Goal: Navigation & Orientation: Find specific page/section

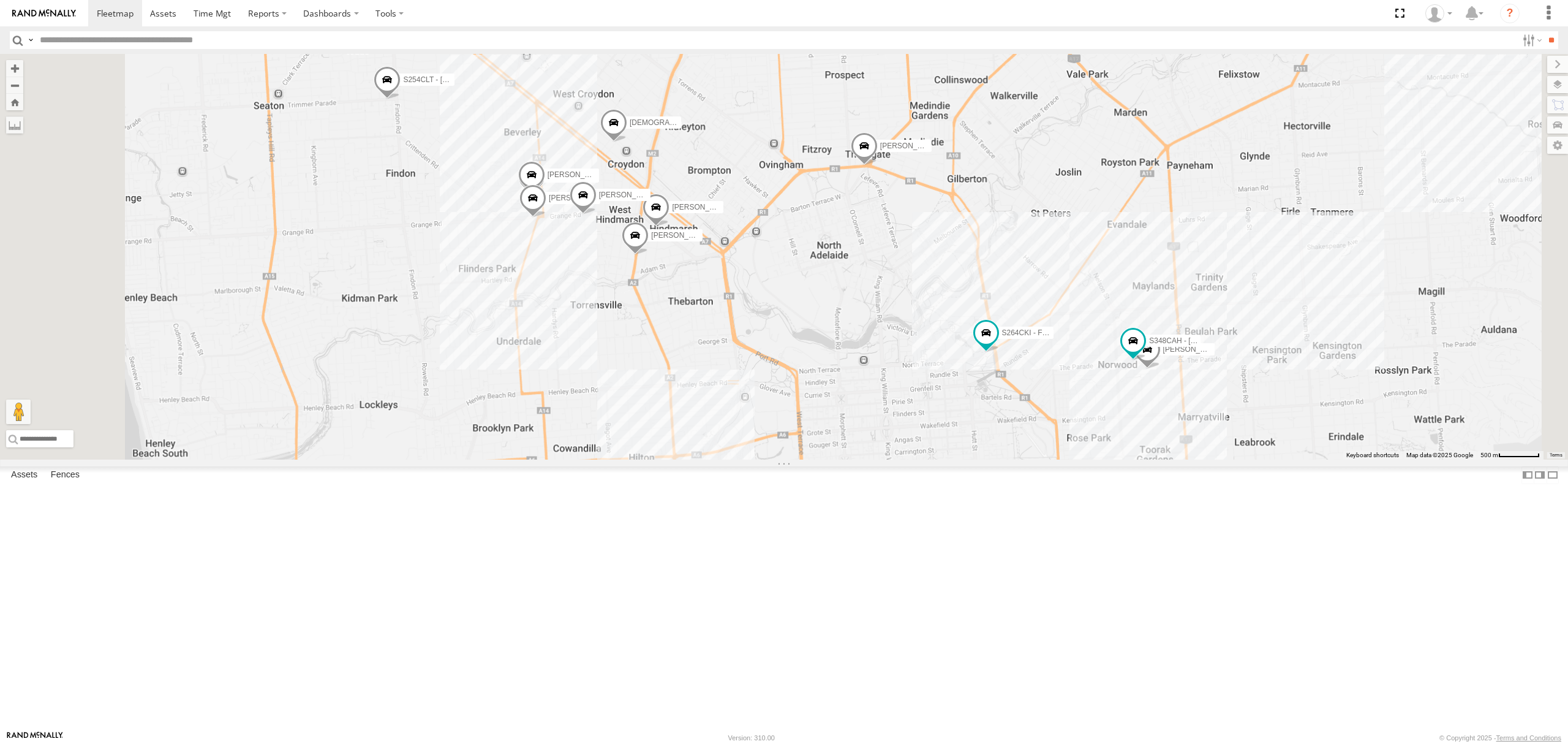
drag, startPoint x: 0, startPoint y: 0, endPoint x: 79, endPoint y: 150, distance: 169.5
click at [0, 0] on div "All Assets" at bounding box center [0, 0] width 0 height 0
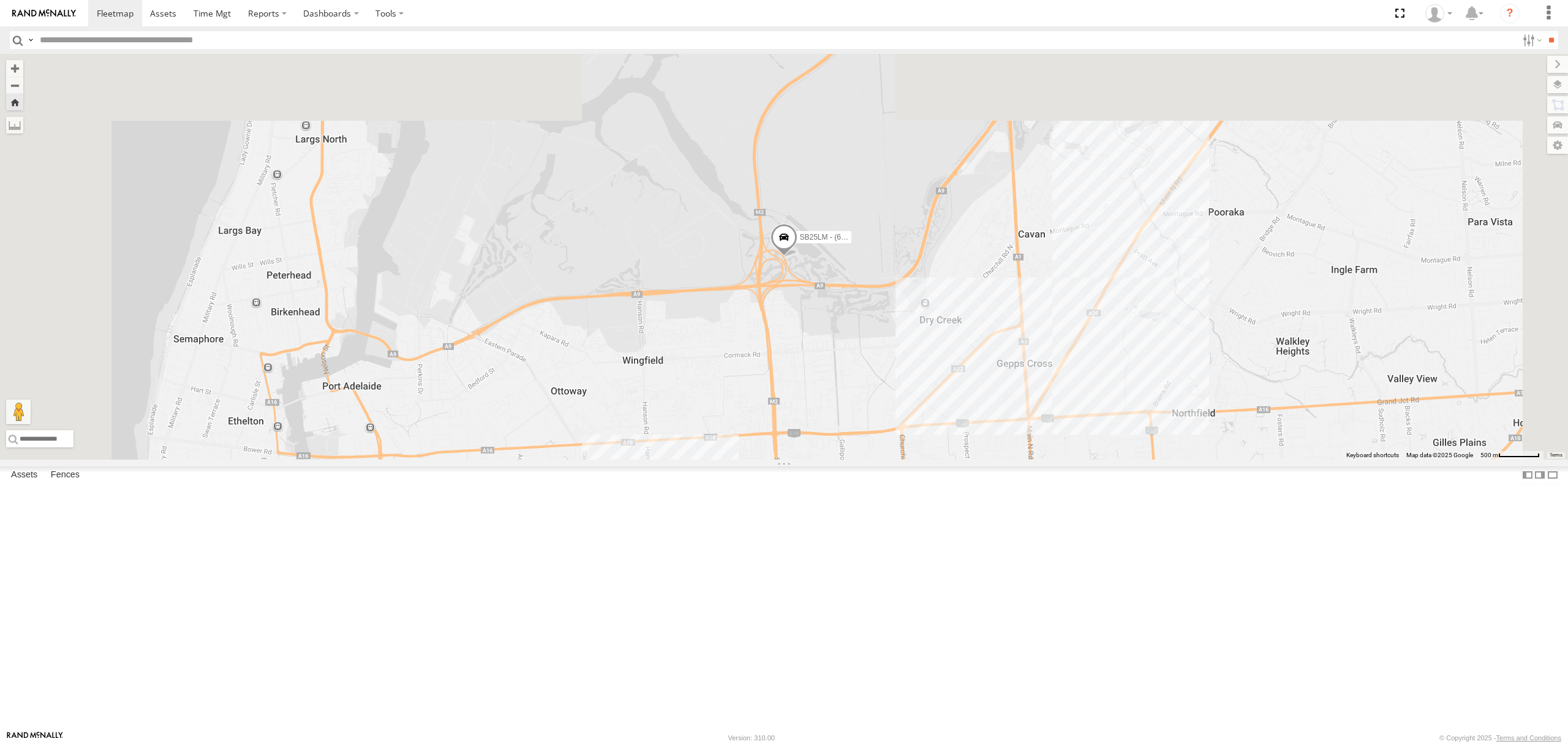
click at [0, 0] on div "S168CSD - Fridge It Spaceship" at bounding box center [0, 0] width 0 height 0
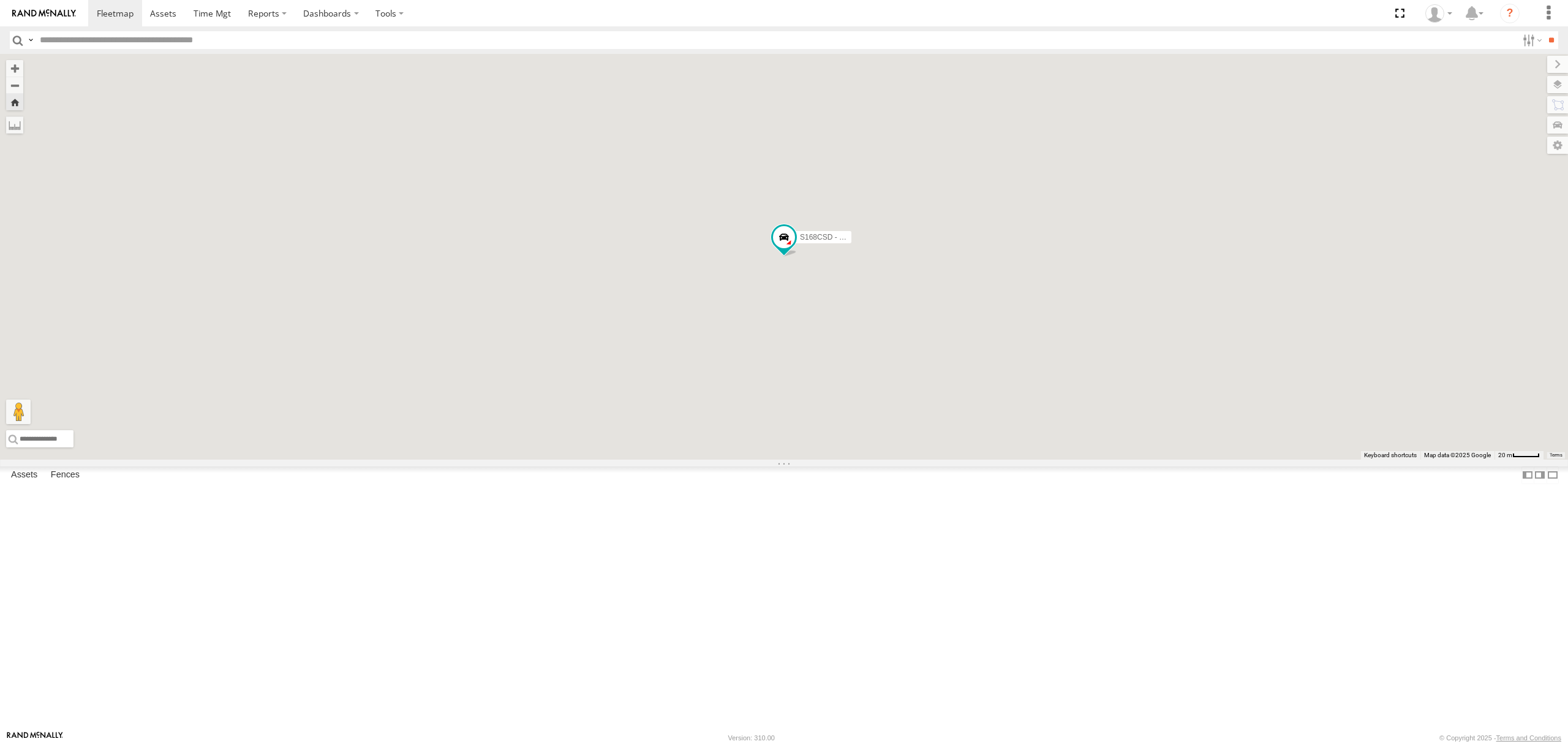
click at [0, 0] on div "All Assets" at bounding box center [0, 0] width 0 height 0
click at [0, 0] on div "SY71FR - (16P TRAILER) PM1" at bounding box center [0, 0] width 0 height 0
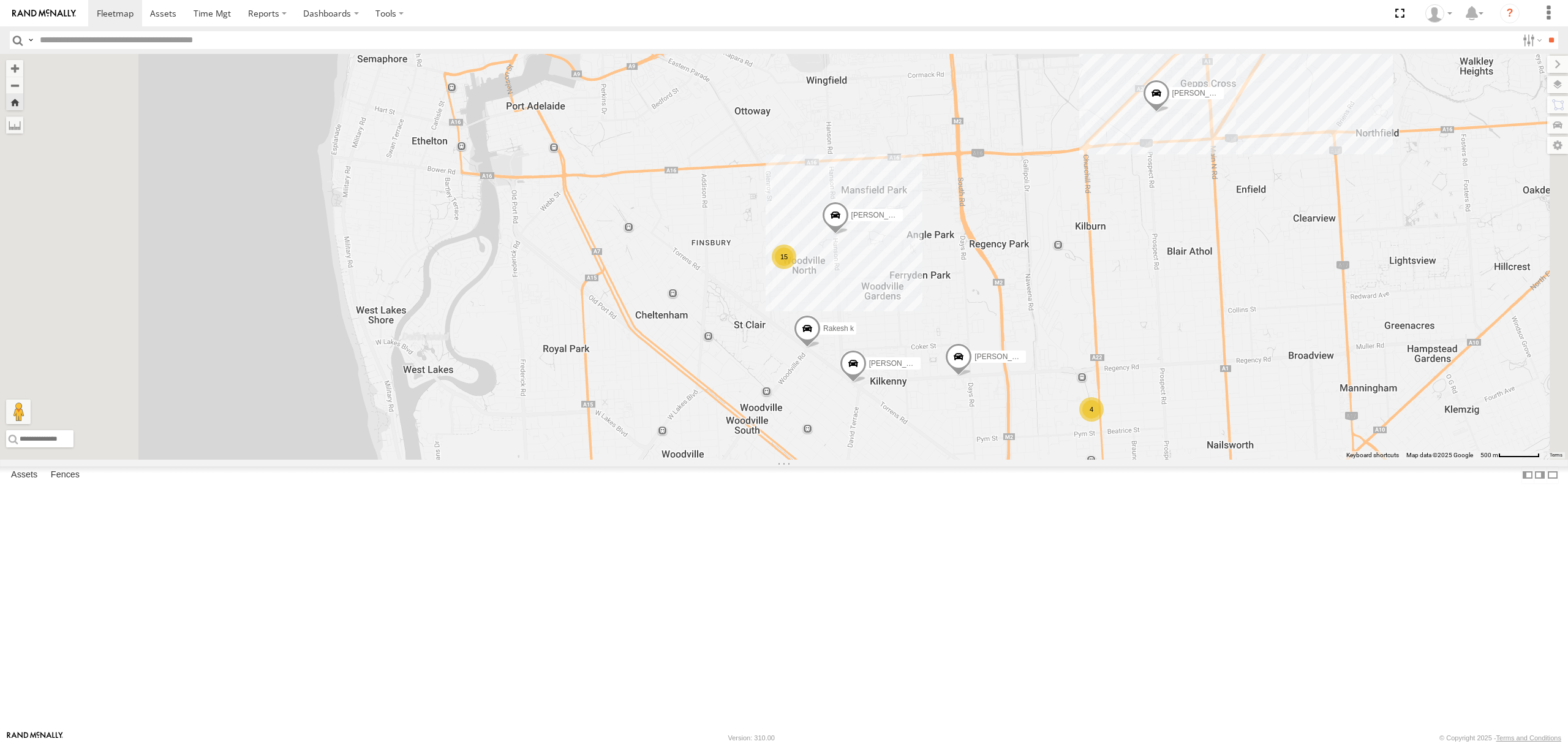
click at [0, 0] on div "All Assets" at bounding box center [0, 0] width 0 height 0
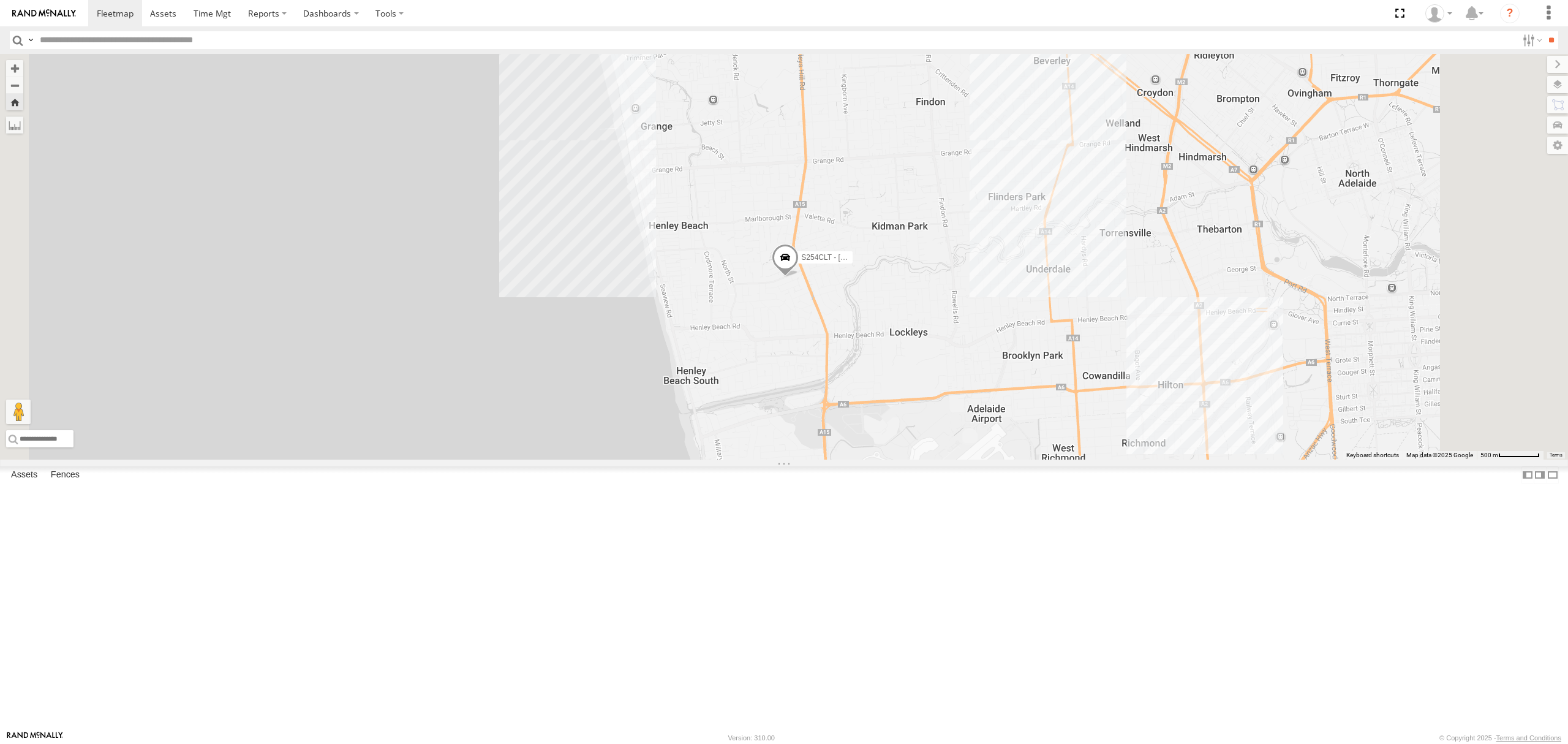
click at [0, 0] on div "S678CGD - Fridge It Sprinter All Assets Mallee Hwy Sherlock -35.32336 139.84128…" at bounding box center [0, 0] width 0 height 0
click at [0, 0] on div "S678CGD - Fridge It Sprinter All Assets" at bounding box center [0, 0] width 0 height 0
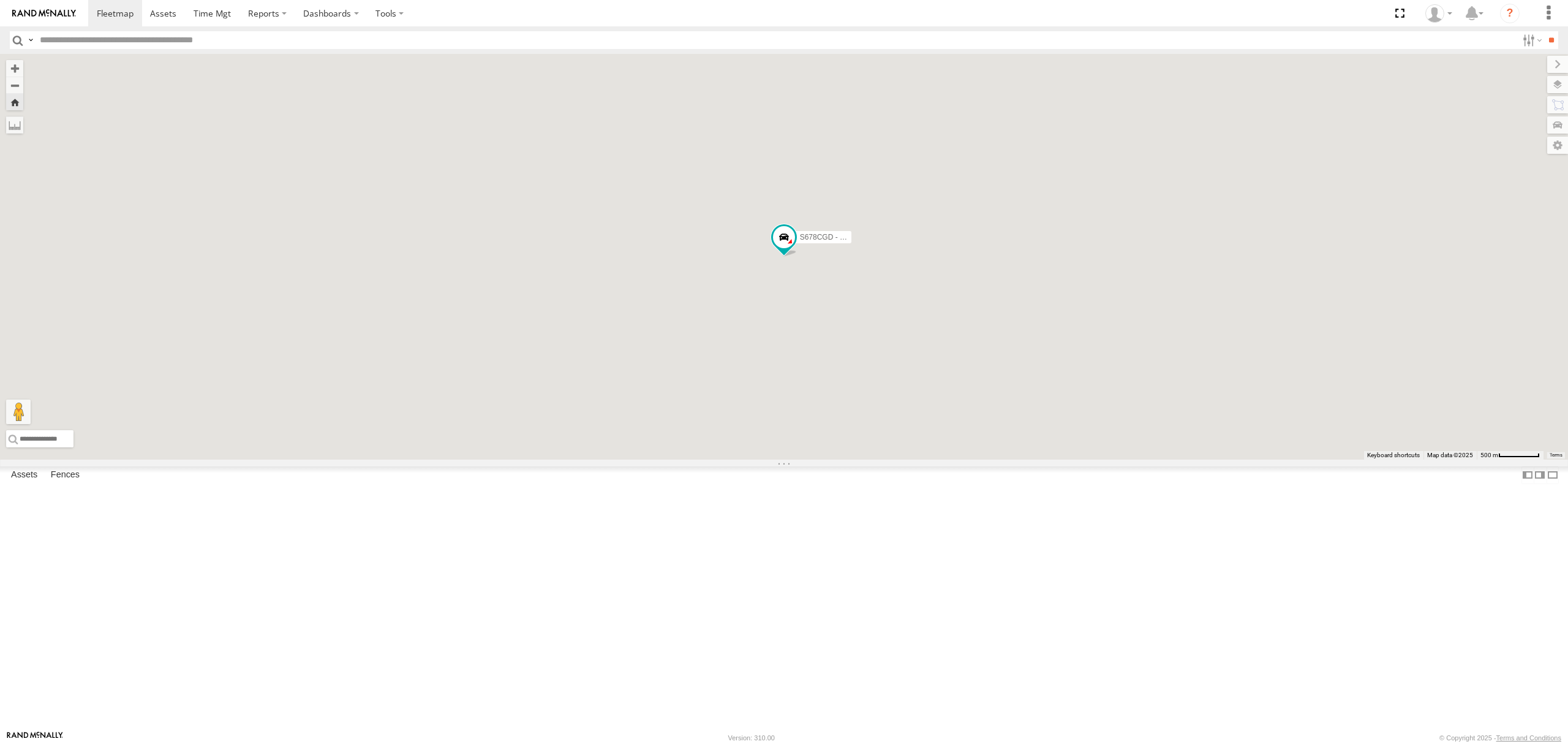
click at [0, 0] on div "S264CKI - Fridge It Crafter" at bounding box center [0, 0] width 0 height 0
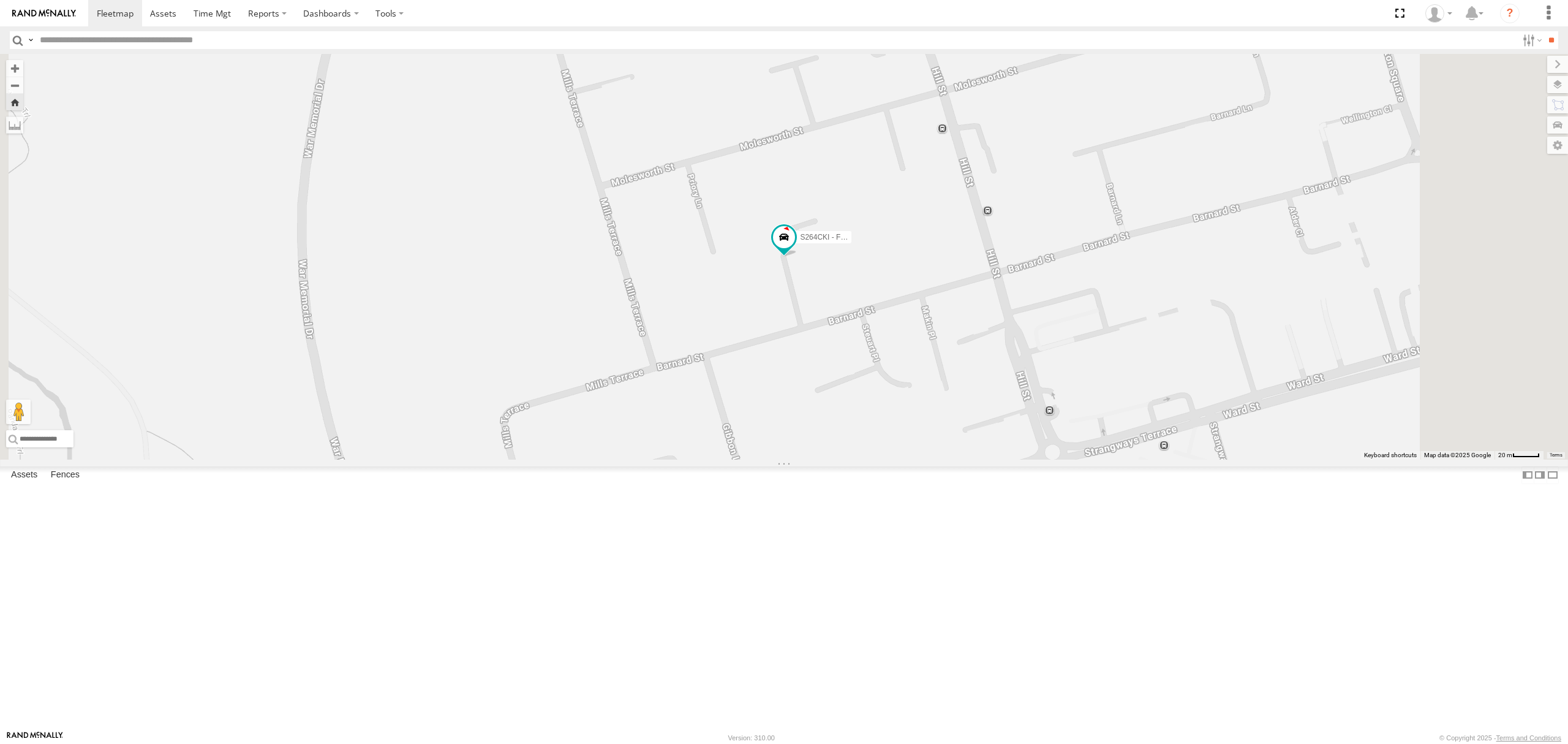
click at [0, 0] on div "S168CSD - Fridge It Spaceship All Assets" at bounding box center [0, 0] width 0 height 0
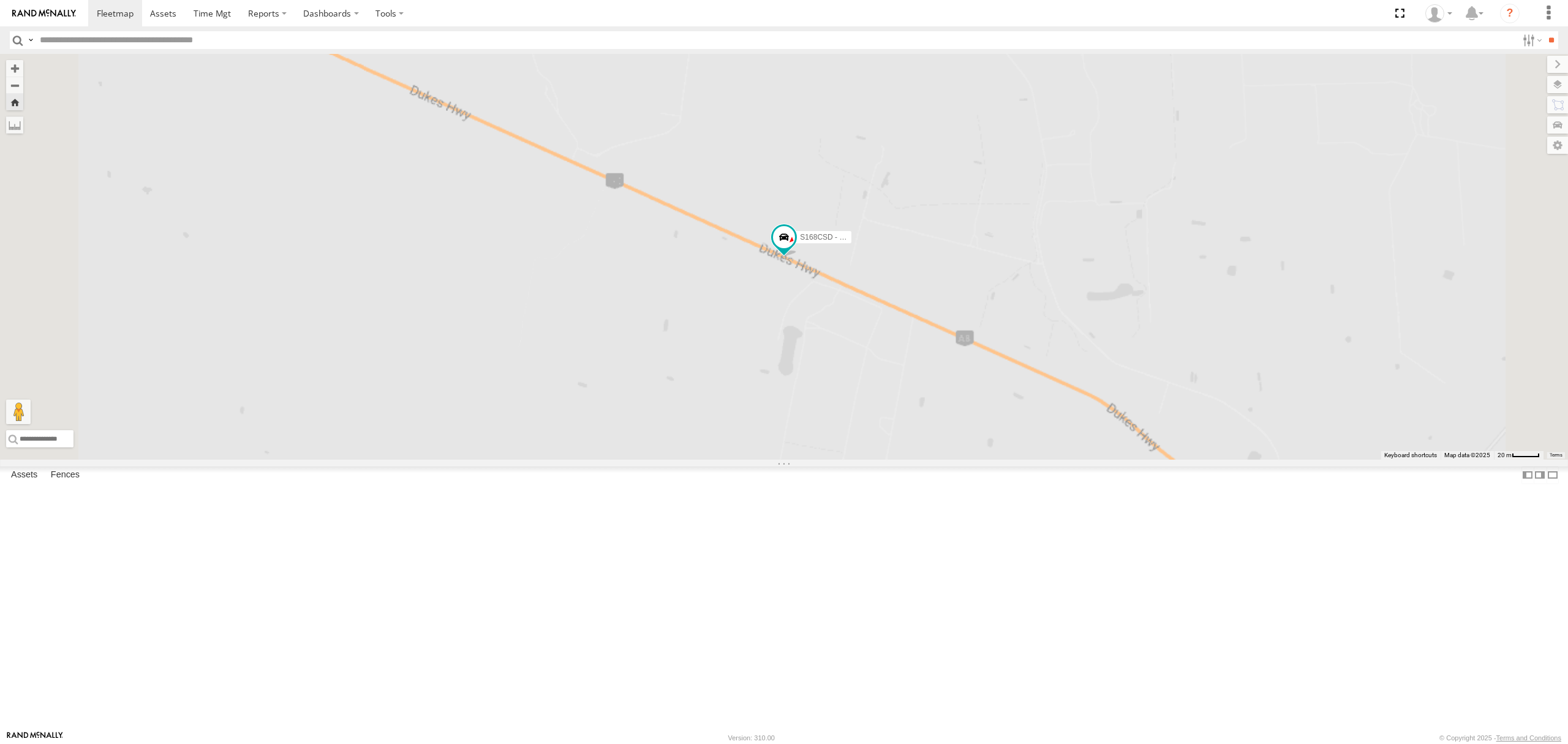
click at [0, 0] on div "S254CLT - Brian Corkhill" at bounding box center [0, 0] width 0 height 0
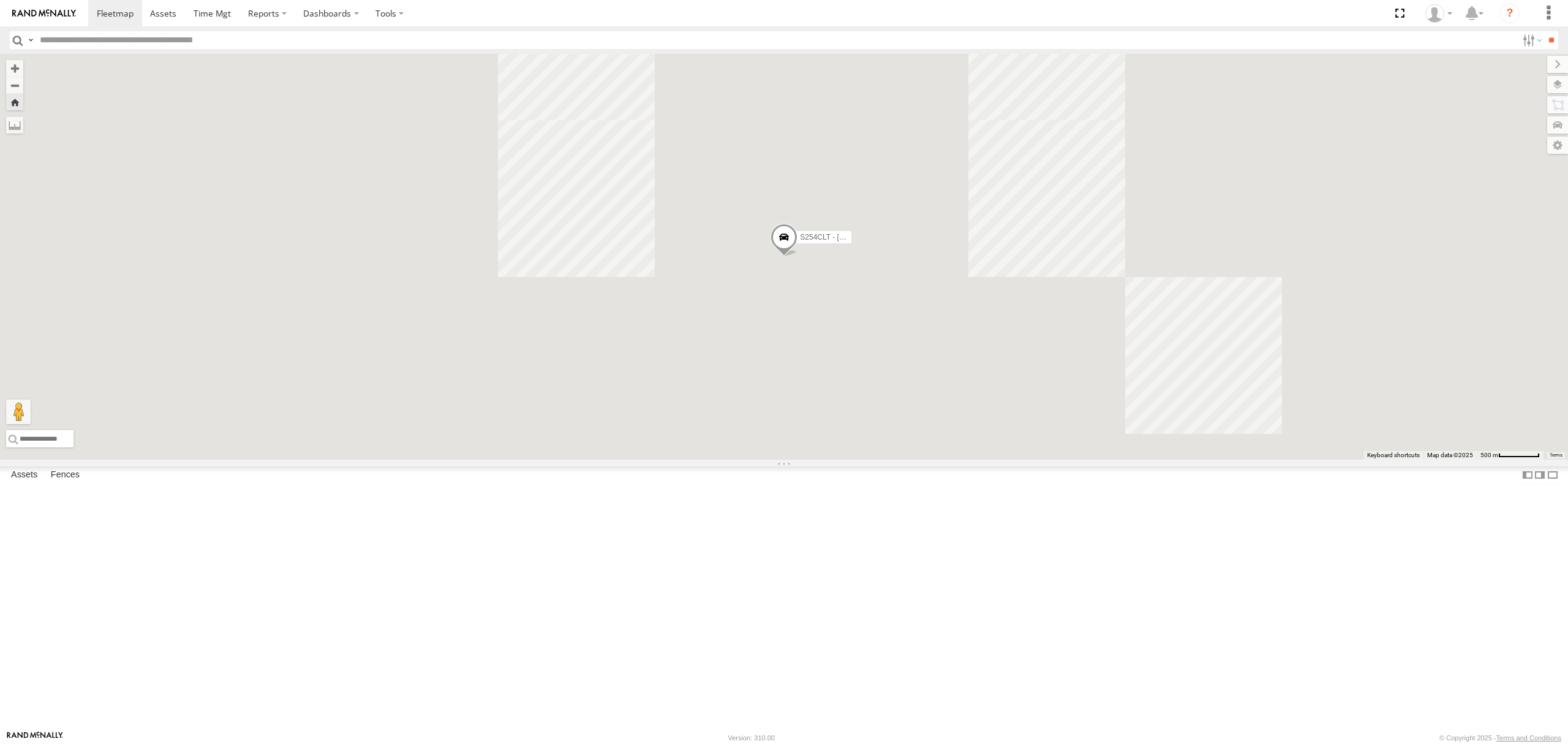
click at [0, 0] on div "SB25LM - (6P HINO) R6 All Assets" at bounding box center [0, 0] width 0 height 0
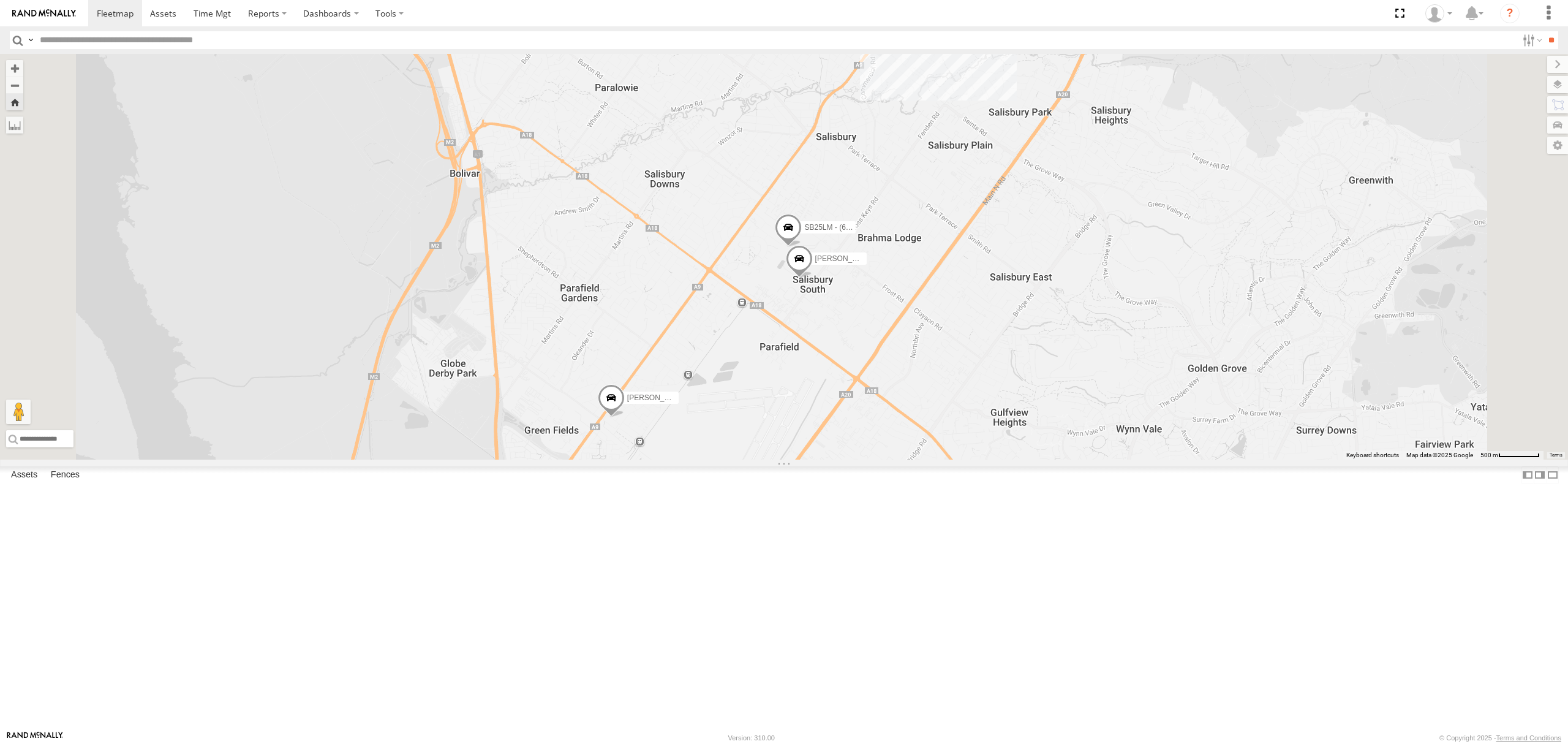
click at [0, 0] on div "S348CAH - Emir Tarabar All Assets" at bounding box center [0, 0] width 0 height 0
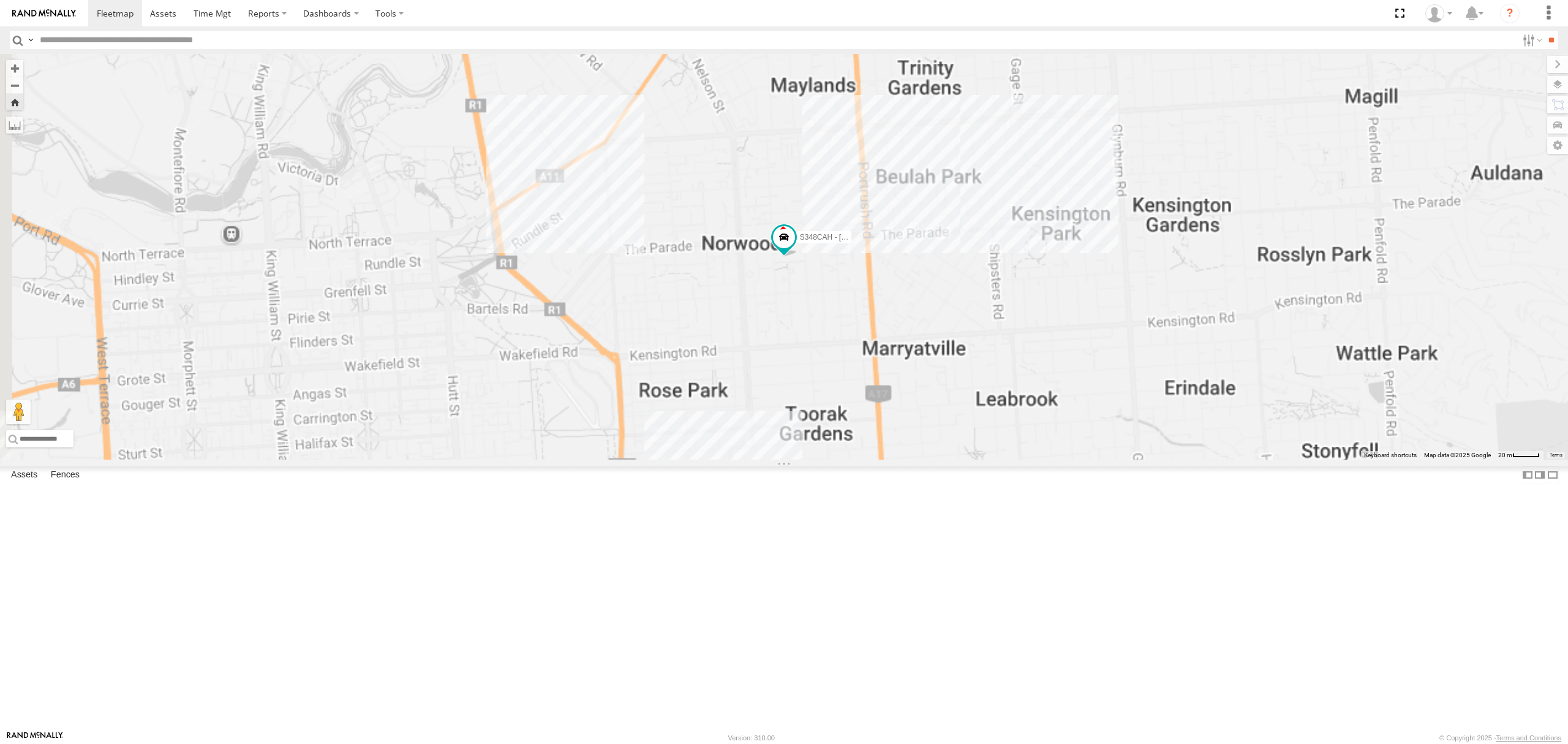
click at [0, 0] on div "1.5" at bounding box center [0, 0] width 0 height 0
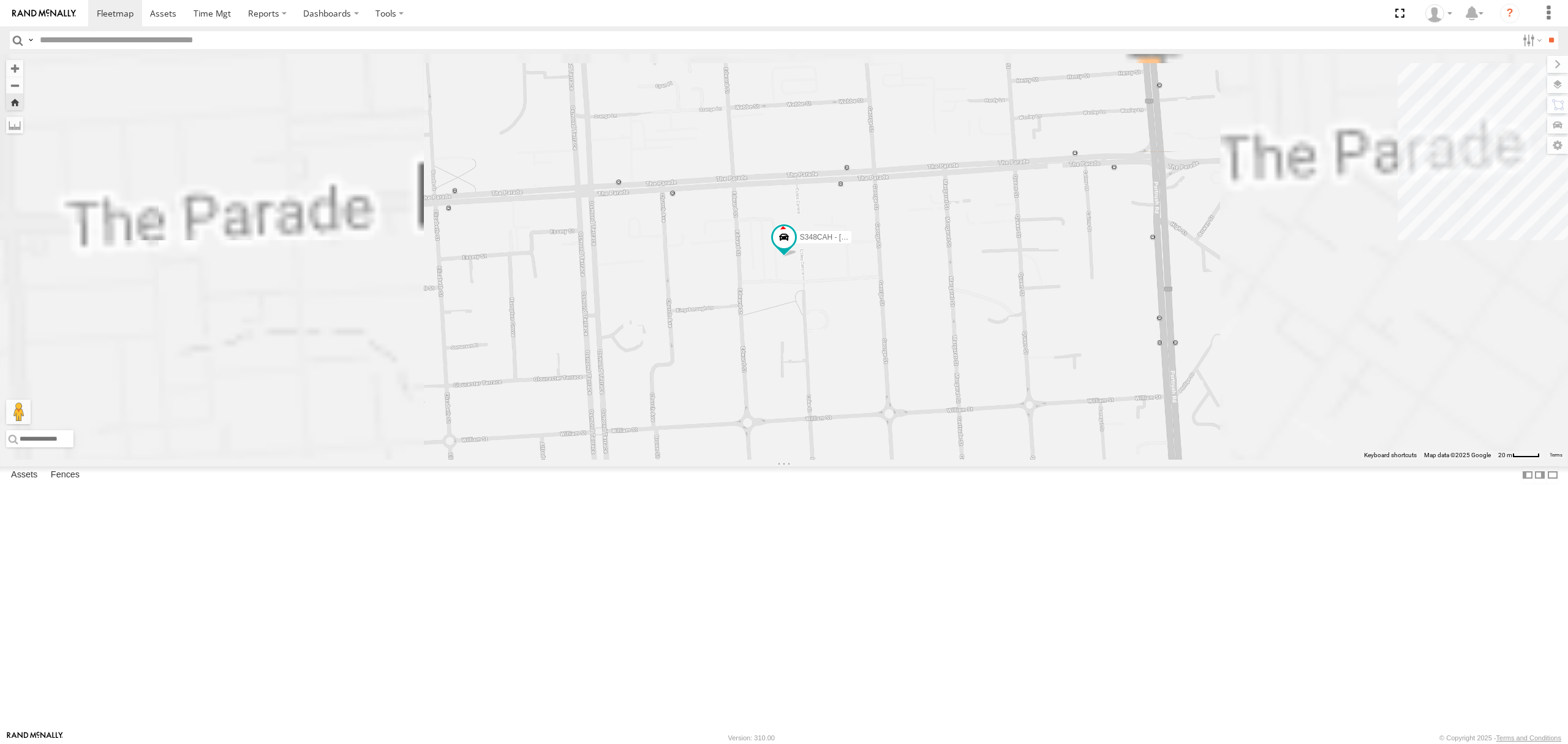
click at [0, 0] on div "SB25LM - (6P HINO) R6" at bounding box center [0, 0] width 0 height 0
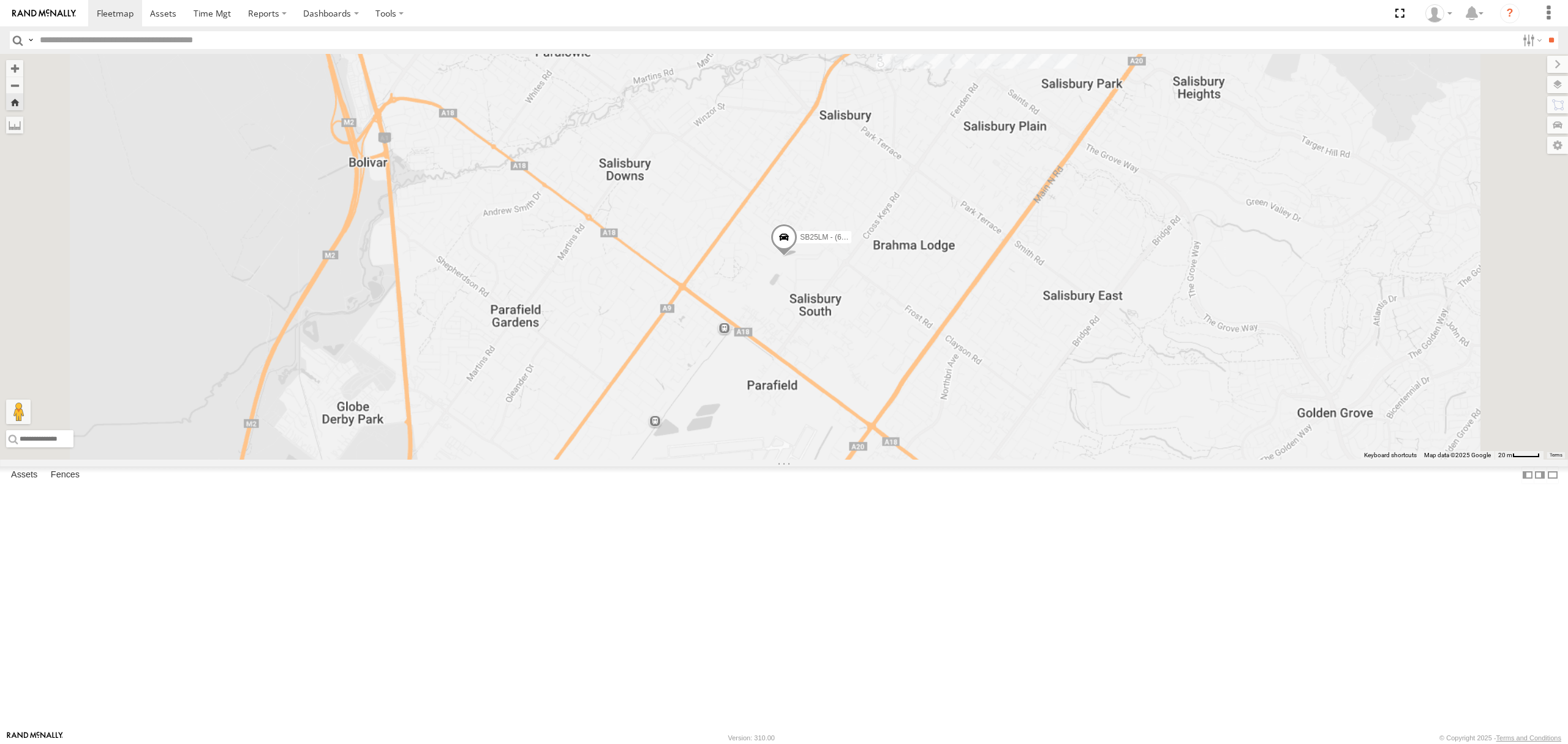
click at [0, 0] on div "All Assets" at bounding box center [0, 0] width 0 height 0
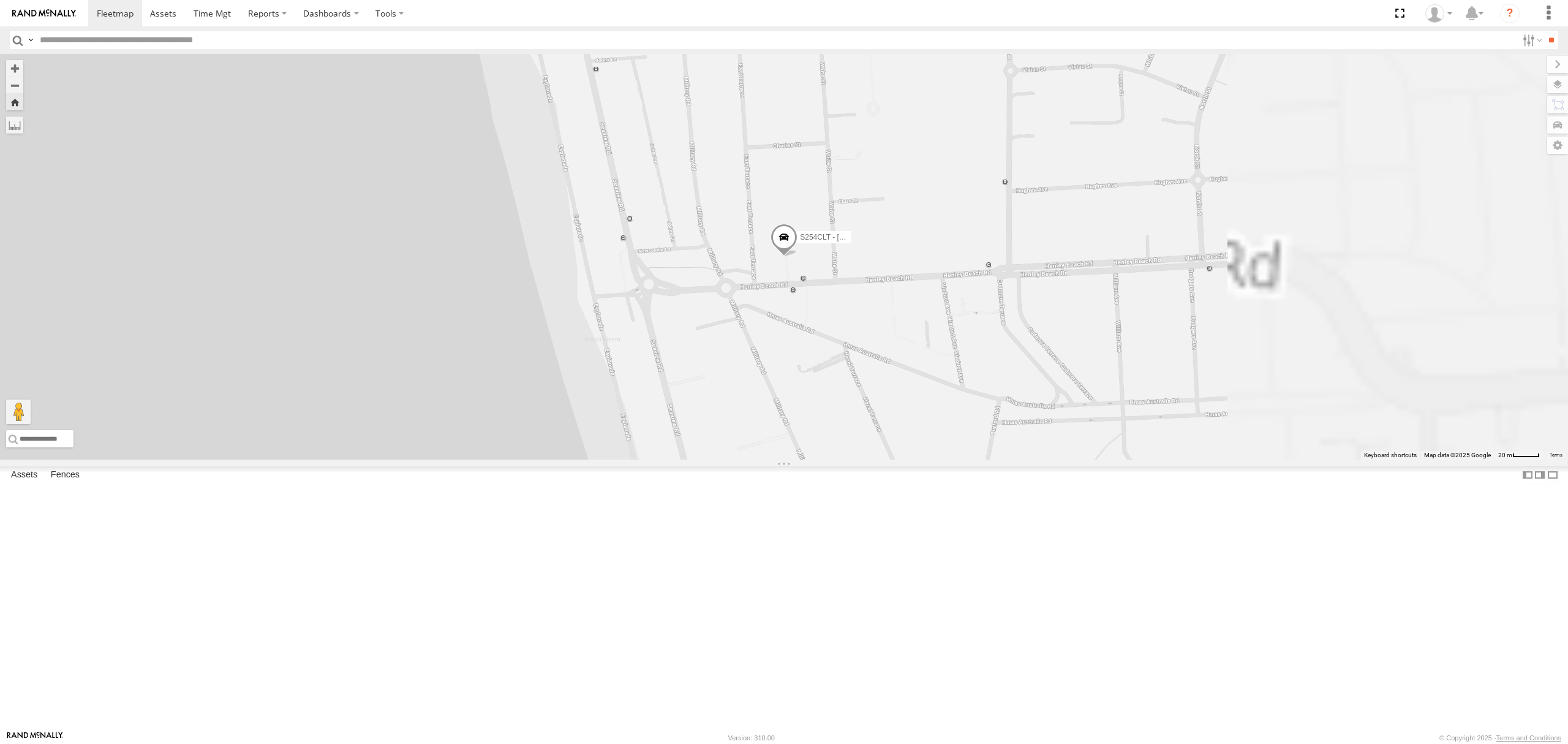
click at [0, 0] on div "S168CSD - Fridge It Spaceship All Assets" at bounding box center [0, 0] width 0 height 0
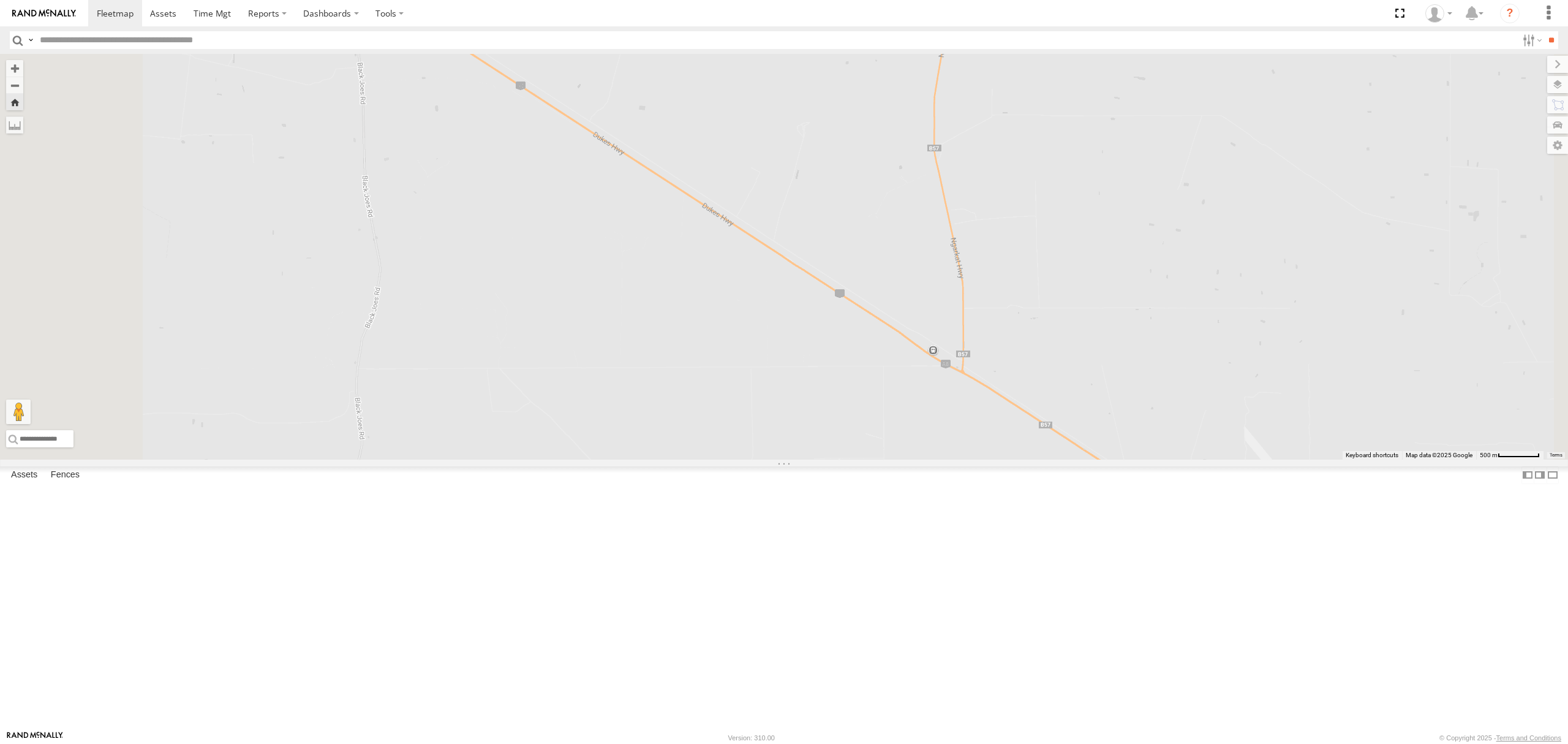
drag, startPoint x: 108, startPoint y: 126, endPoint x: 108, endPoint y: 141, distance: 15.0
click at [0, 0] on div "3.1" at bounding box center [0, 0] width 0 height 0
click at [0, 0] on div "S264CKI - Fridge It Crafter" at bounding box center [0, 0] width 0 height 0
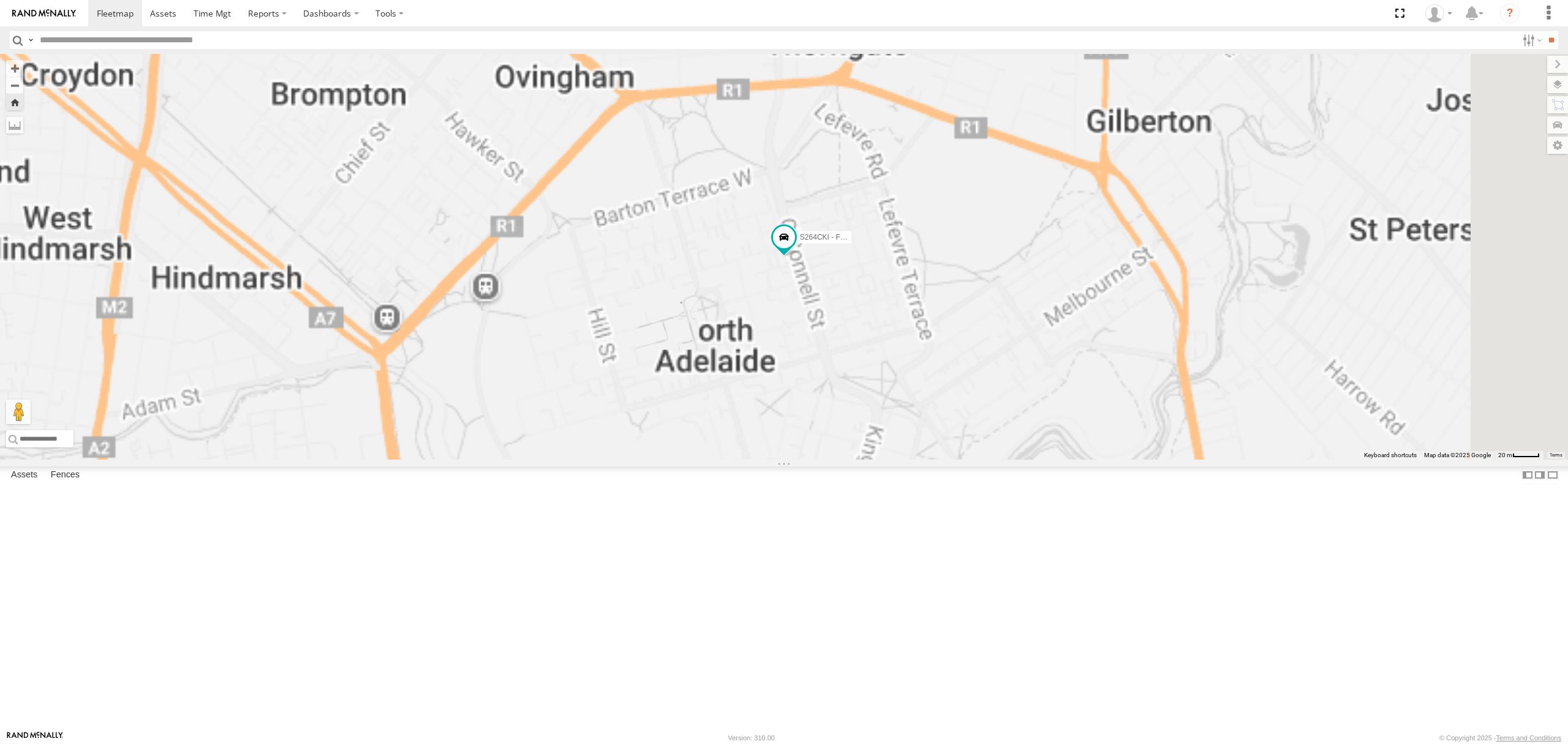
click at [0, 0] on div "5.6" at bounding box center [0, 0] width 0 height 0
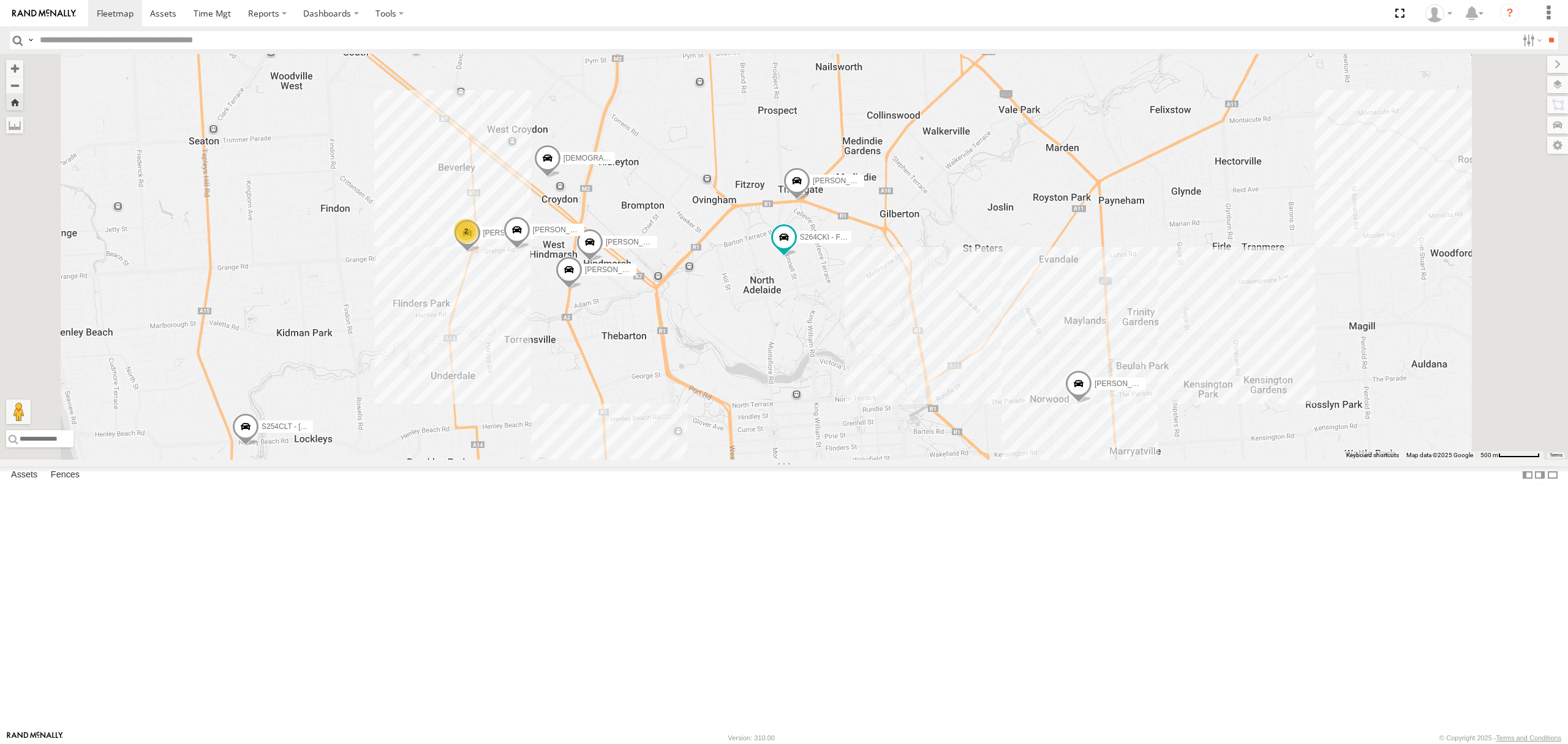
click at [0, 0] on div "S348CAH - [PERSON_NAME]" at bounding box center [0, 0] width 0 height 0
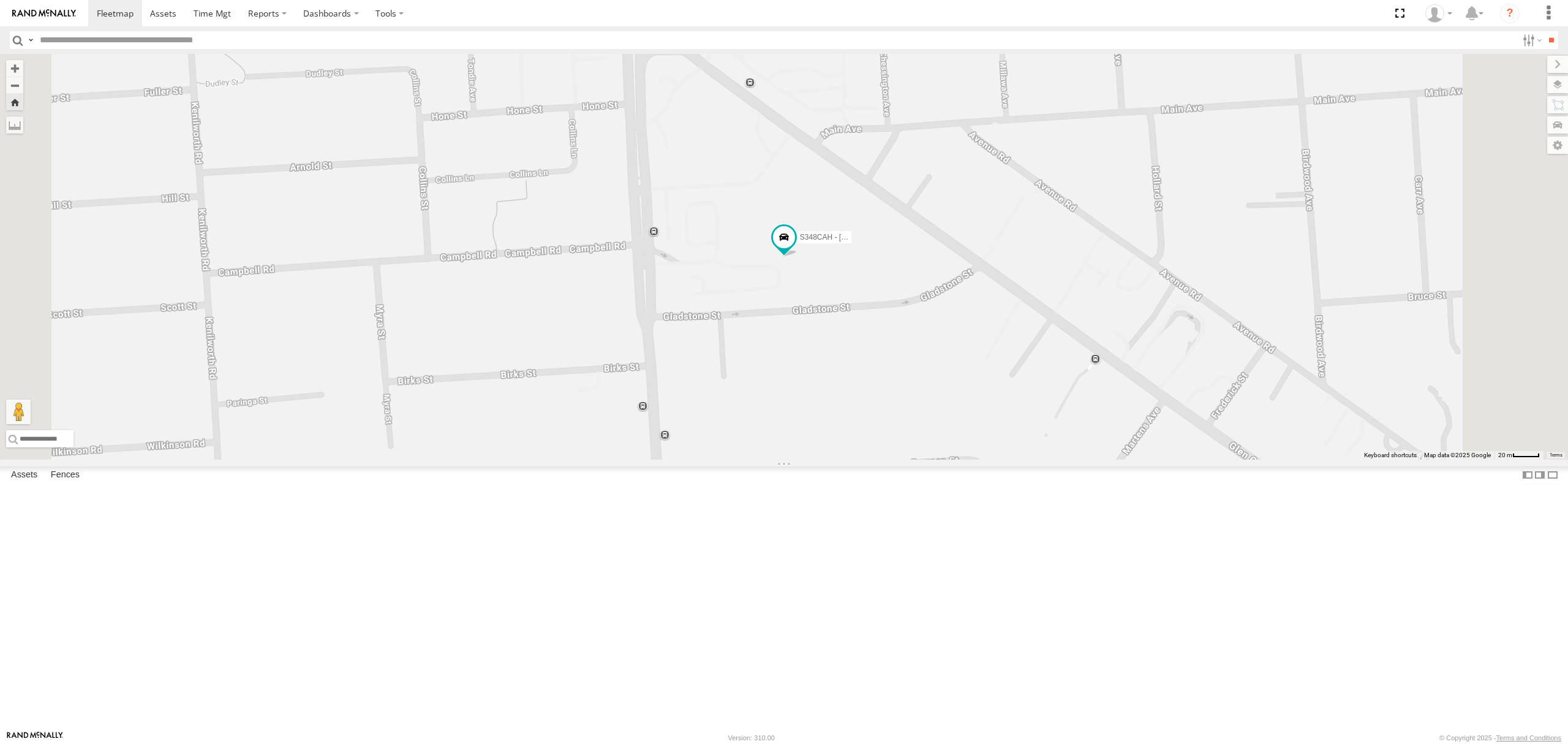
click at [0, 0] on div "S678CGD - Fridge It Sprinter" at bounding box center [0, 0] width 0 height 0
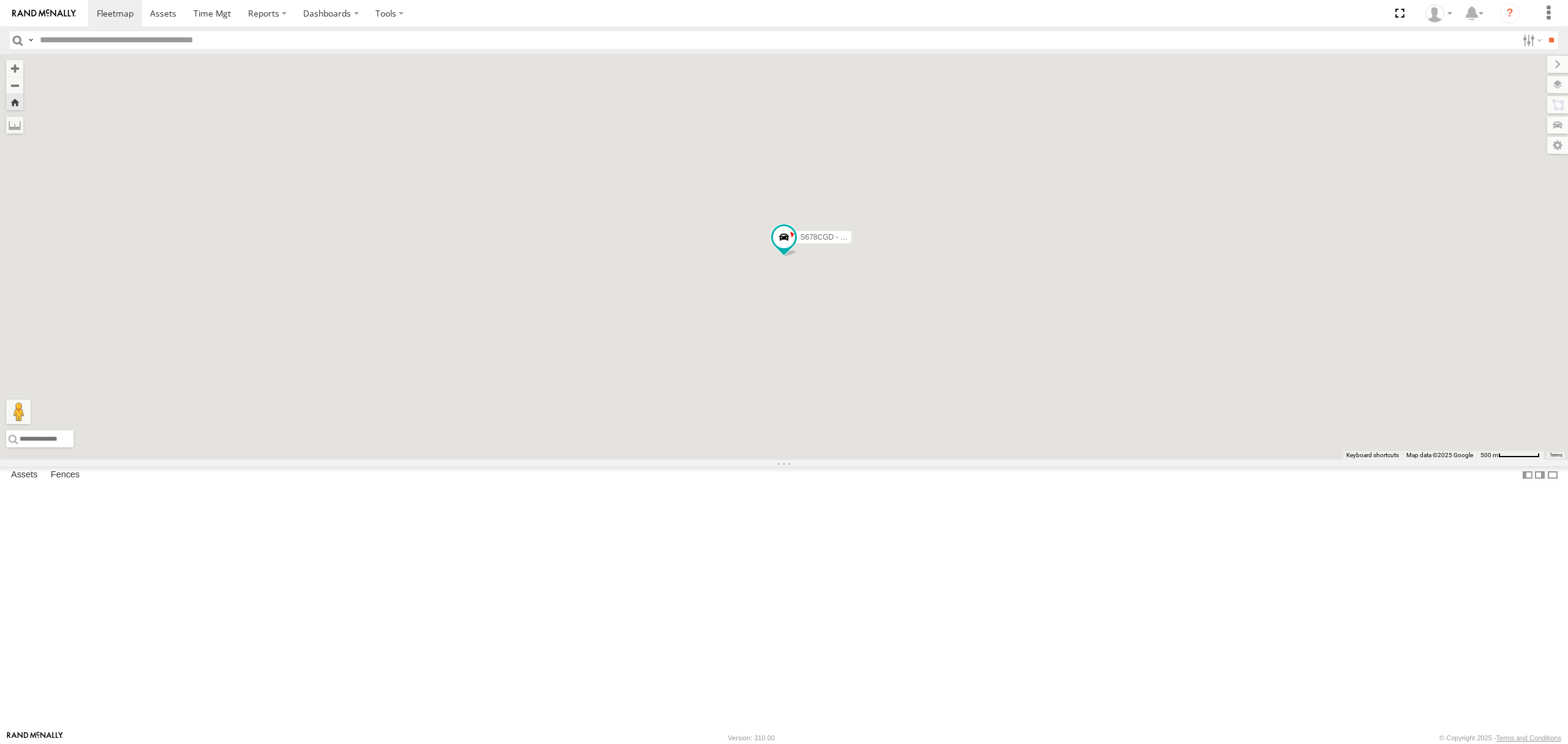
click at [0, 0] on div "S168CSD - Fridge It Spaceship" at bounding box center [0, 0] width 0 height 0
click at [0, 0] on div "All Assets" at bounding box center [0, 0] width 0 height 0
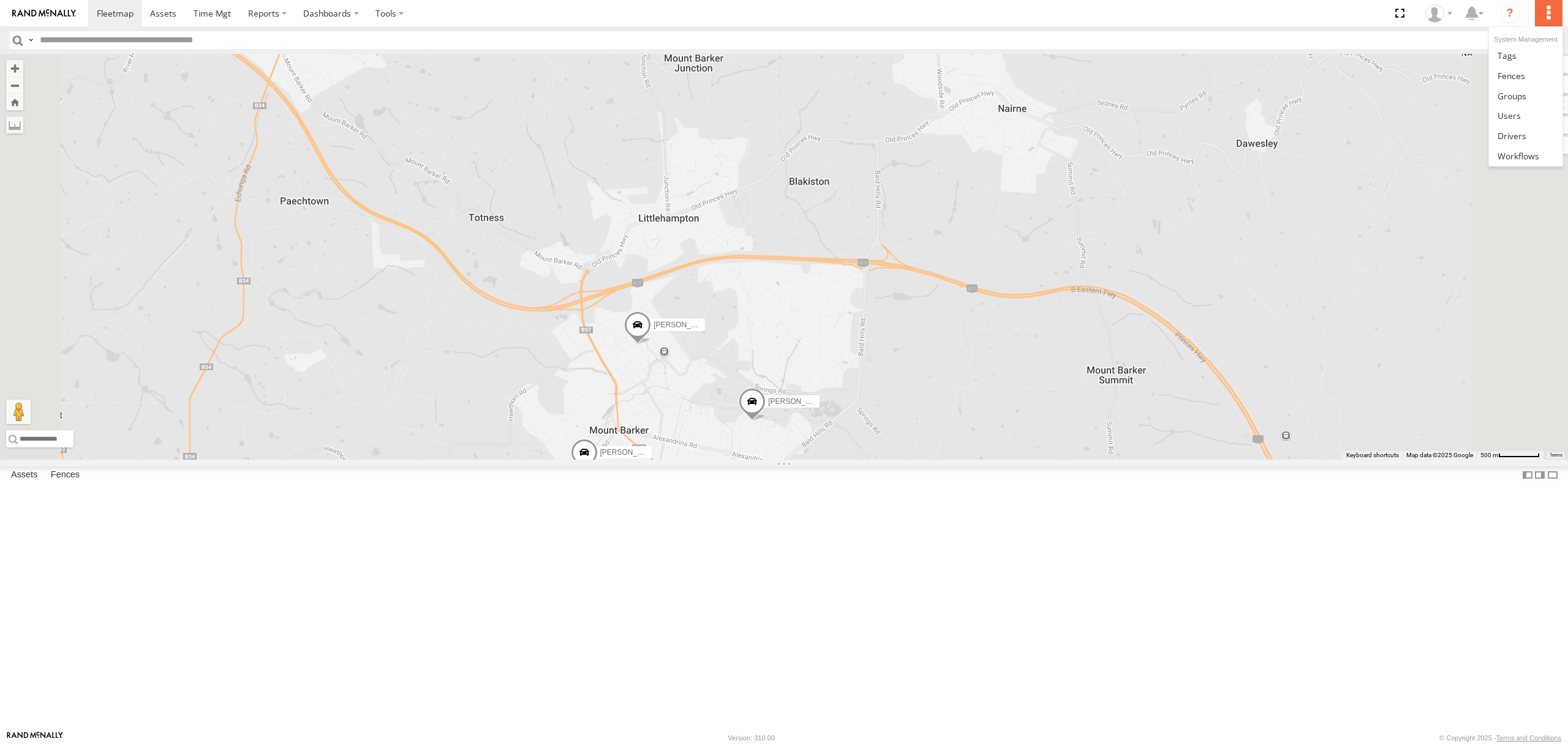
click at [1552, 2] on label at bounding box center [1549, 13] width 27 height 26
click at [311, 6] on label "Dashboards" at bounding box center [331, 13] width 72 height 26
drag, startPoint x: 388, startPoint y: 8, endPoint x: 348, endPoint y: 10, distance: 40.0
click at [386, 8] on label at bounding box center [389, 13] width 46 height 26
click at [295, 13] on label "Dashboards" at bounding box center [331, 13] width 72 height 26
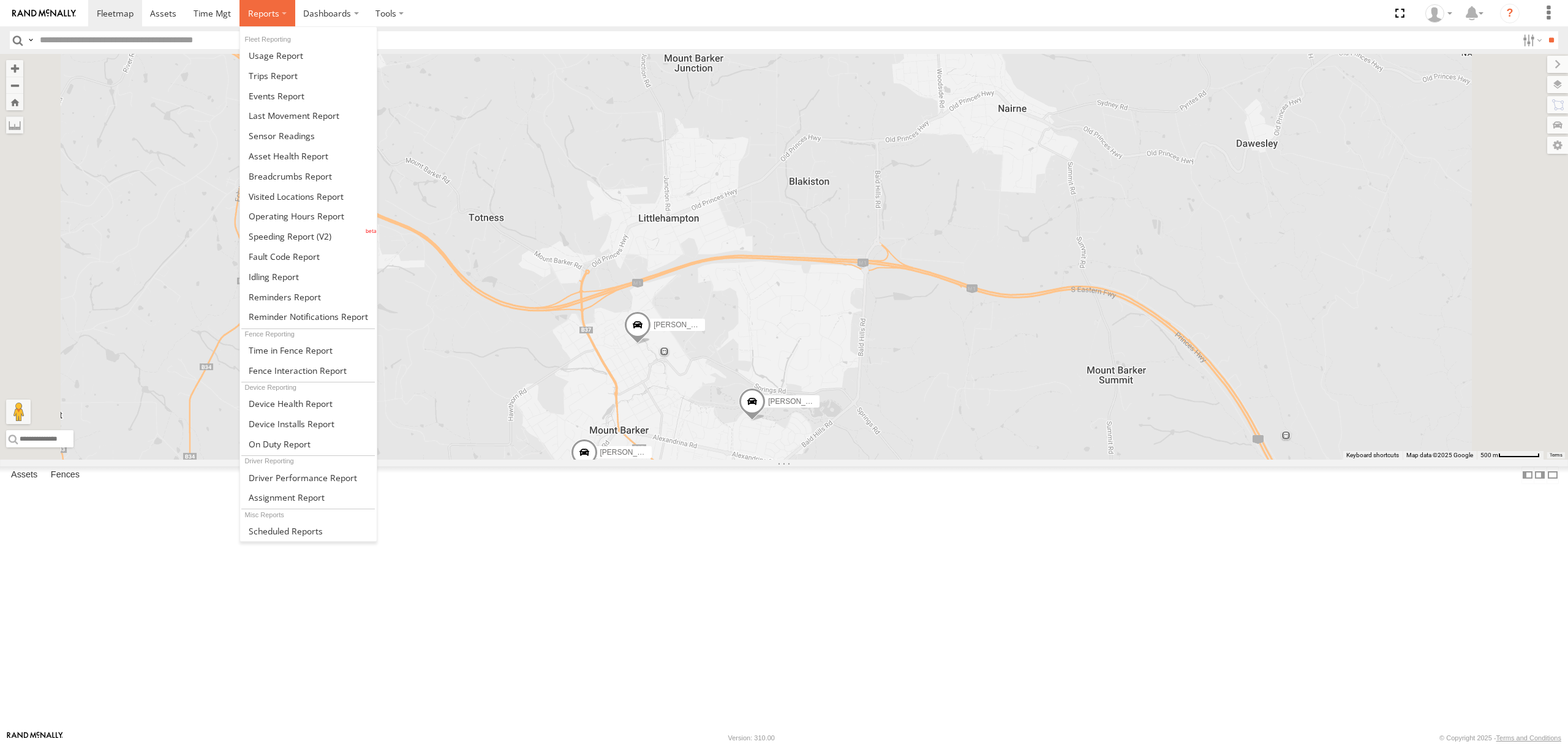
click at [272, 15] on span at bounding box center [264, 13] width 31 height 12
click at [311, 419] on span at bounding box center [291, 424] width 86 height 12
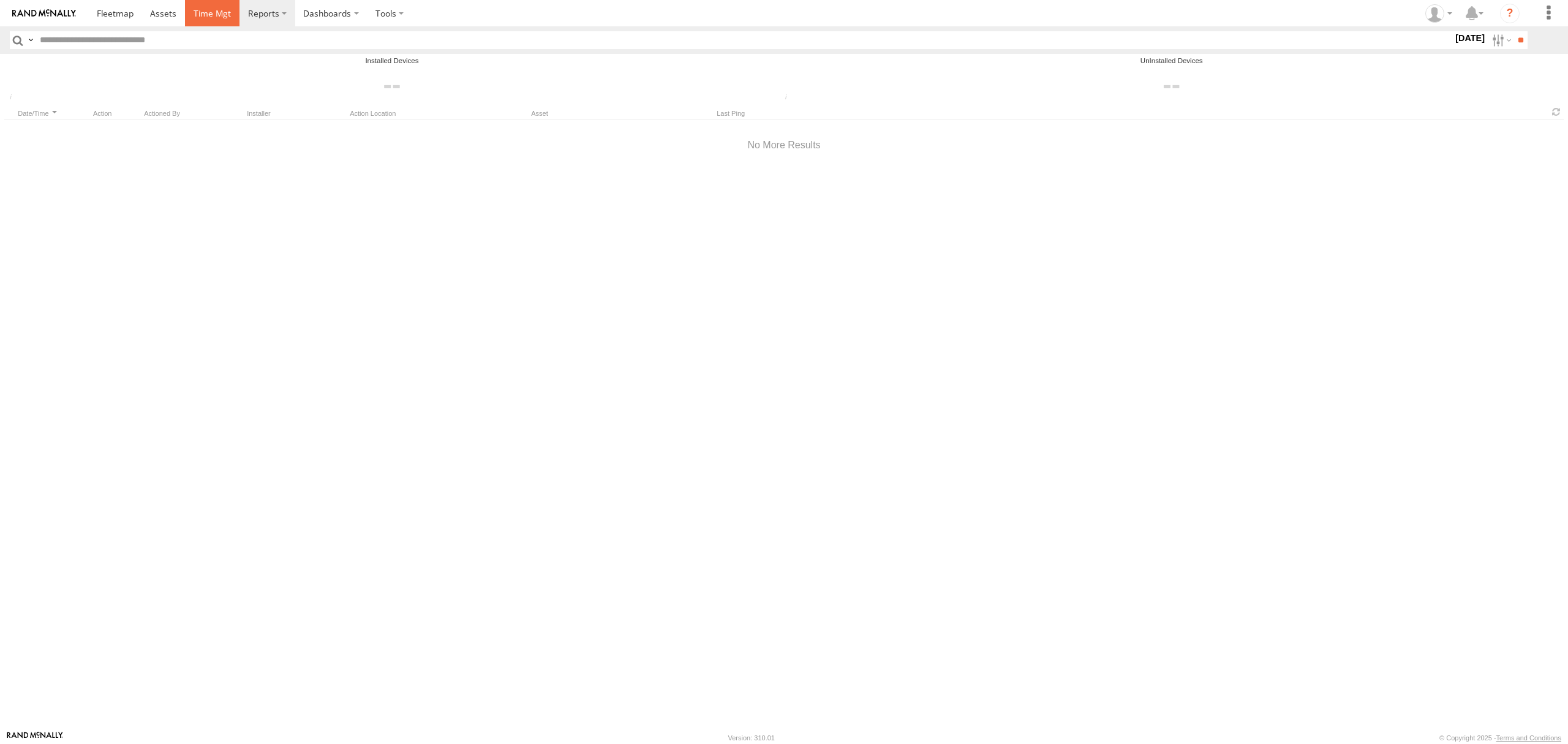
click at [185, 13] on link at bounding box center [212, 13] width 55 height 26
click at [171, 19] on span at bounding box center [163, 13] width 26 height 12
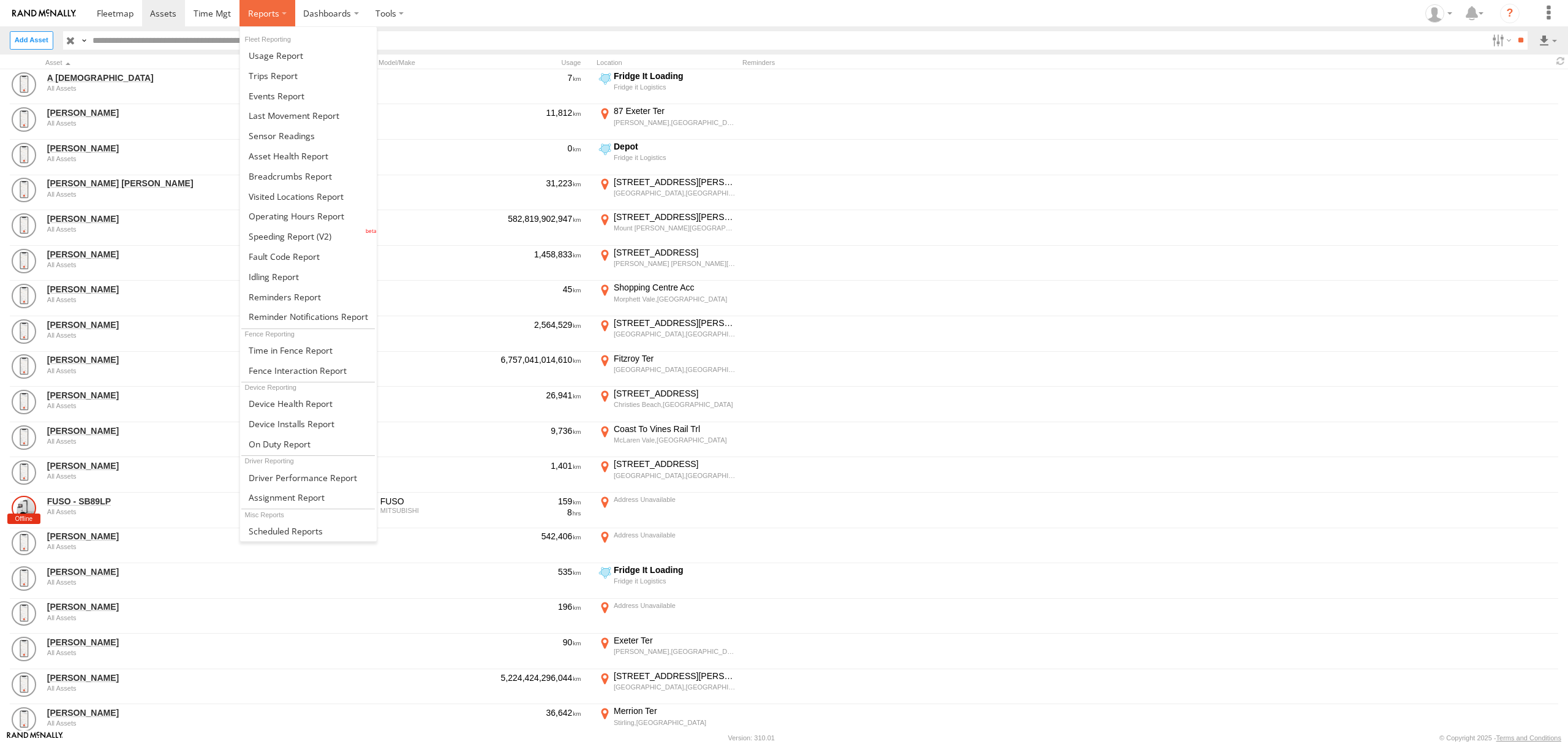
click at [274, 22] on label at bounding box center [267, 13] width 56 height 26
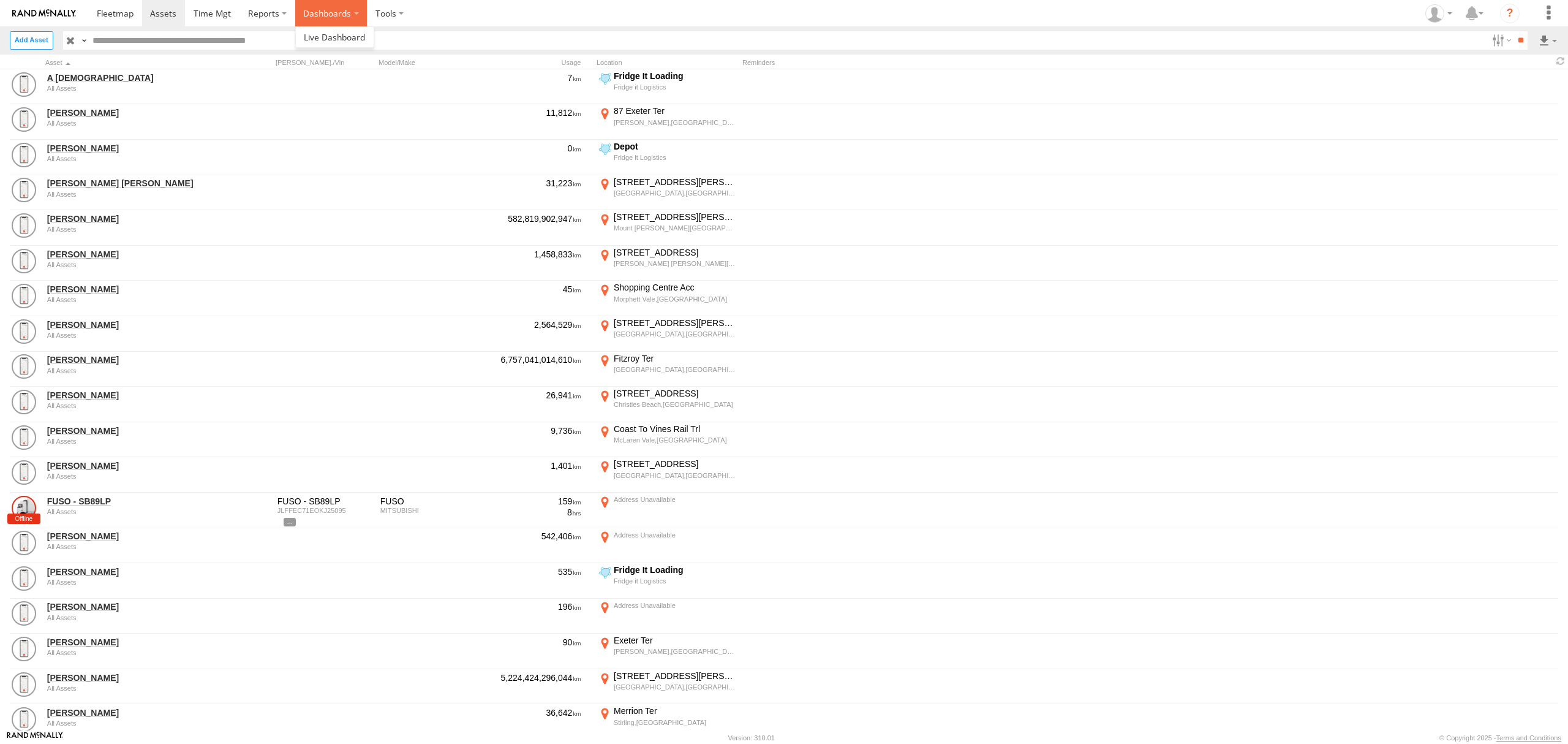
click at [348, 19] on label "Dashboards" at bounding box center [331, 13] width 72 height 26
click at [378, 8] on label at bounding box center [389, 13] width 46 height 26
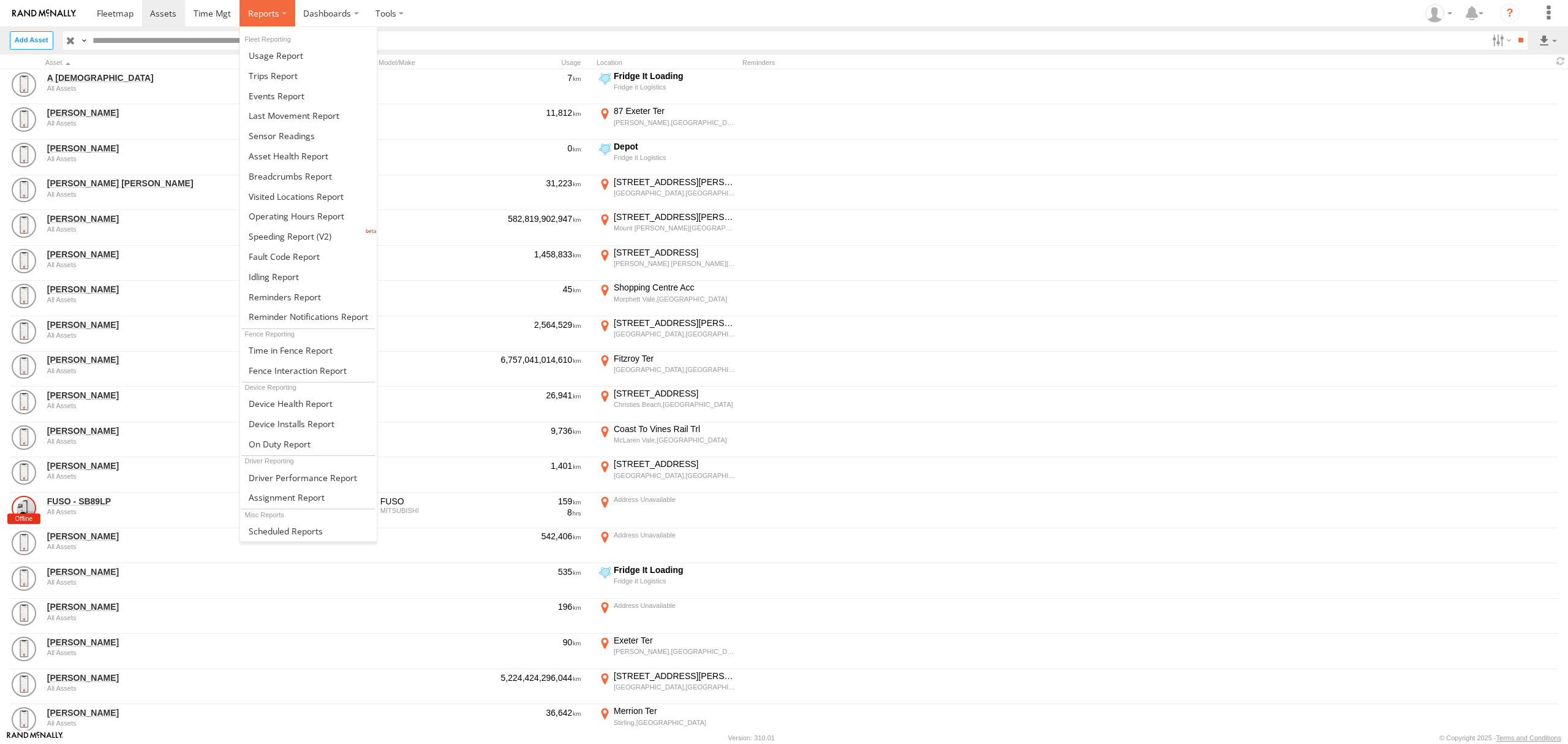
click at [274, 13] on span at bounding box center [264, 13] width 31 height 12
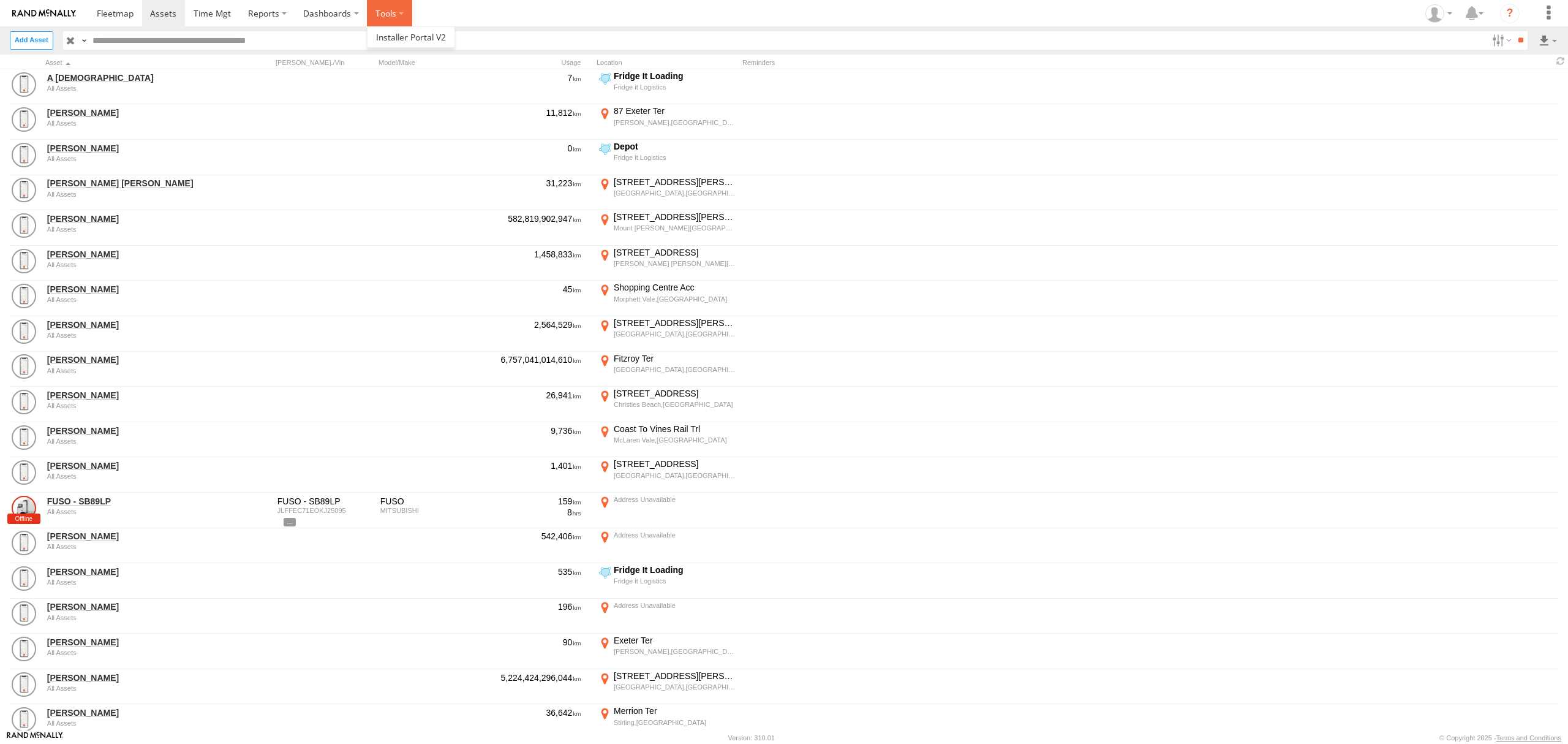
click at [386, 4] on label at bounding box center [389, 13] width 46 height 26
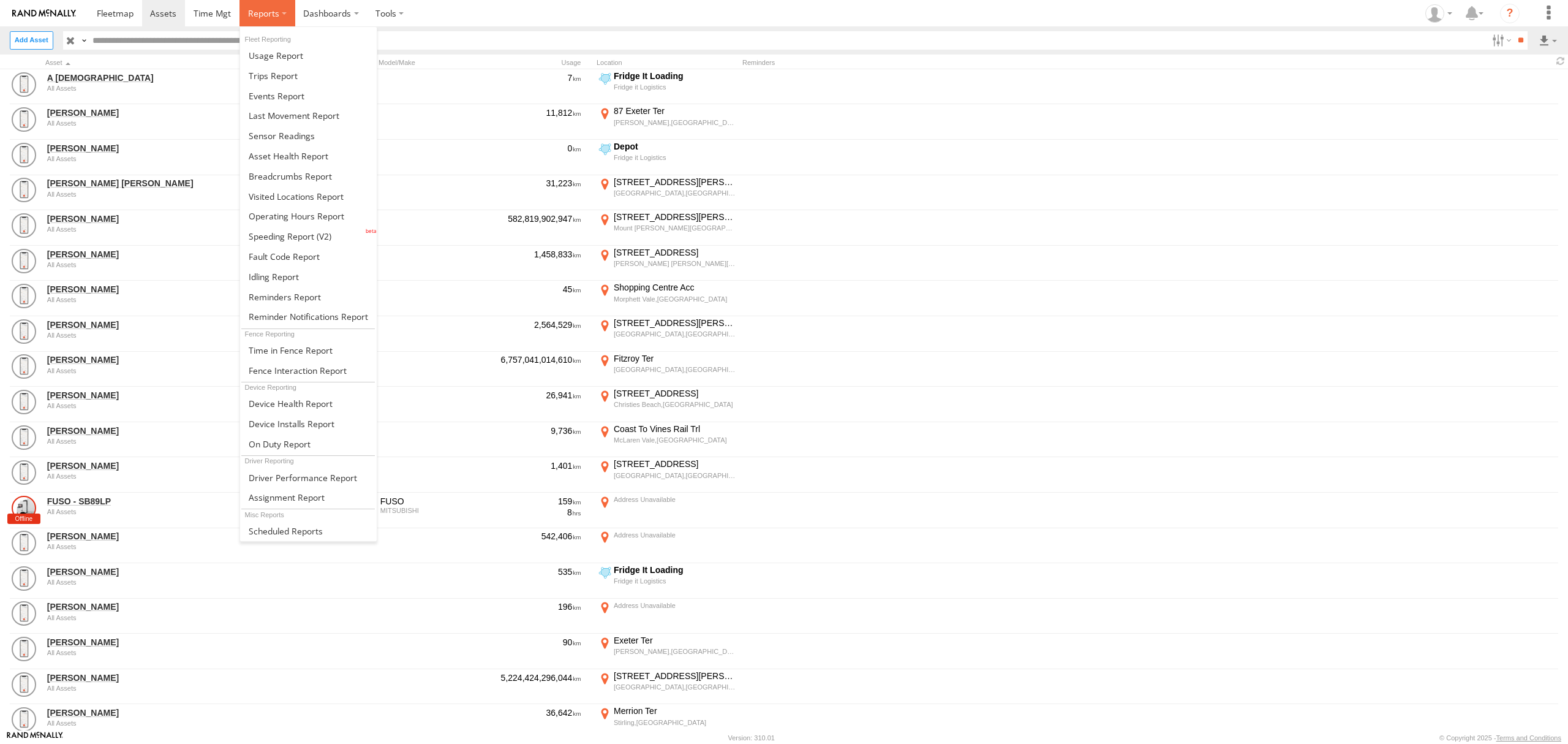
click at [270, 15] on span at bounding box center [264, 13] width 31 height 12
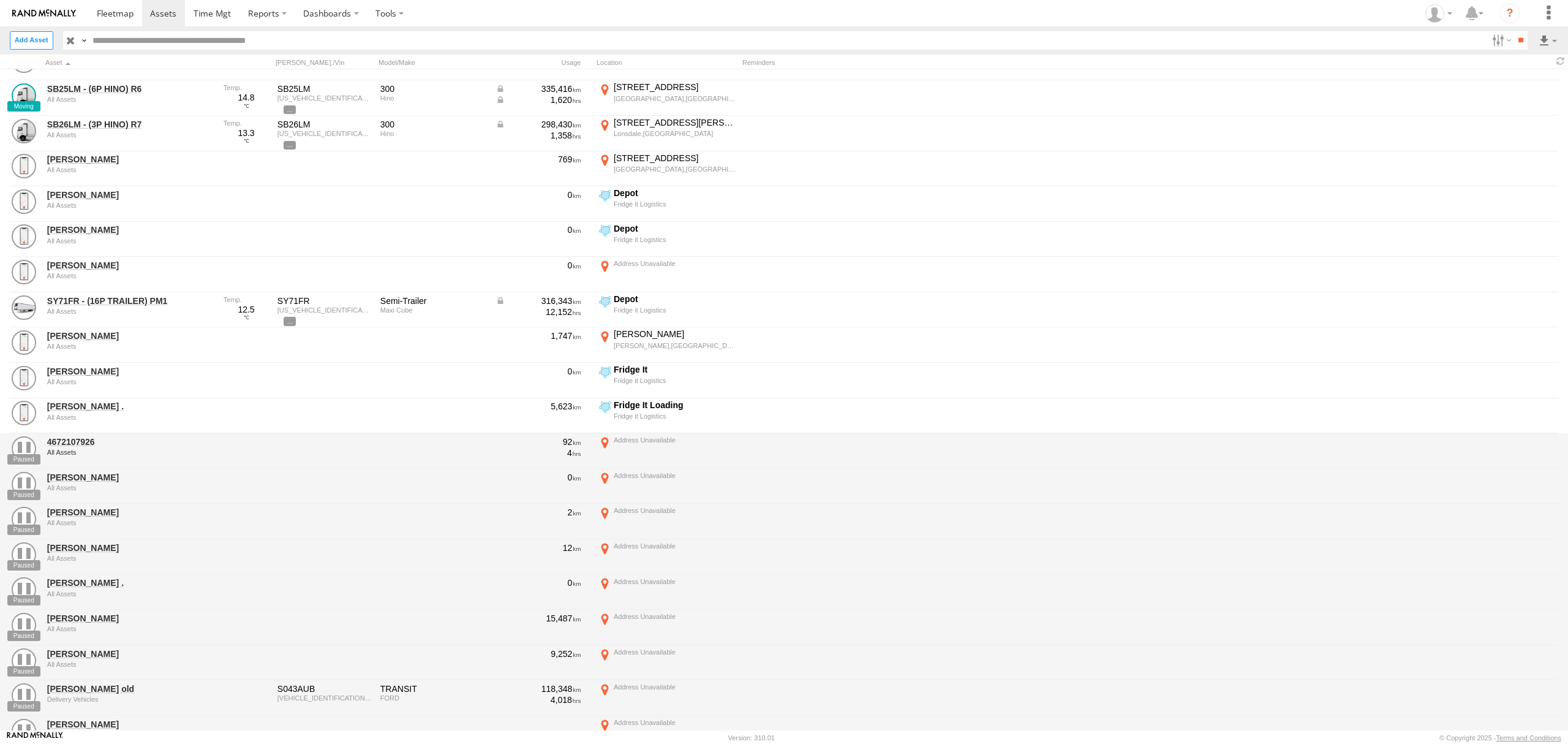
scroll to position [2124, 0]
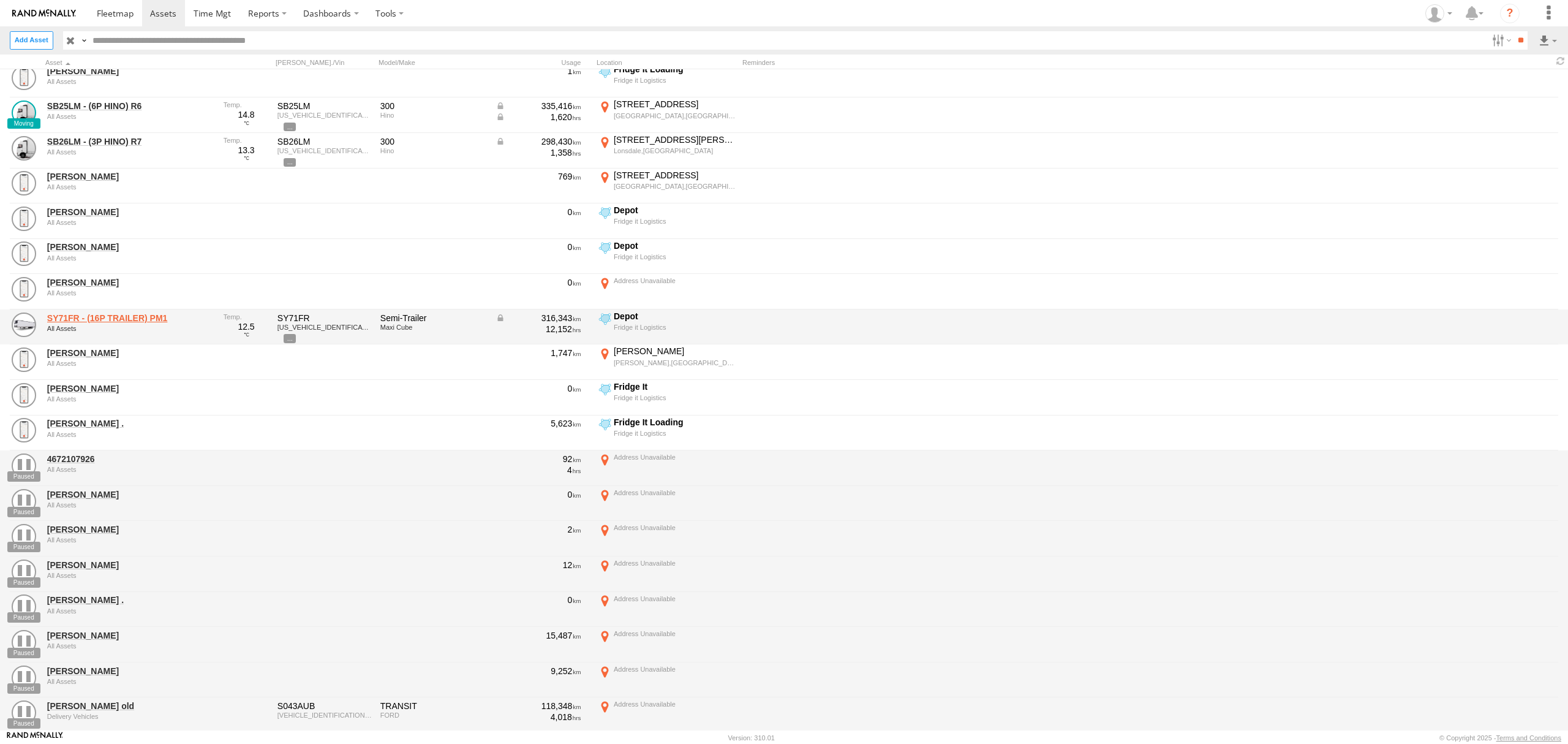
click at [103, 317] on link "SY71FR - (16P TRAILER) PM1" at bounding box center [131, 318] width 168 height 11
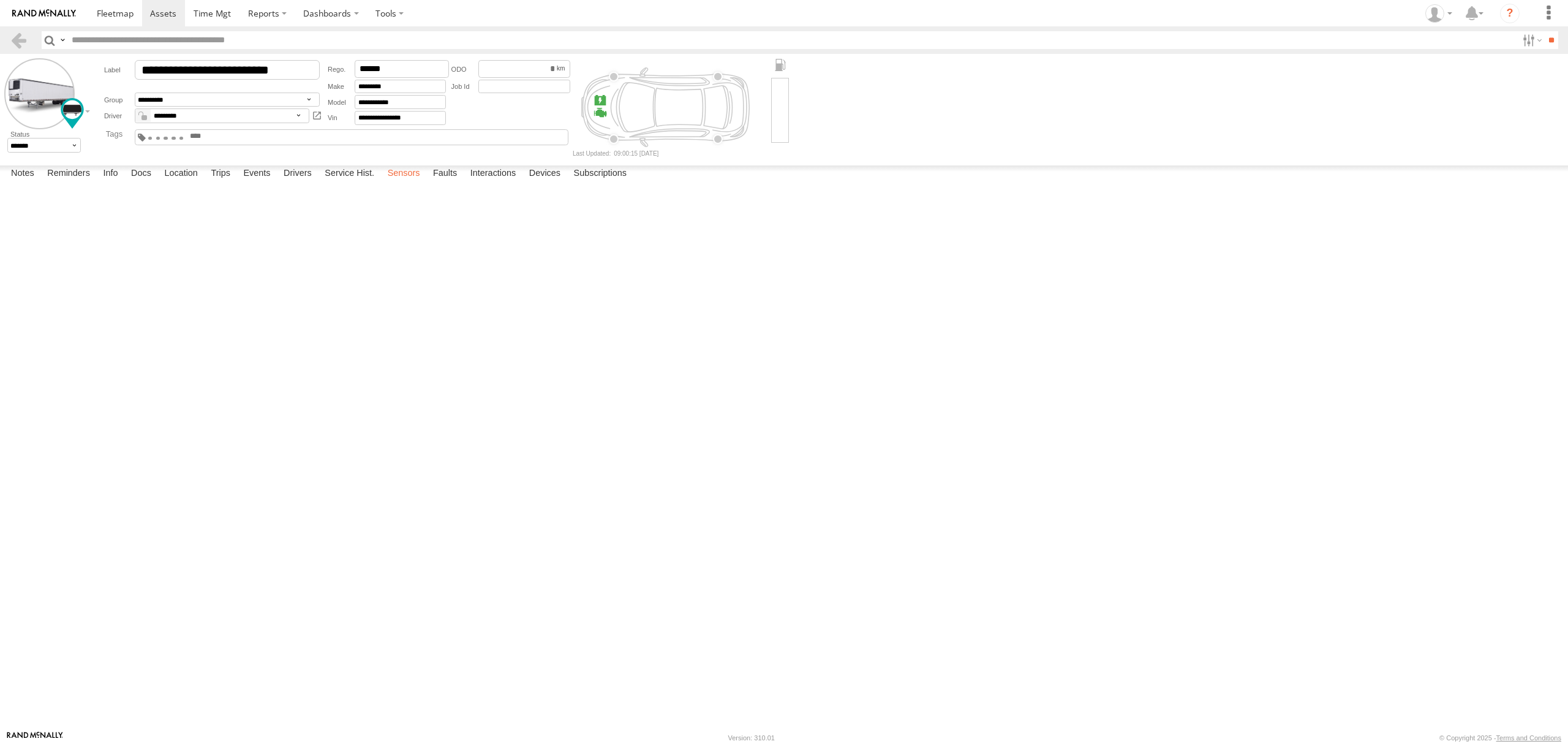
click at [422, 182] on label "Sensors" at bounding box center [404, 173] width 45 height 17
click at [546, 182] on label "Devices" at bounding box center [545, 173] width 43 height 17
click at [23, 35] on link at bounding box center [19, 40] width 18 height 18
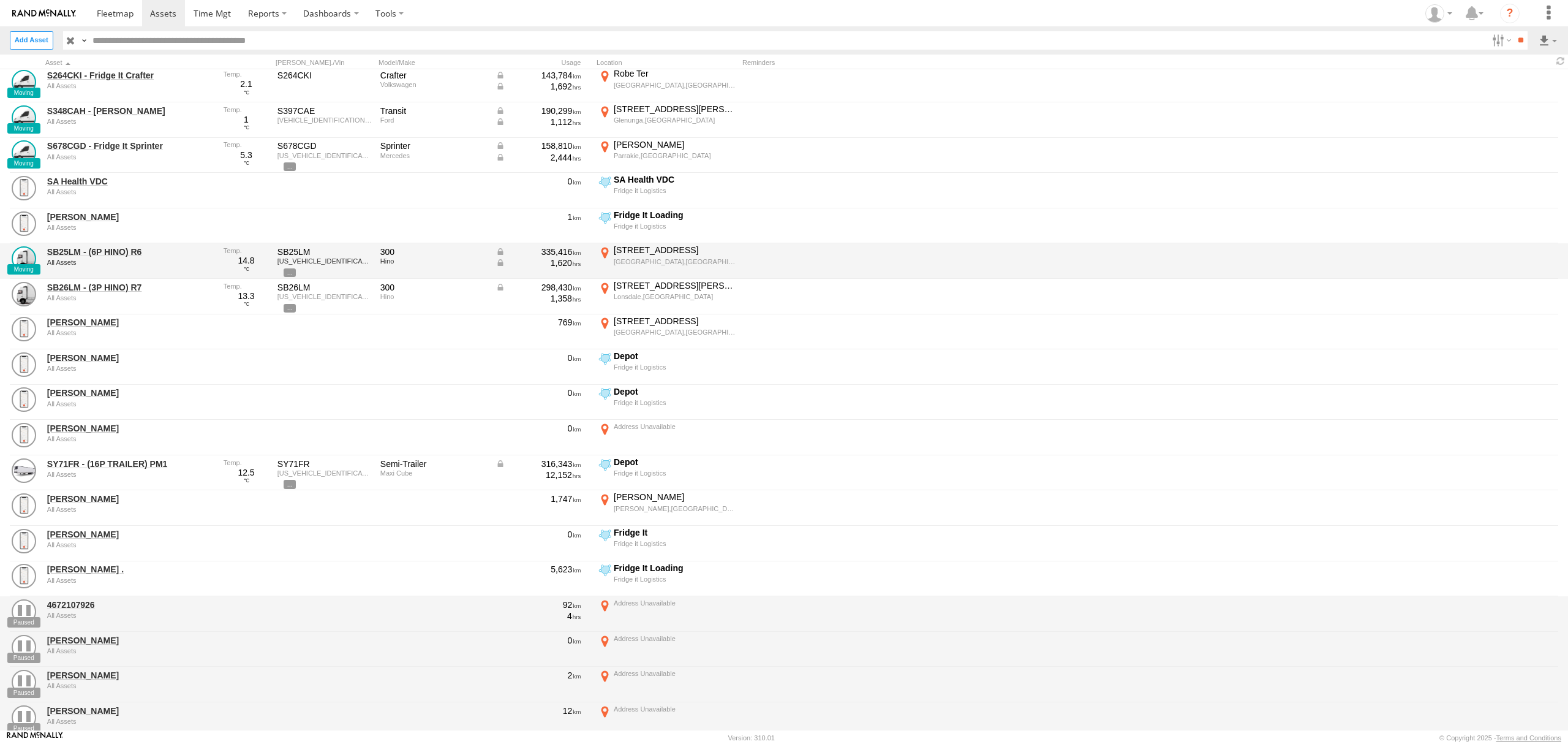
scroll to position [1961, 0]
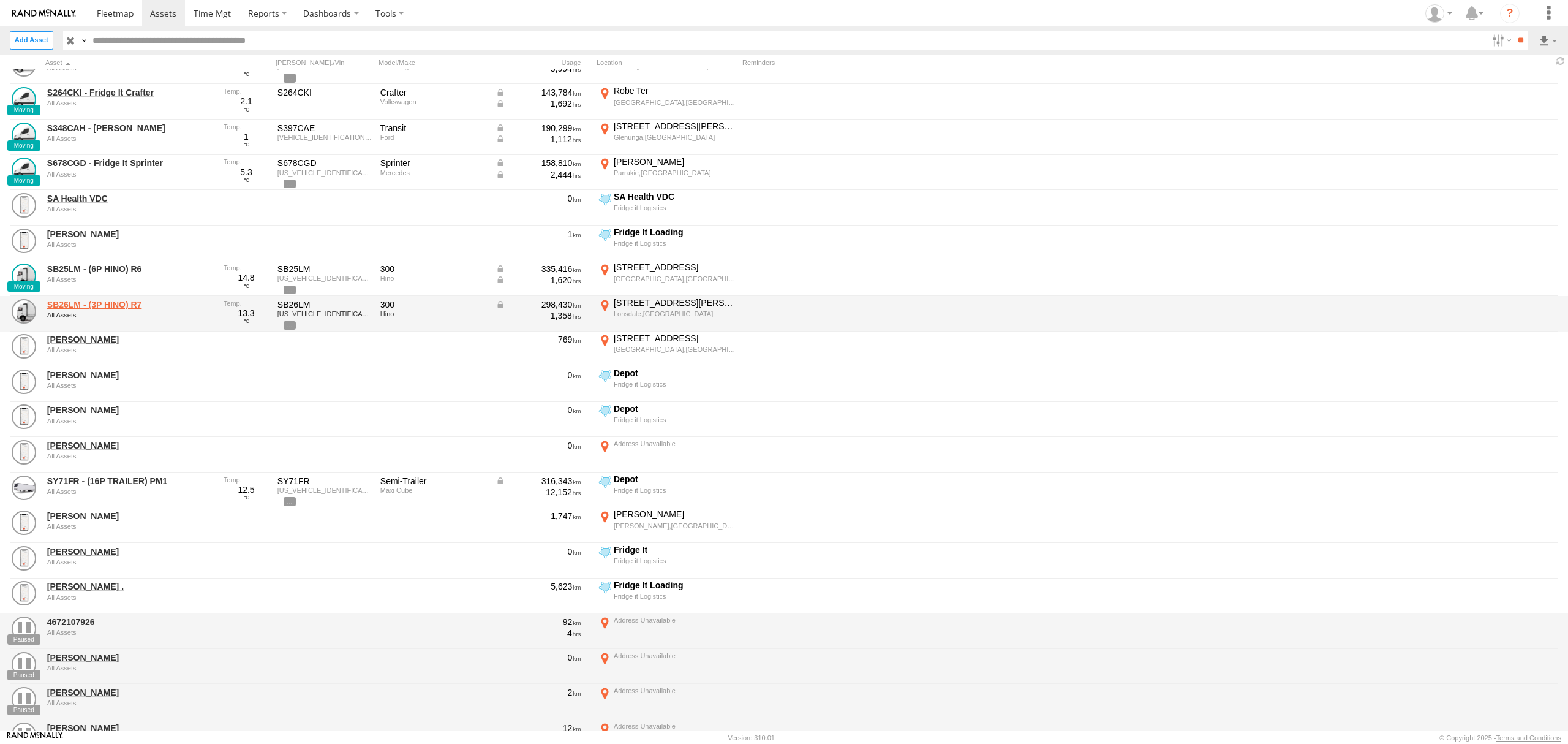
click at [125, 302] on link "SB26LM - (3P HINO) R7" at bounding box center [131, 304] width 168 height 11
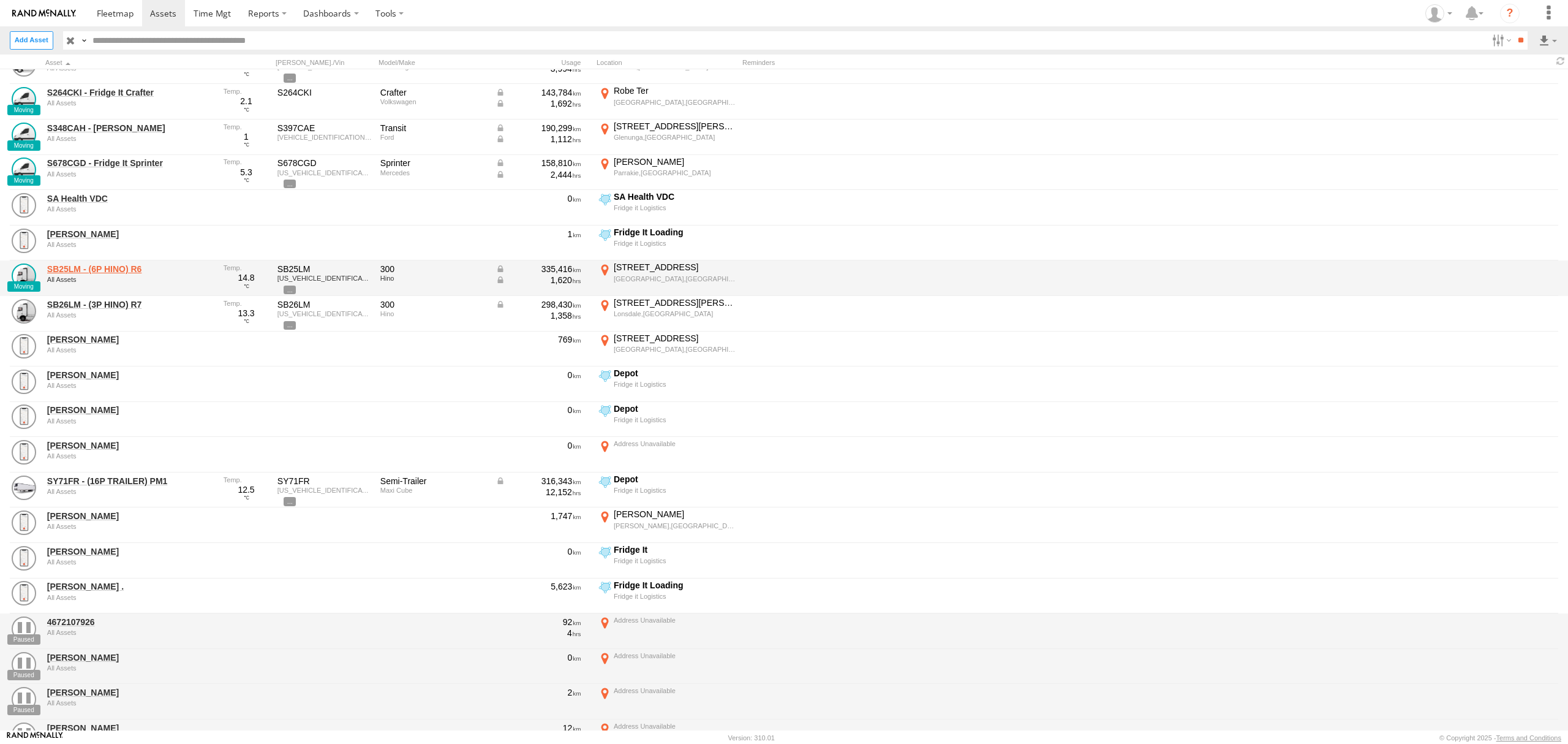
click at [131, 270] on link "SB25LM - (6P HINO) R6" at bounding box center [131, 268] width 168 height 11
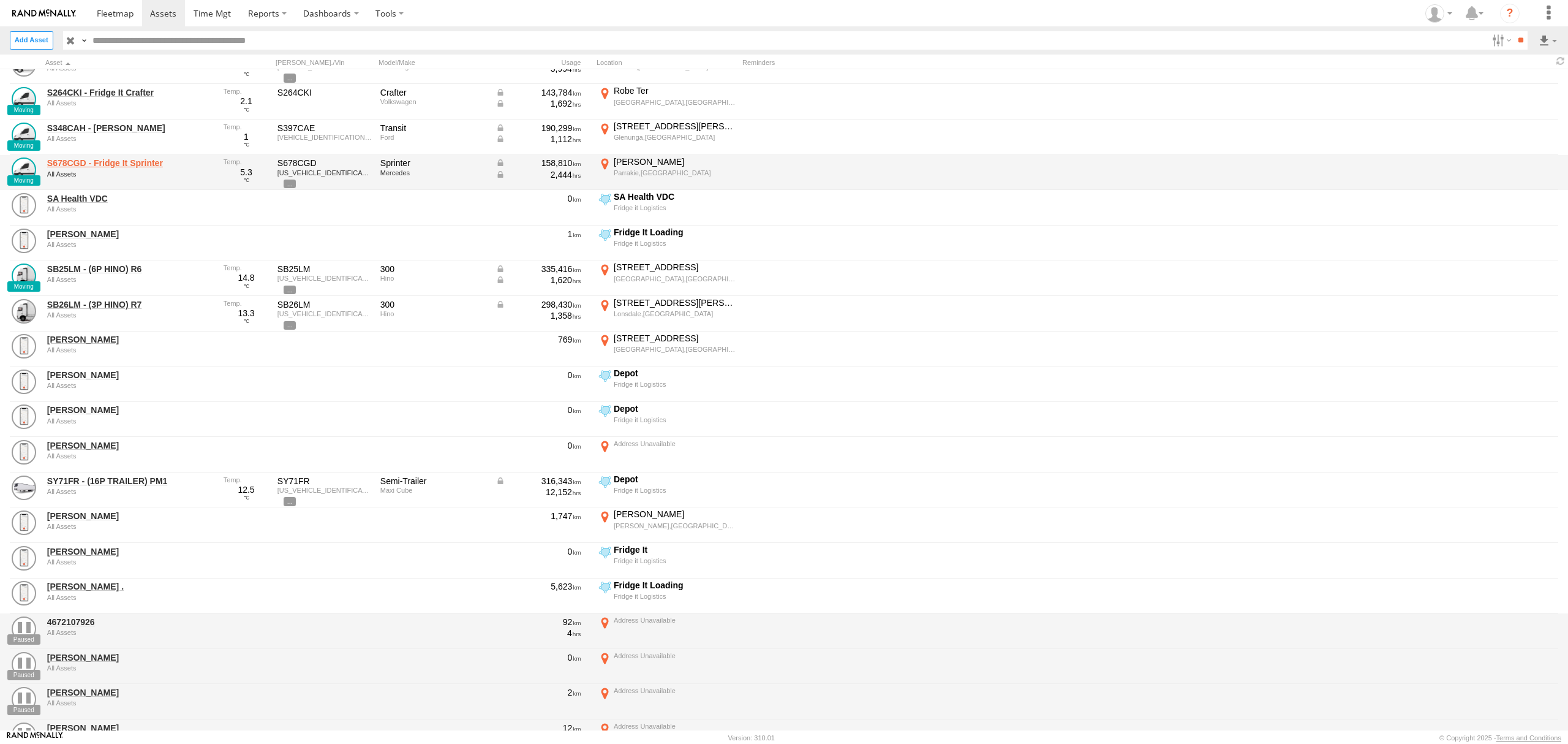
click at [141, 160] on link "S678CGD - Fridge It Sprinter" at bounding box center [131, 163] width 168 height 11
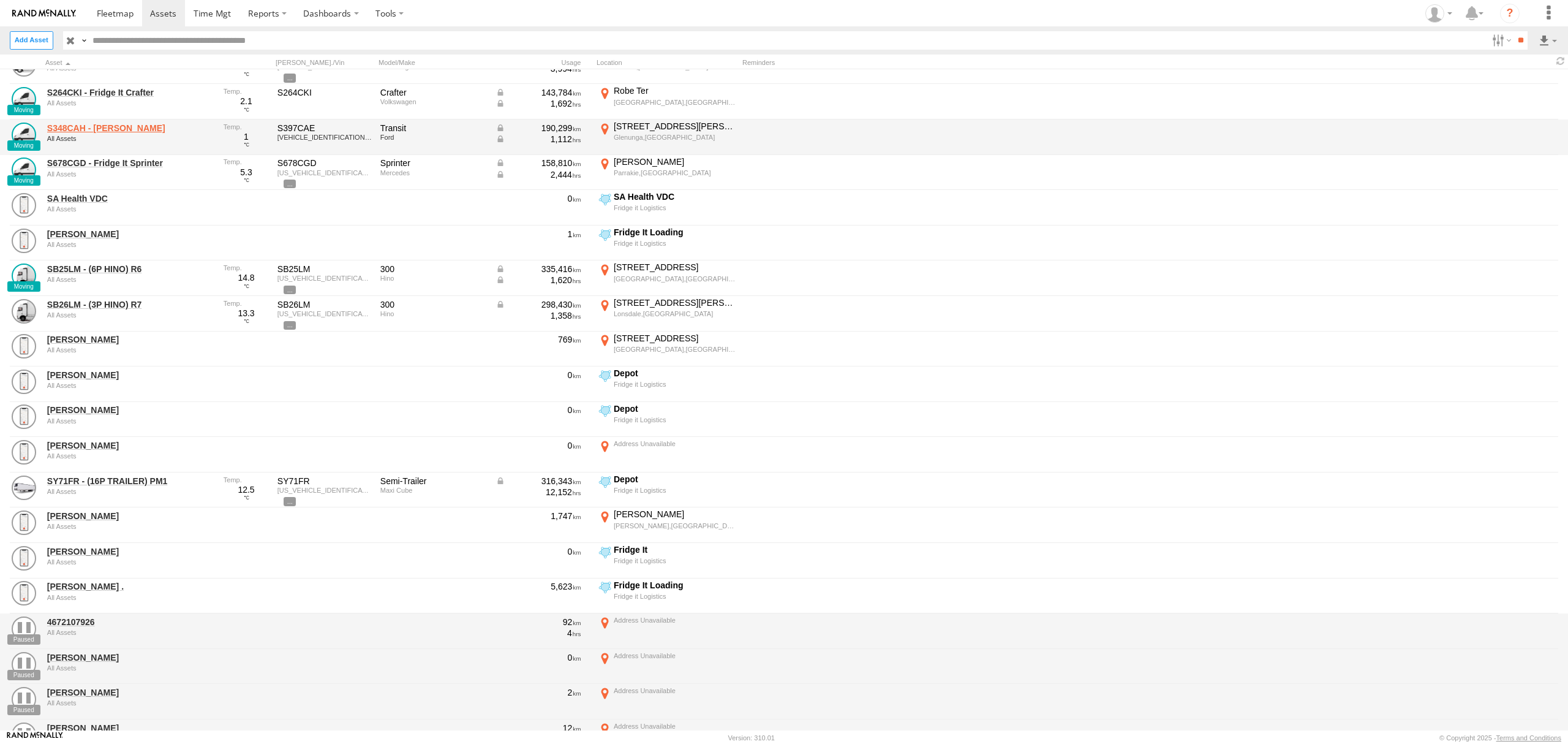
drag, startPoint x: 138, startPoint y: 128, endPoint x: 158, endPoint y: 128, distance: 20.0
click at [138, 128] on link "S348CAH - [PERSON_NAME]" at bounding box center [131, 128] width 168 height 11
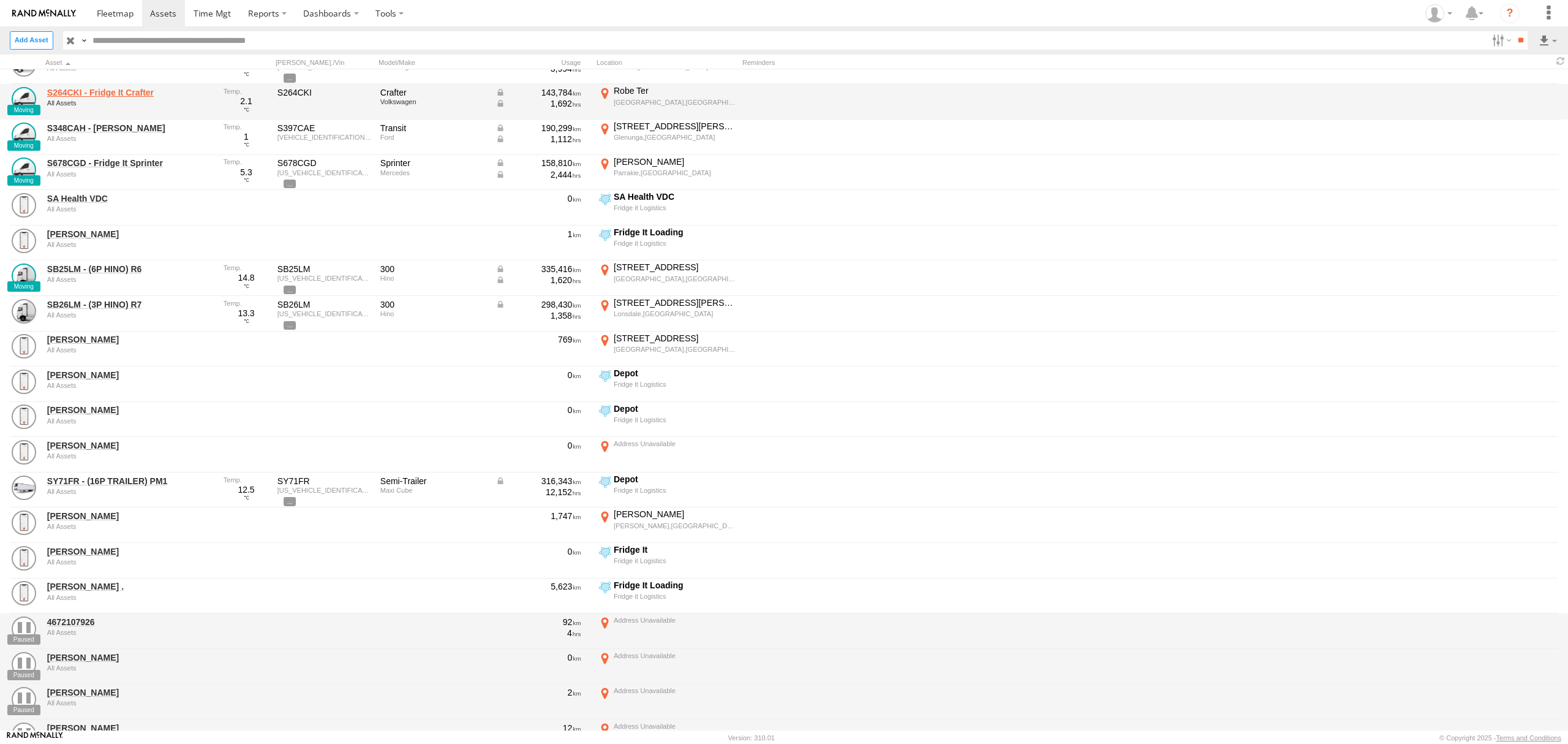
click at [120, 98] on link "S264CKI - Fridge It Crafter" at bounding box center [131, 92] width 168 height 11
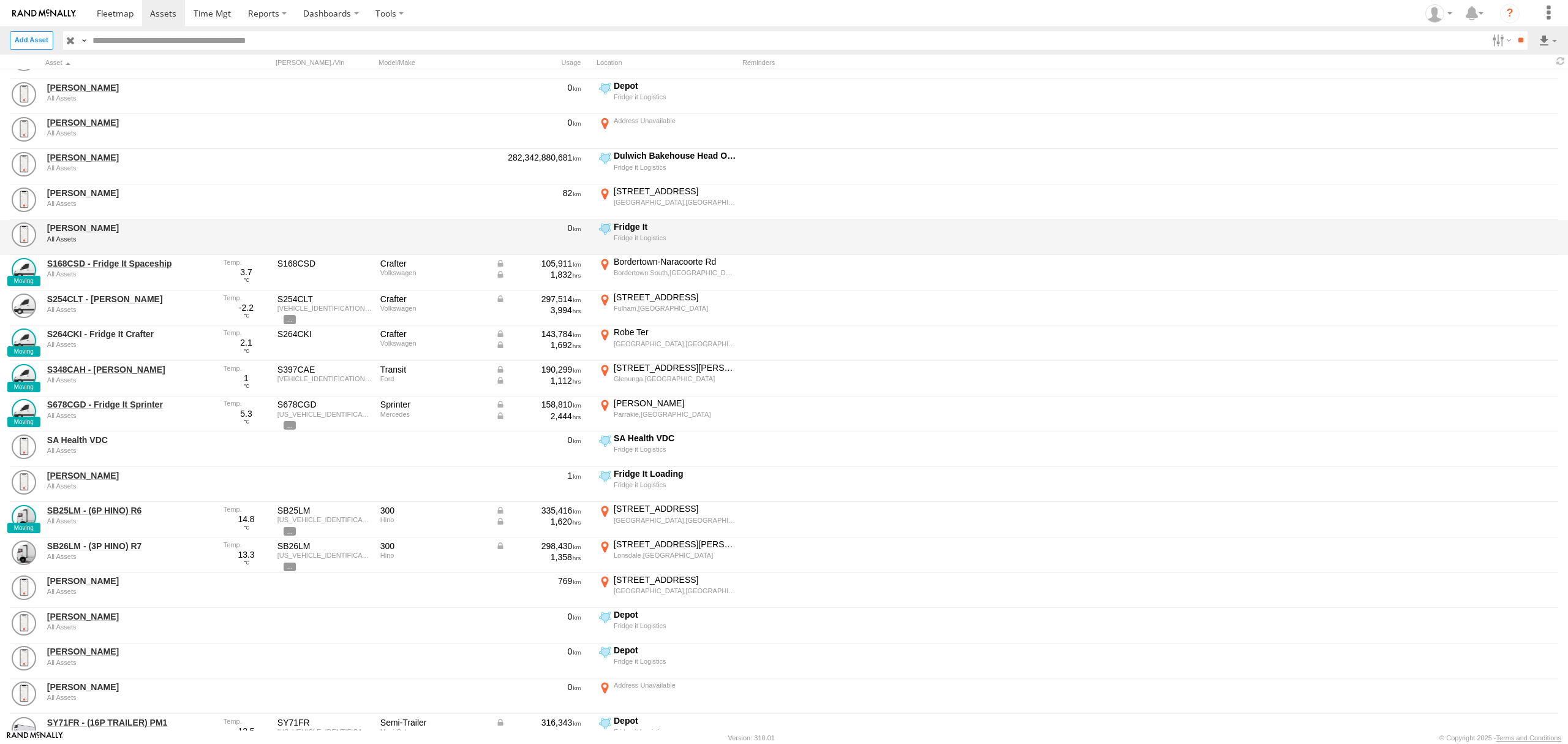
scroll to position [1716, 0]
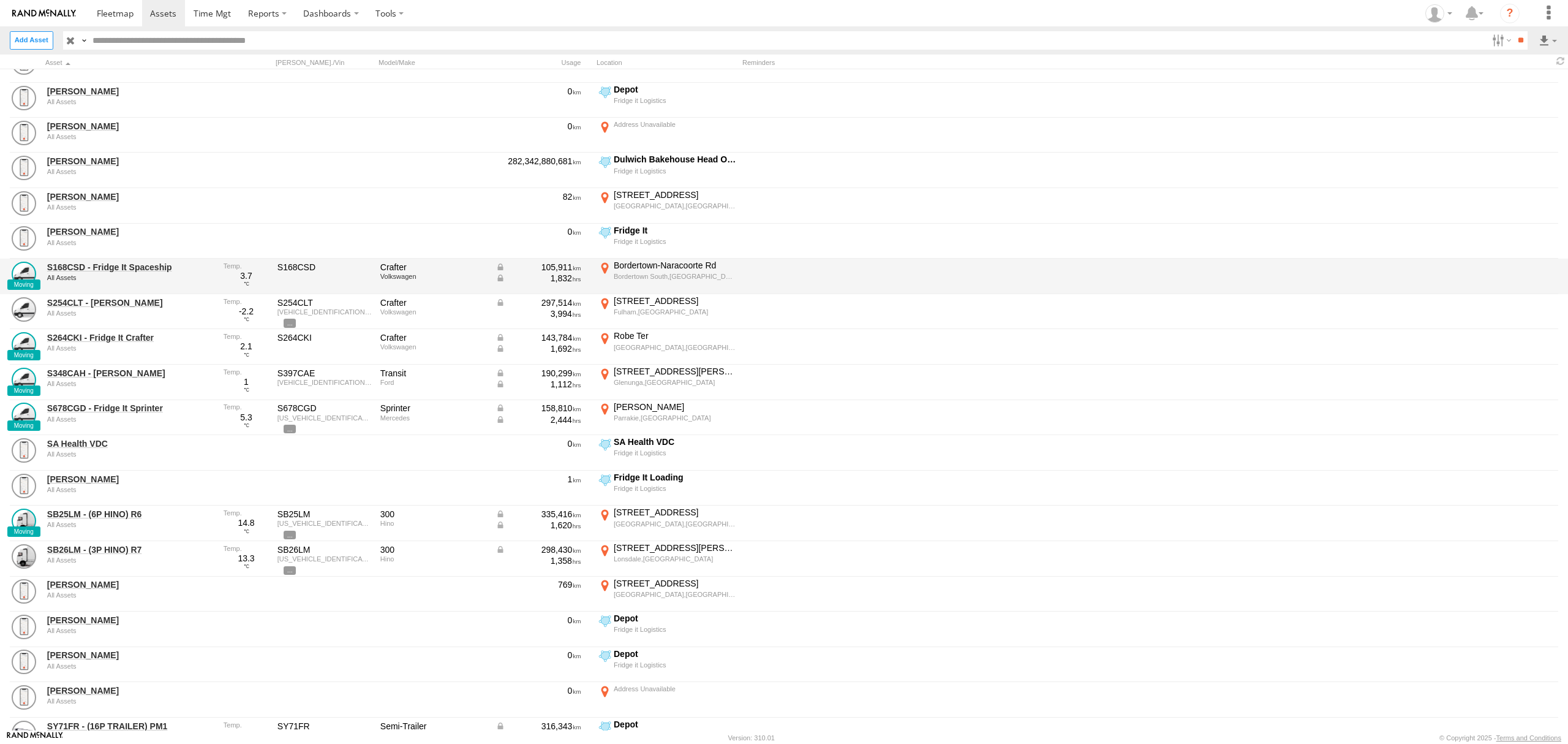
drag, startPoint x: 96, startPoint y: 302, endPoint x: 120, endPoint y: 289, distance: 27.3
click at [96, 302] on link "S254CLT - Brian Corkhill" at bounding box center [131, 303] width 168 height 11
click at [114, 265] on link "S168CSD - Fridge It Spaceship" at bounding box center [131, 267] width 168 height 11
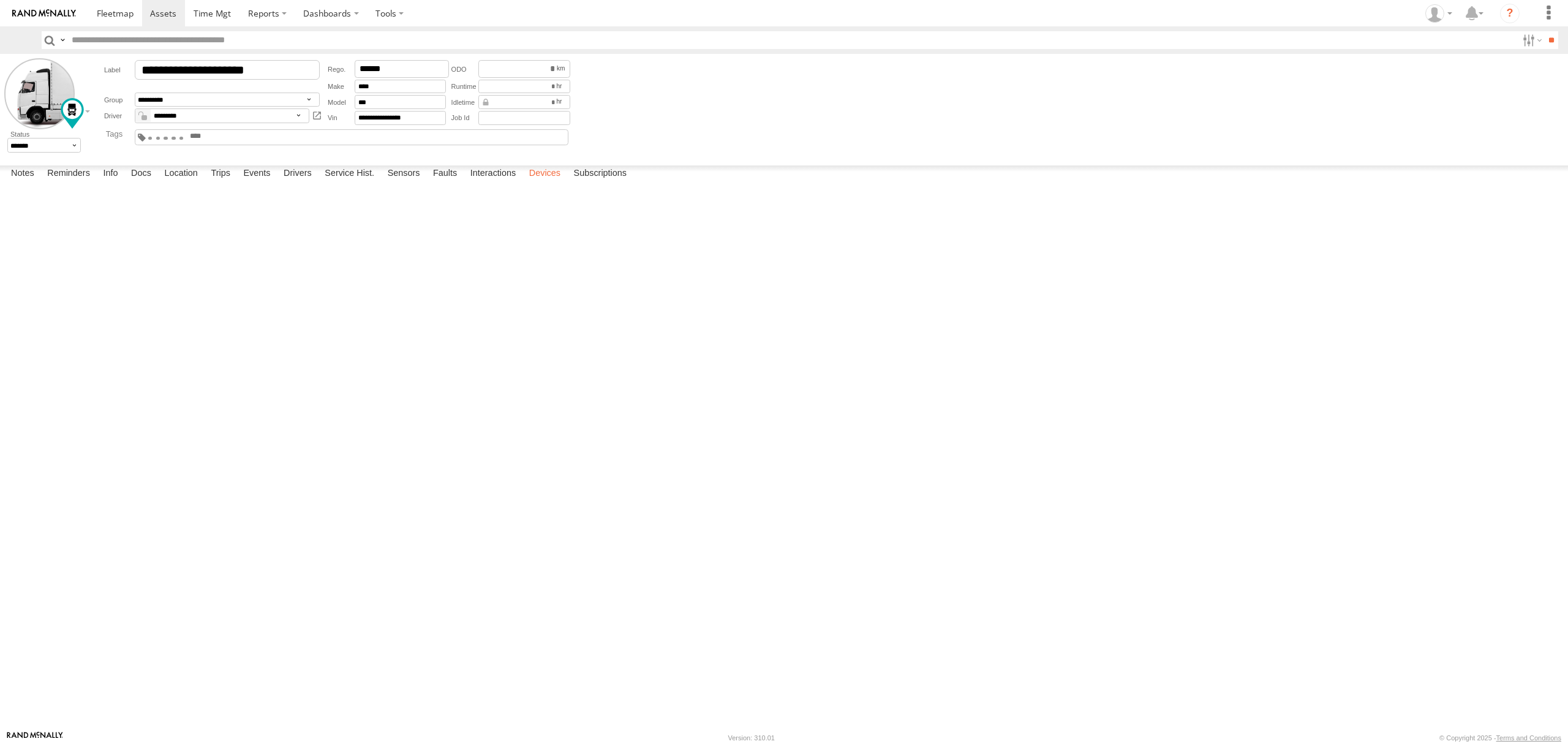
click at [549, 182] on label "Devices" at bounding box center [545, 173] width 43 height 17
click at [555, 182] on label "Devices" at bounding box center [545, 173] width 43 height 17
click at [542, 182] on label "Devices" at bounding box center [545, 173] width 43 height 17
click at [544, 182] on label "Devices" at bounding box center [545, 173] width 43 height 17
click at [539, 182] on label "Devices" at bounding box center [545, 173] width 43 height 17
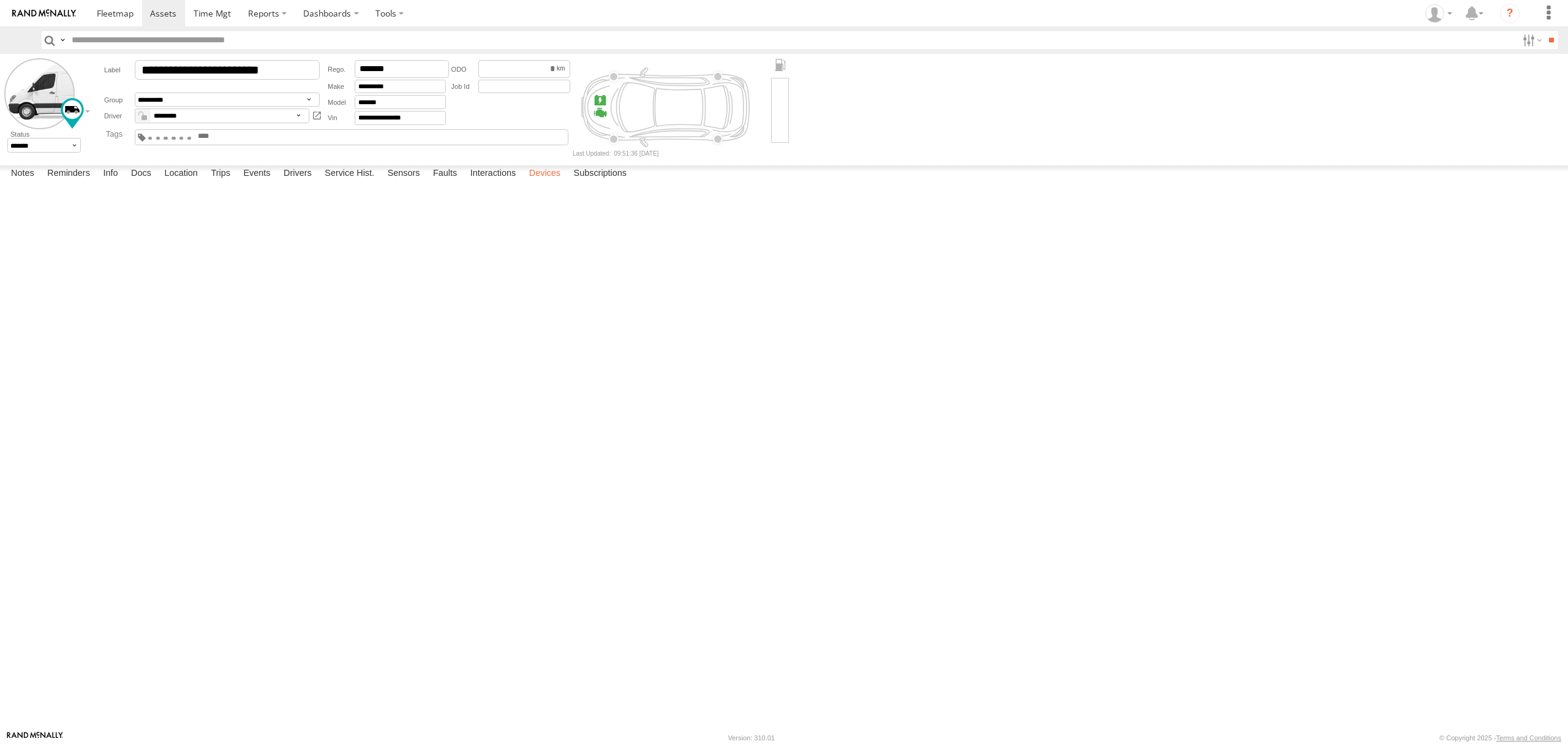
click at [545, 182] on label "Devices" at bounding box center [545, 173] width 43 height 17
click at [531, 188] on div "Notes Details Reminders Info Docs Location Trips Events Drivers Service Hist. S…" at bounding box center [784, 176] width 1568 height 22
click at [545, 182] on label "Devices" at bounding box center [545, 173] width 43 height 17
click at [155, 16] on span at bounding box center [163, 13] width 26 height 12
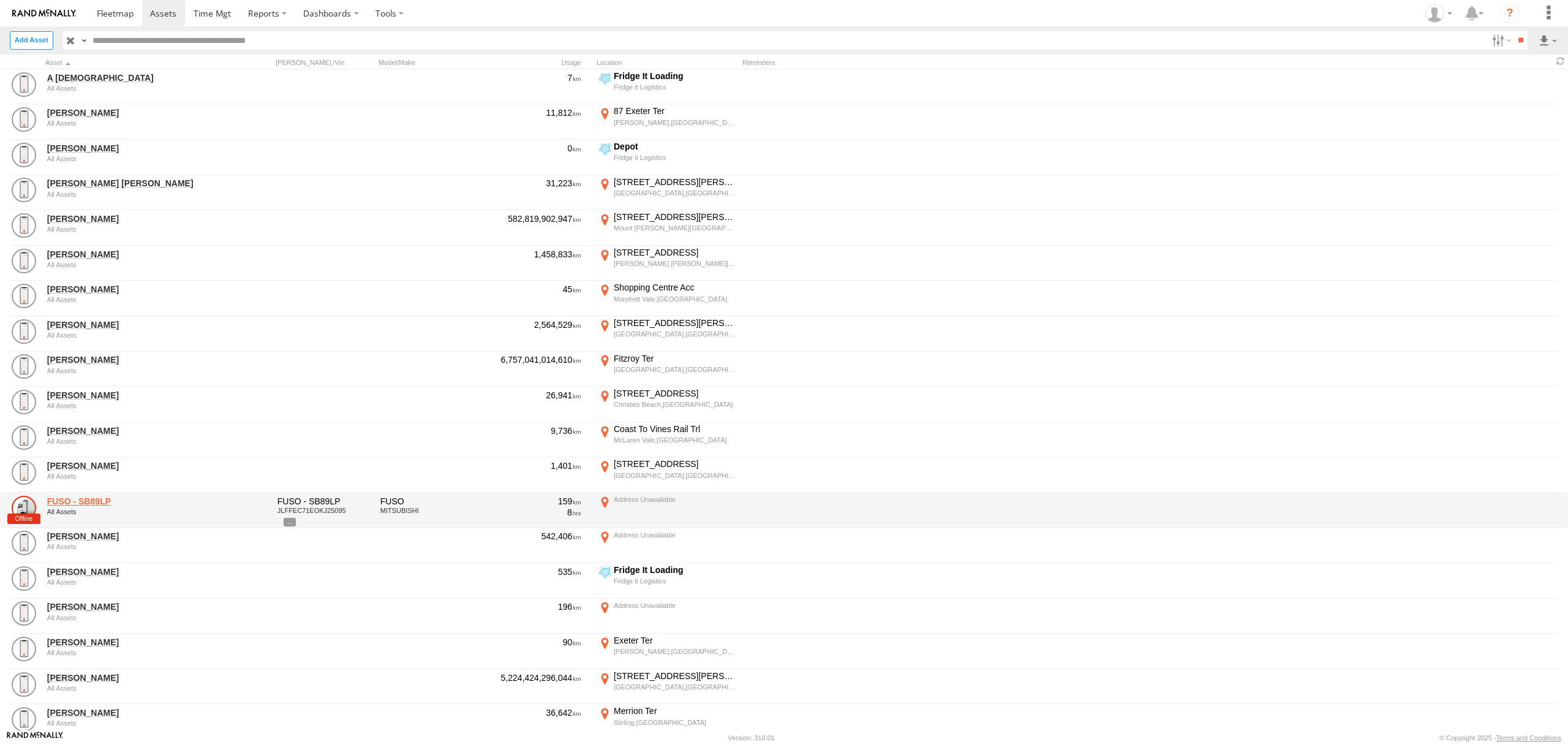
click at [81, 502] on link "FUSO - SB89LP" at bounding box center [131, 501] width 168 height 11
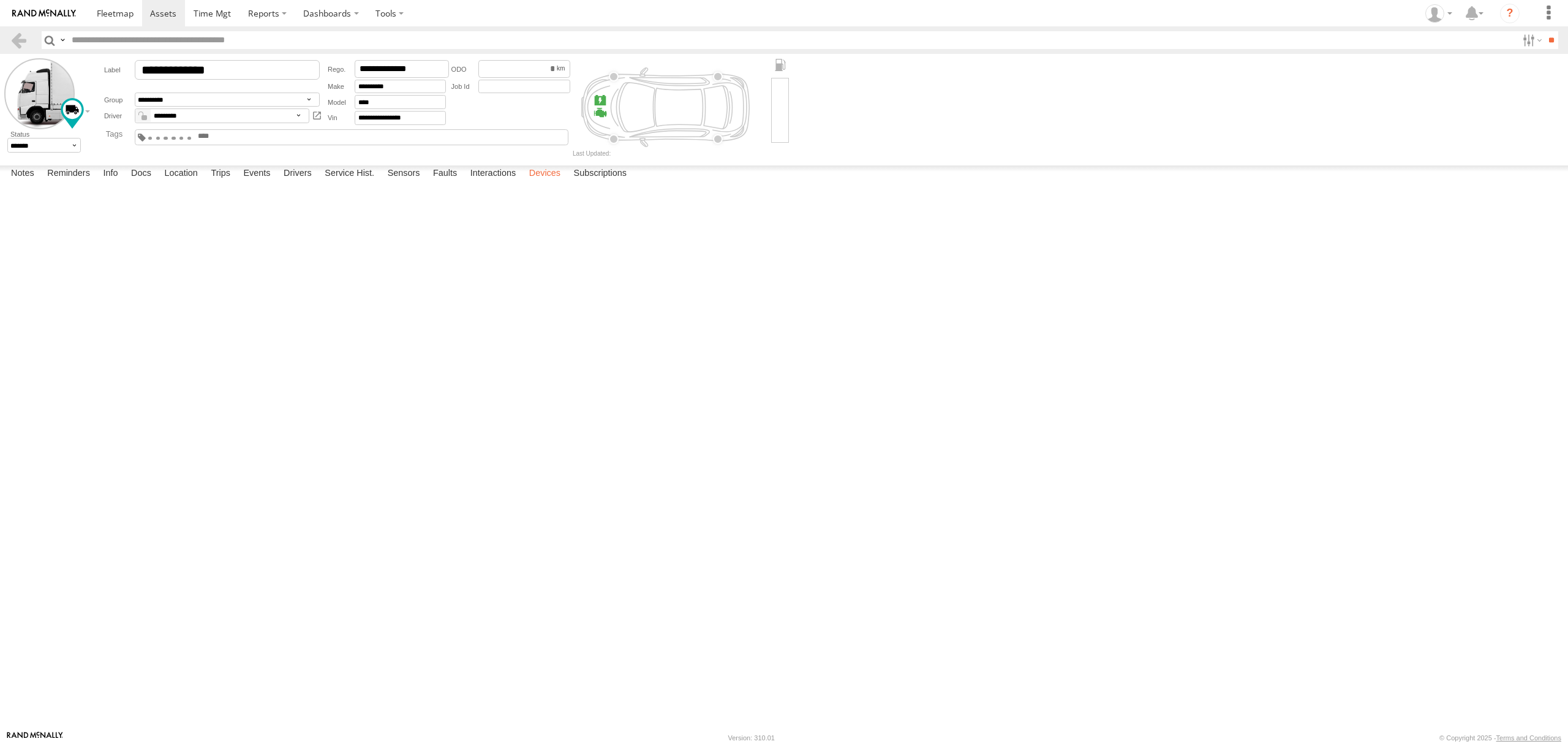
click at [557, 182] on label "Devices" at bounding box center [545, 173] width 43 height 17
click at [485, 182] on label "Interactions" at bounding box center [493, 173] width 58 height 17
click at [593, 182] on label "Subscriptions" at bounding box center [601, 173] width 66 height 17
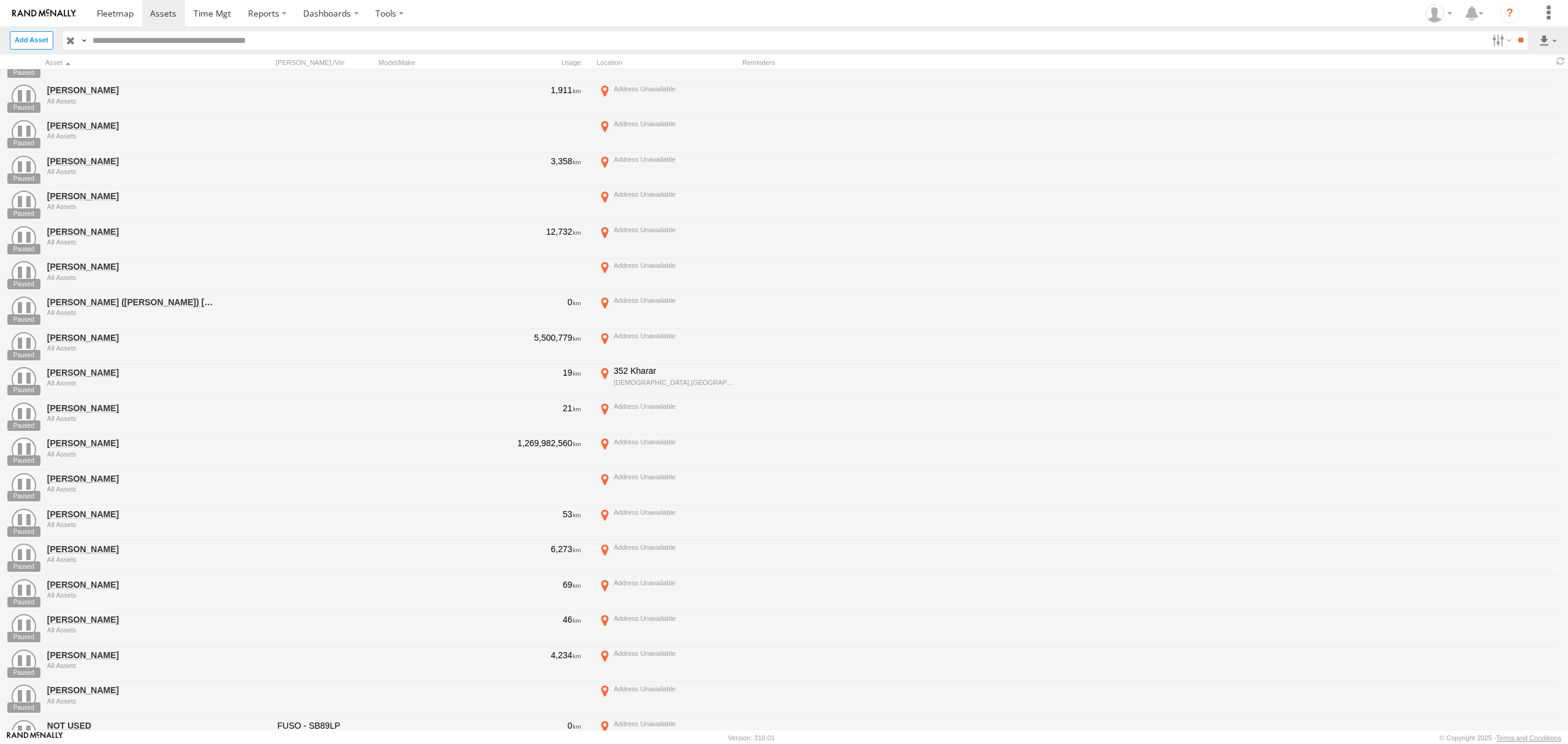
scroll to position [3049, 0]
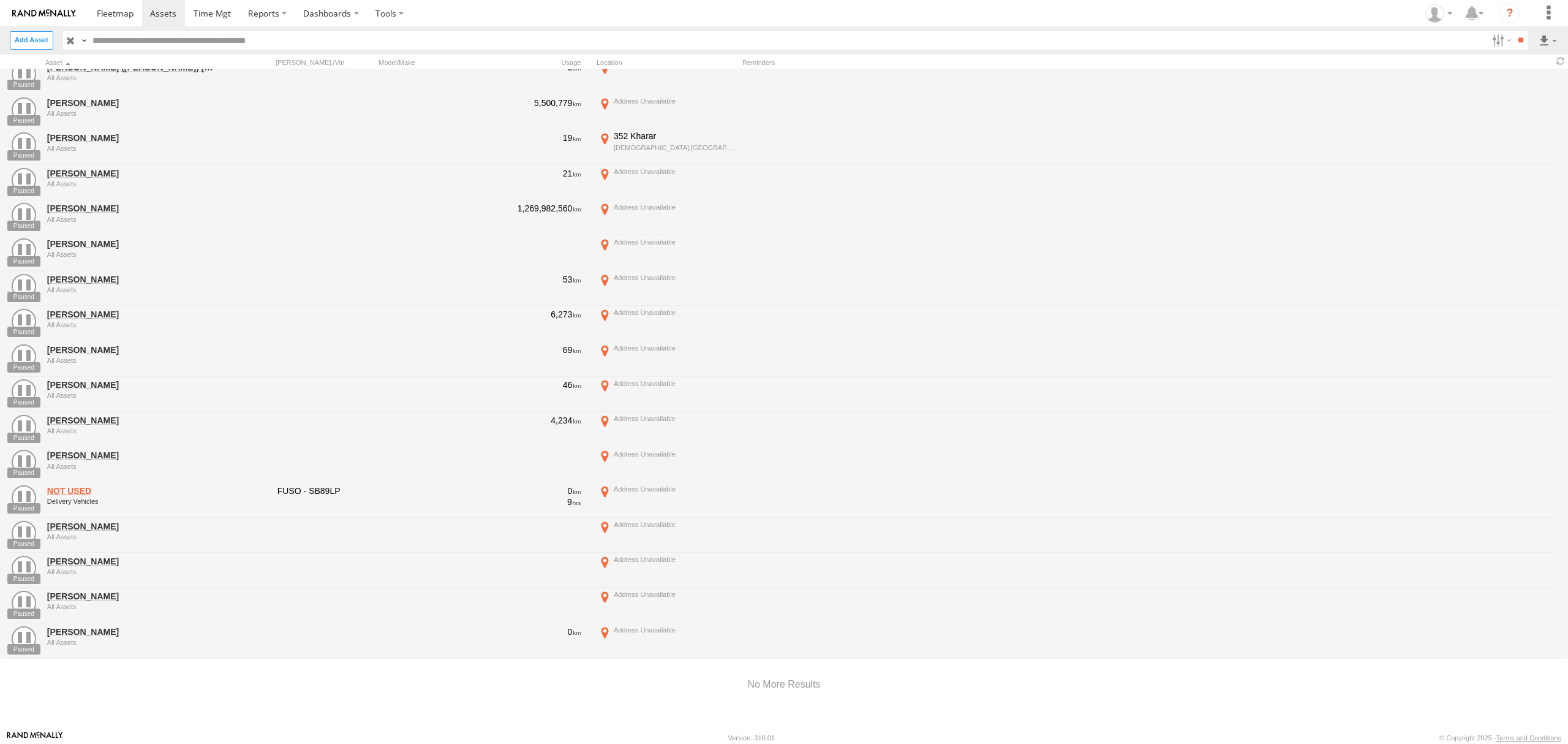
click at [207, 485] on link "NOT USED" at bounding box center [131, 491] width 168 height 11
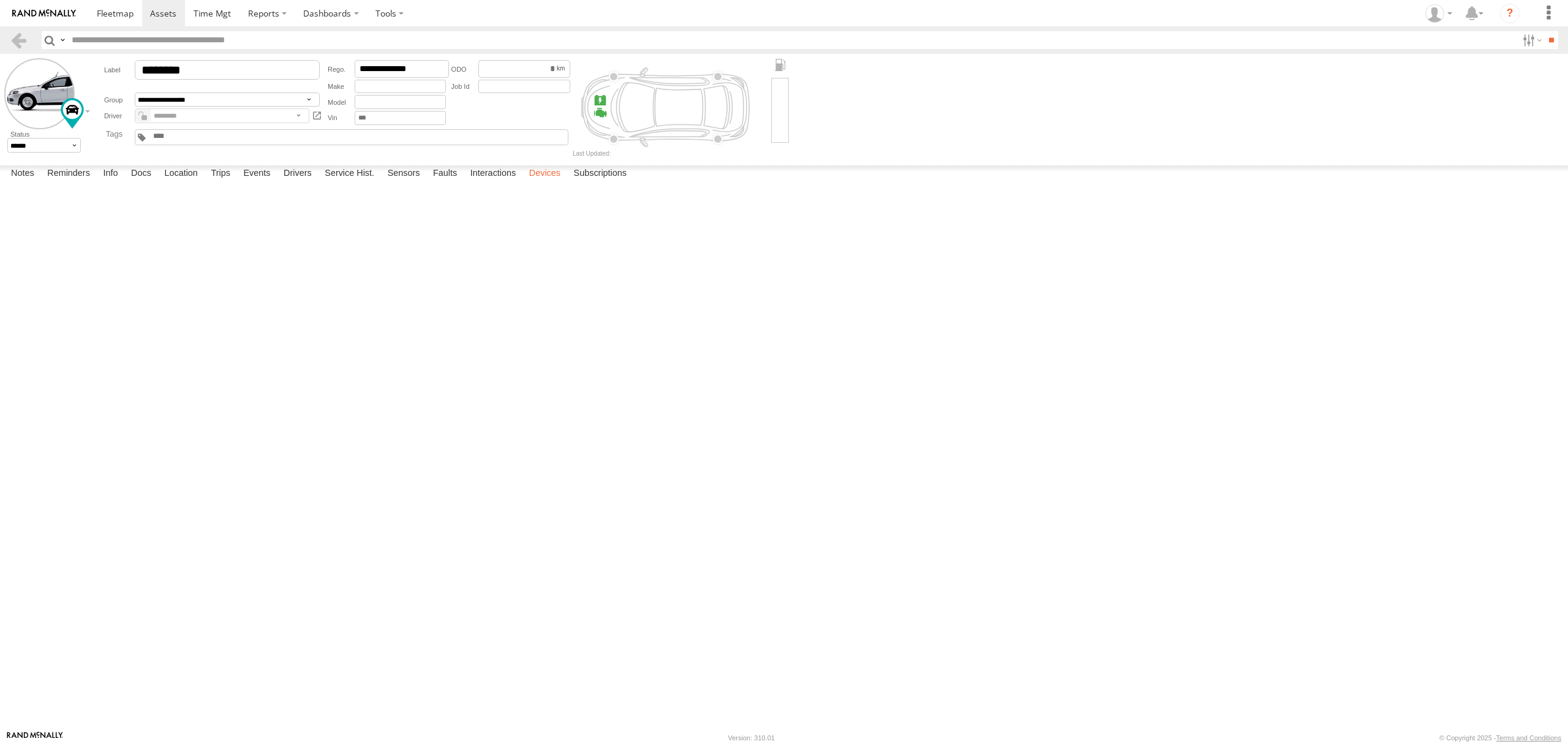
click at [540, 182] on label "Devices" at bounding box center [545, 173] width 43 height 17
click at [507, 182] on label "Interactions" at bounding box center [493, 173] width 58 height 17
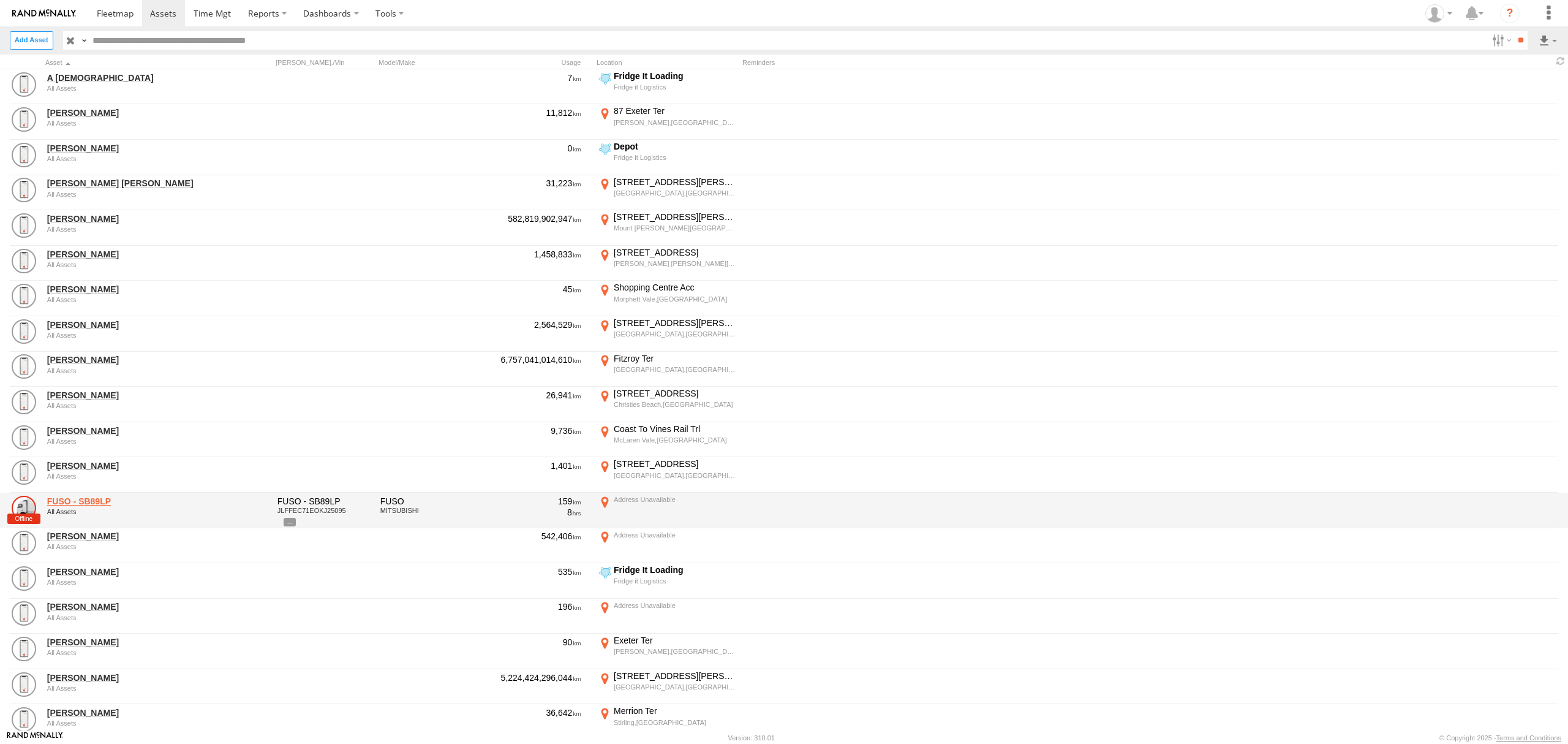
click at [108, 505] on link "FUSO - SB89LP" at bounding box center [131, 501] width 168 height 11
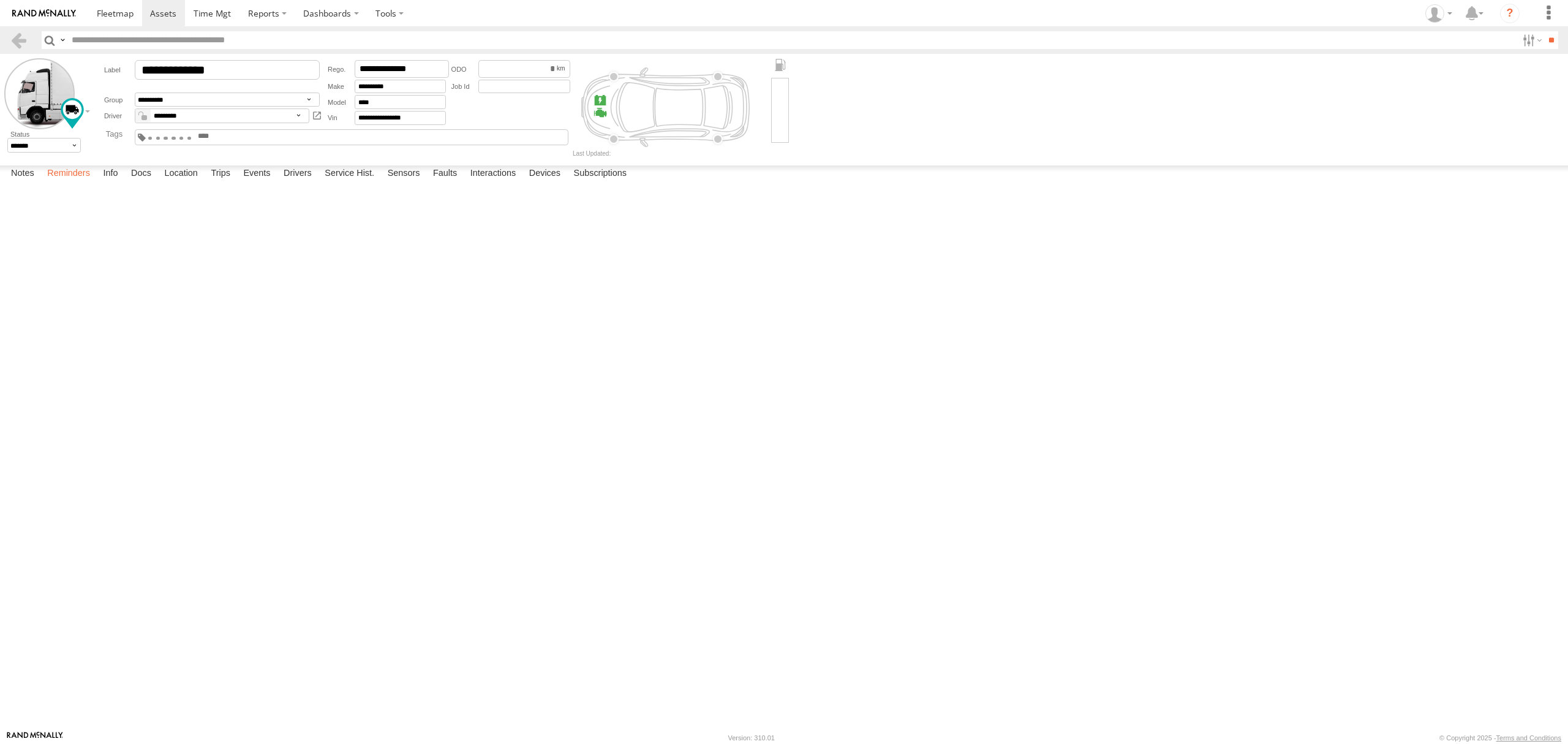
click at [71, 182] on label "Reminders" at bounding box center [69, 173] width 55 height 17
click at [295, 182] on label "Drivers" at bounding box center [297, 173] width 40 height 17
click at [368, 182] on label "Service Hist." at bounding box center [349, 173] width 62 height 17
click at [413, 182] on label "Sensors" at bounding box center [404, 173] width 45 height 17
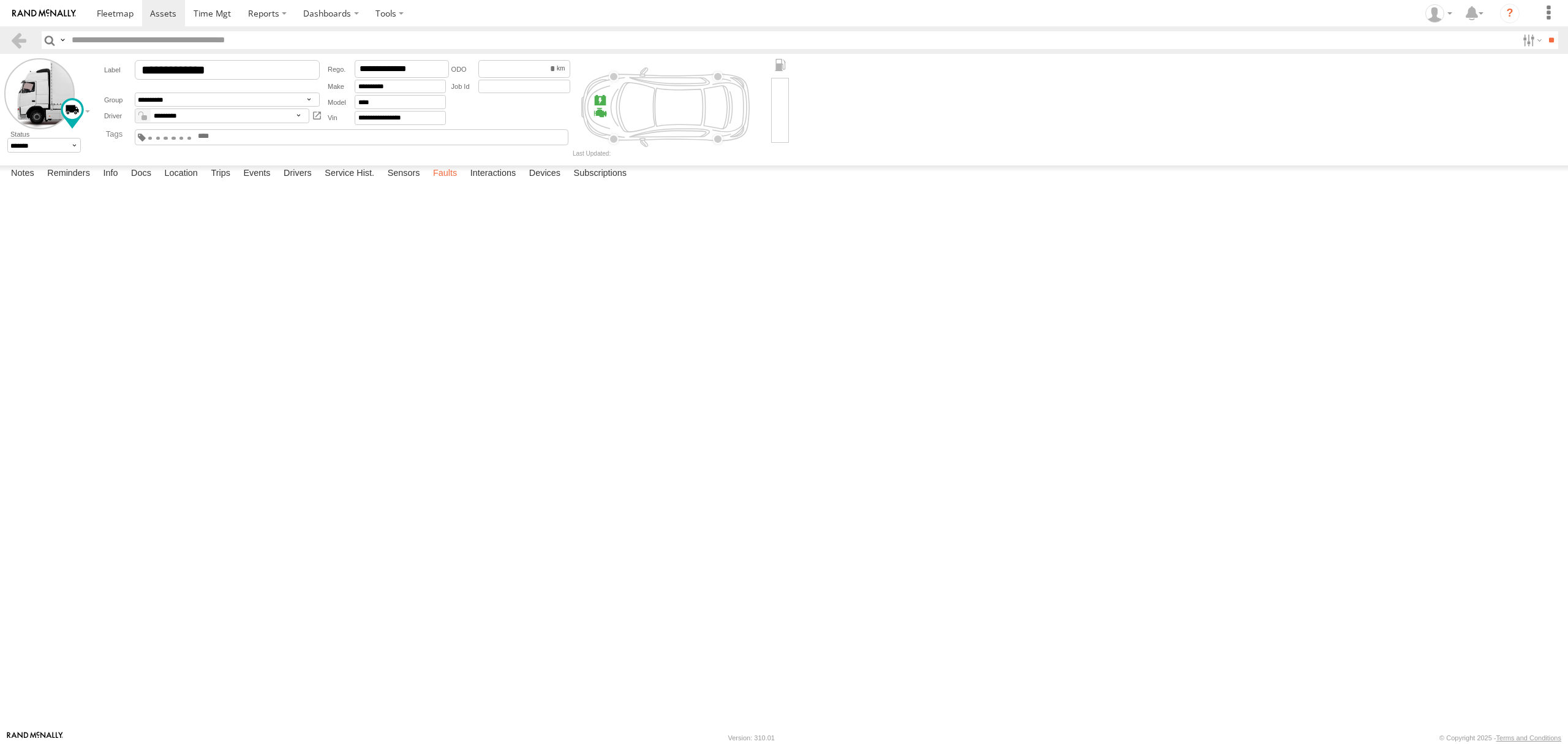
click at [437, 182] on label "Faults" at bounding box center [445, 173] width 36 height 17
click at [487, 182] on label "Interactions" at bounding box center [493, 173] width 58 height 17
click at [567, 182] on label "Devices" at bounding box center [545, 173] width 43 height 17
click at [613, 182] on label "Subscriptions" at bounding box center [601, 173] width 66 height 17
click at [368, 8] on label at bounding box center [389, 13] width 46 height 26
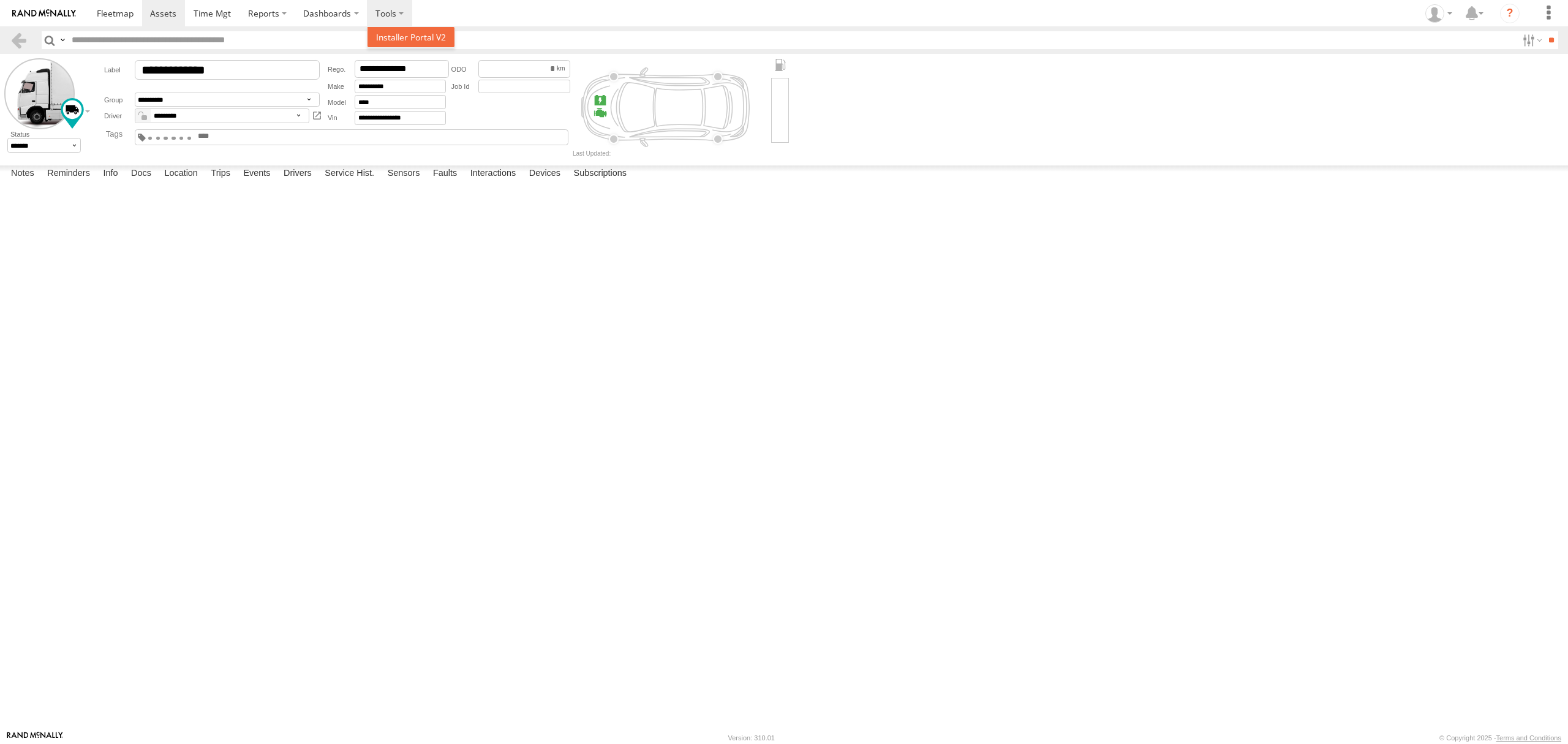
click at [405, 40] on span at bounding box center [410, 37] width 70 height 12
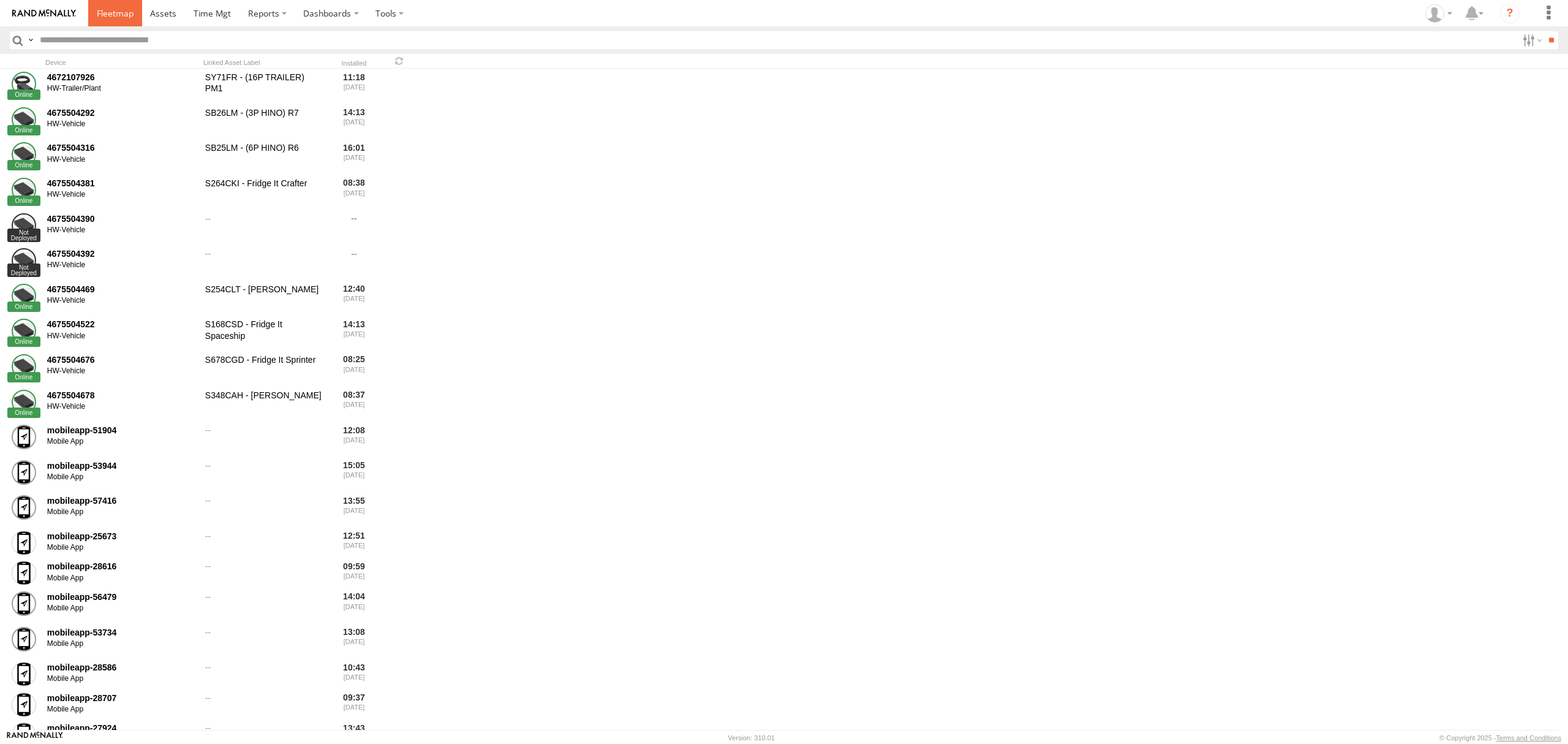
click at [114, 12] on span at bounding box center [115, 13] width 37 height 12
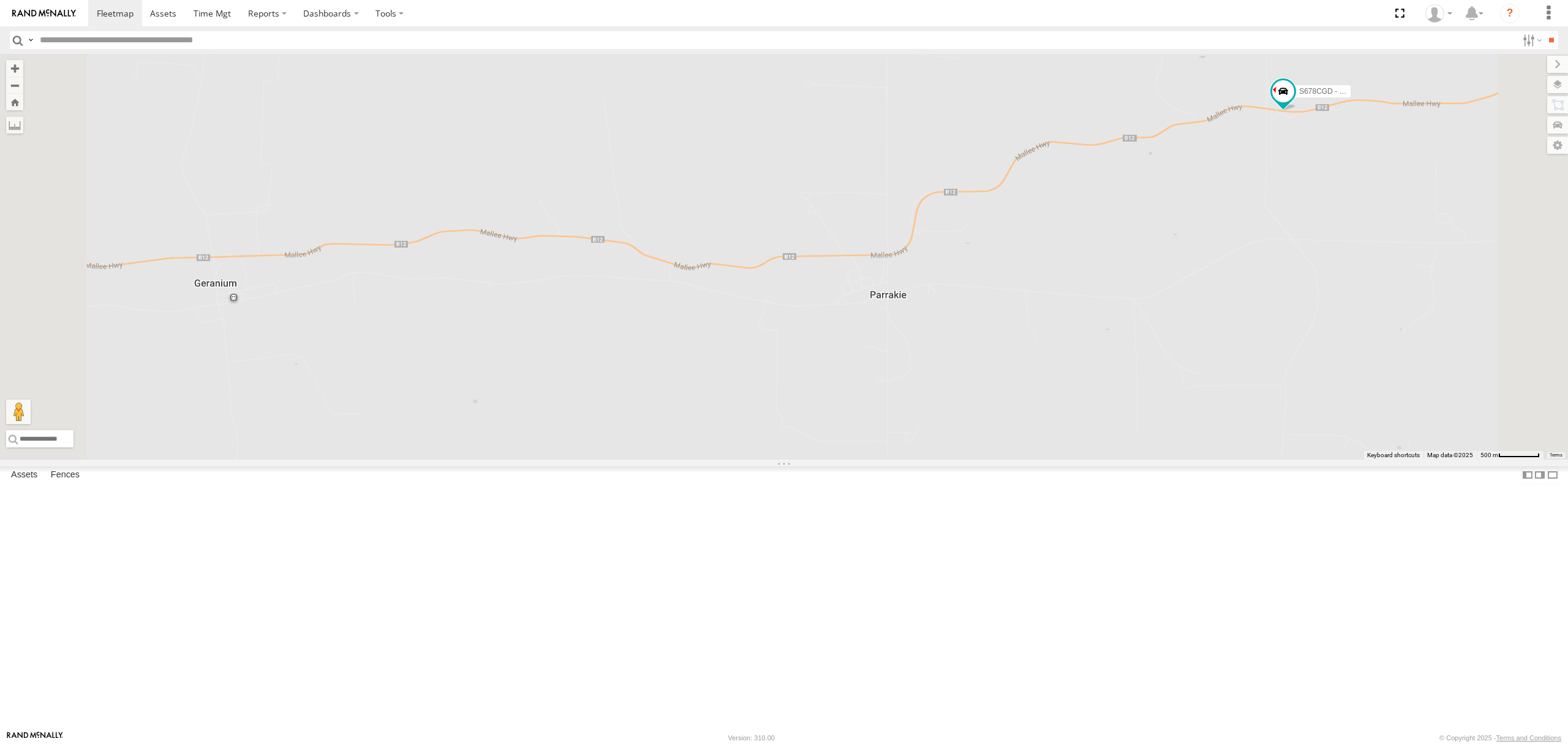
click at [0, 0] on div "S678CGD - Fridge It Sprinter All Assets" at bounding box center [0, 0] width 0 height 0
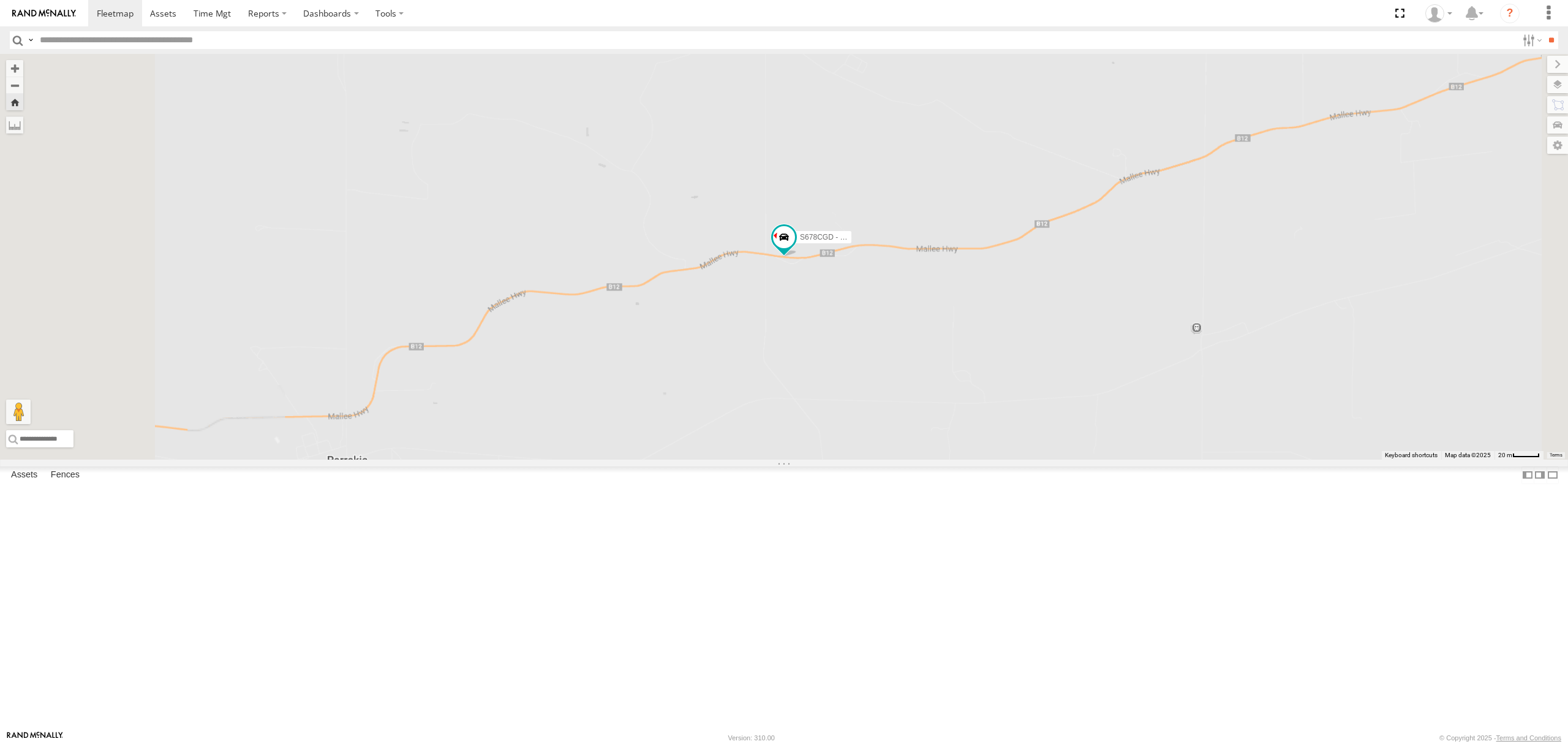
click at [0, 0] on div "S168CSD - Fridge It Spaceship All Assets" at bounding box center [0, 0] width 0 height 0
click at [0, 0] on div "S348CAH - [PERSON_NAME]" at bounding box center [0, 0] width 0 height 0
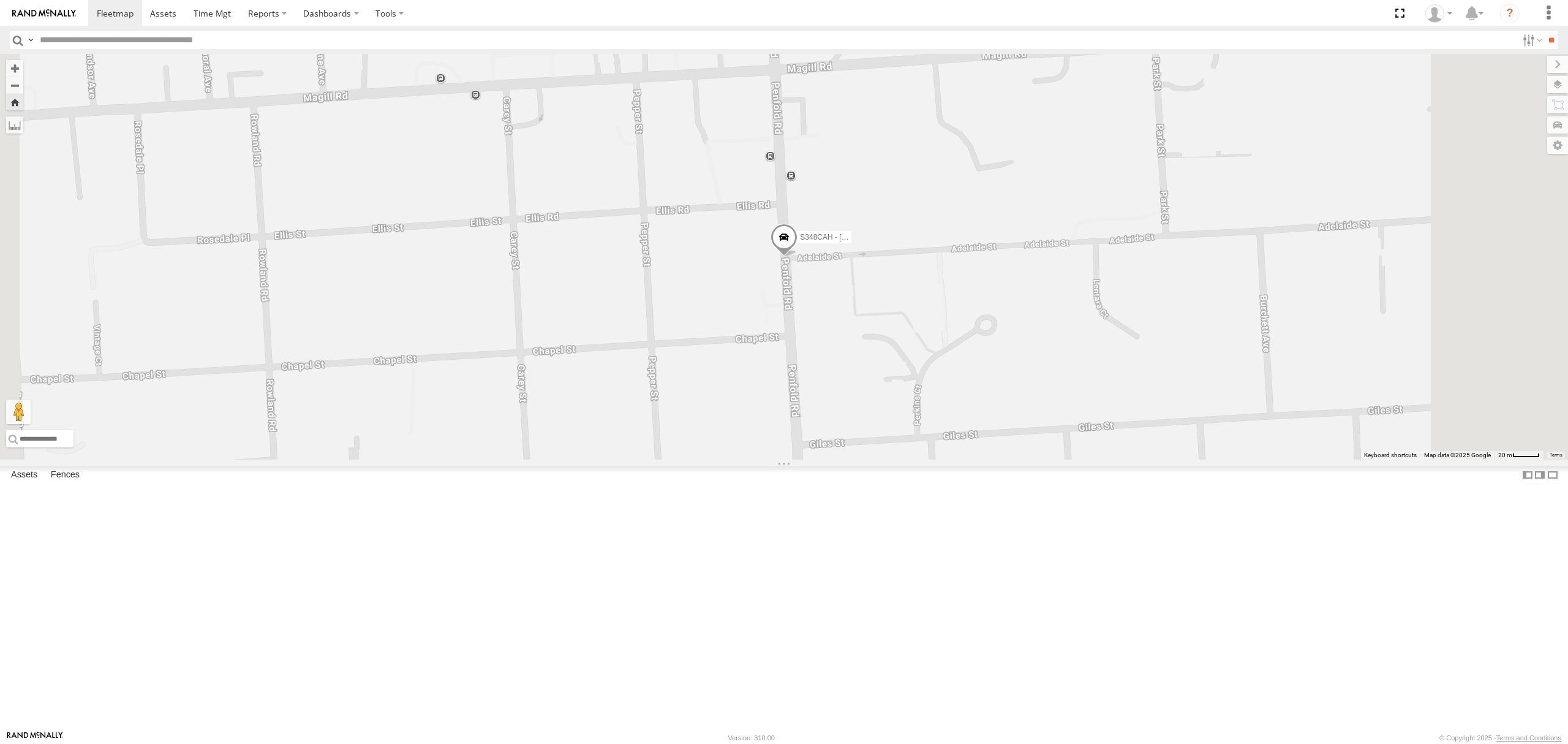
click at [0, 0] on div "All Assets" at bounding box center [0, 0] width 0 height 0
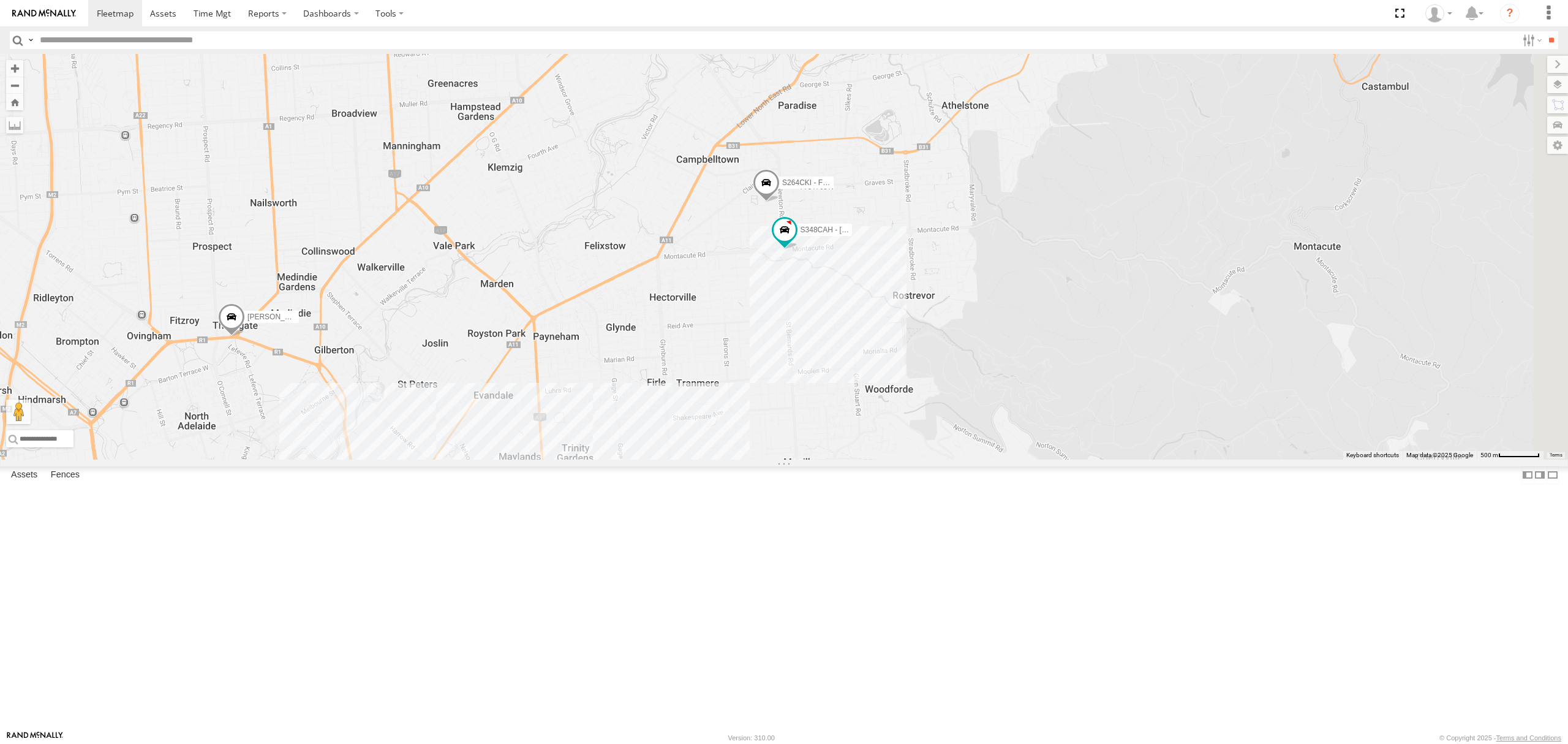
click at [0, 0] on div "SB25LM - (6P HINO) R6 All Assets [PERSON_NAME][GEOGRAPHIC_DATA] -34.94093 138.6…" at bounding box center [0, 0] width 0 height 0
click at [0, 0] on div "S678CGD - Fridge It Sprinter" at bounding box center [0, 0] width 0 height 0
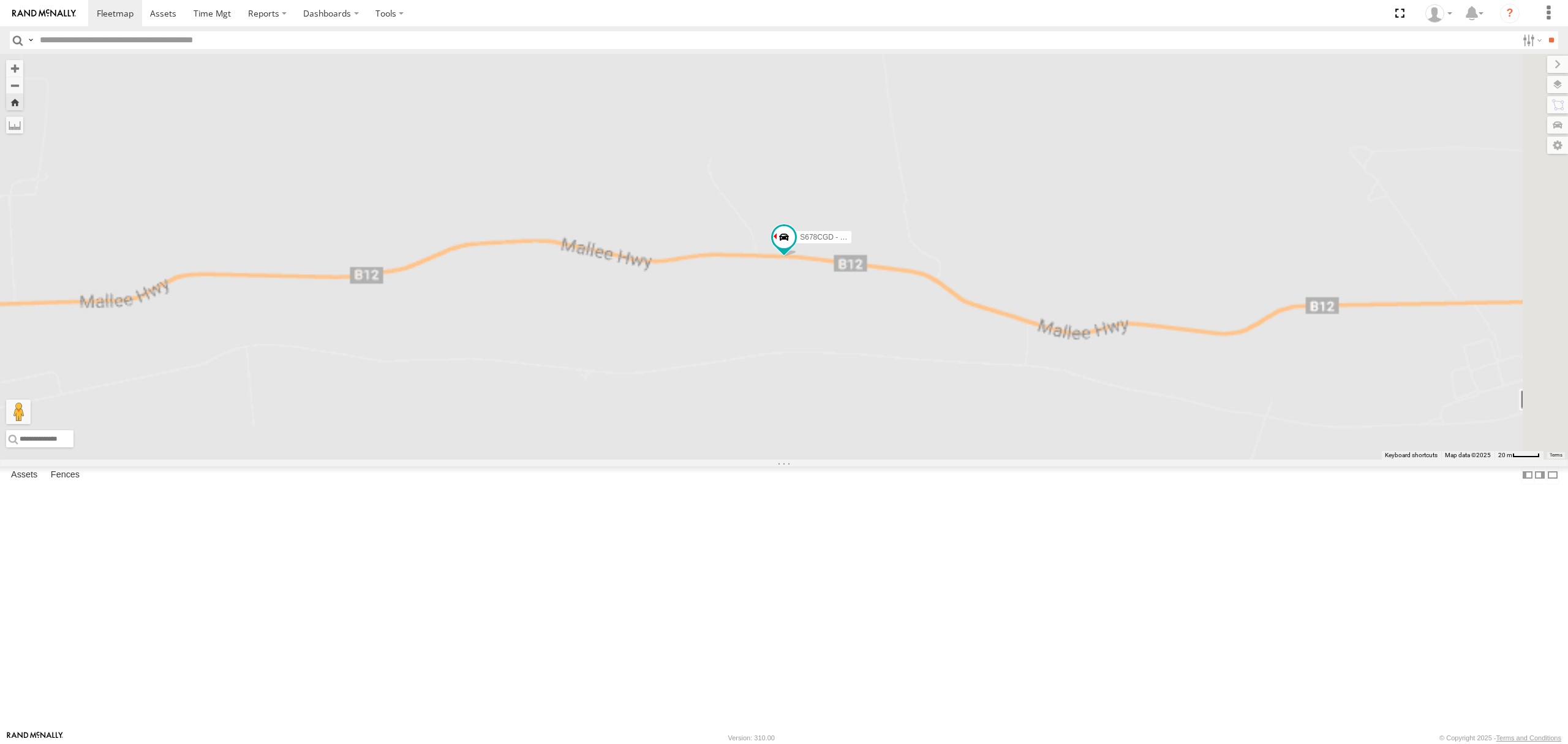
click at [0, 0] on div "SB25LM - (6P HINO) R6" at bounding box center [0, 0] width 0 height 0
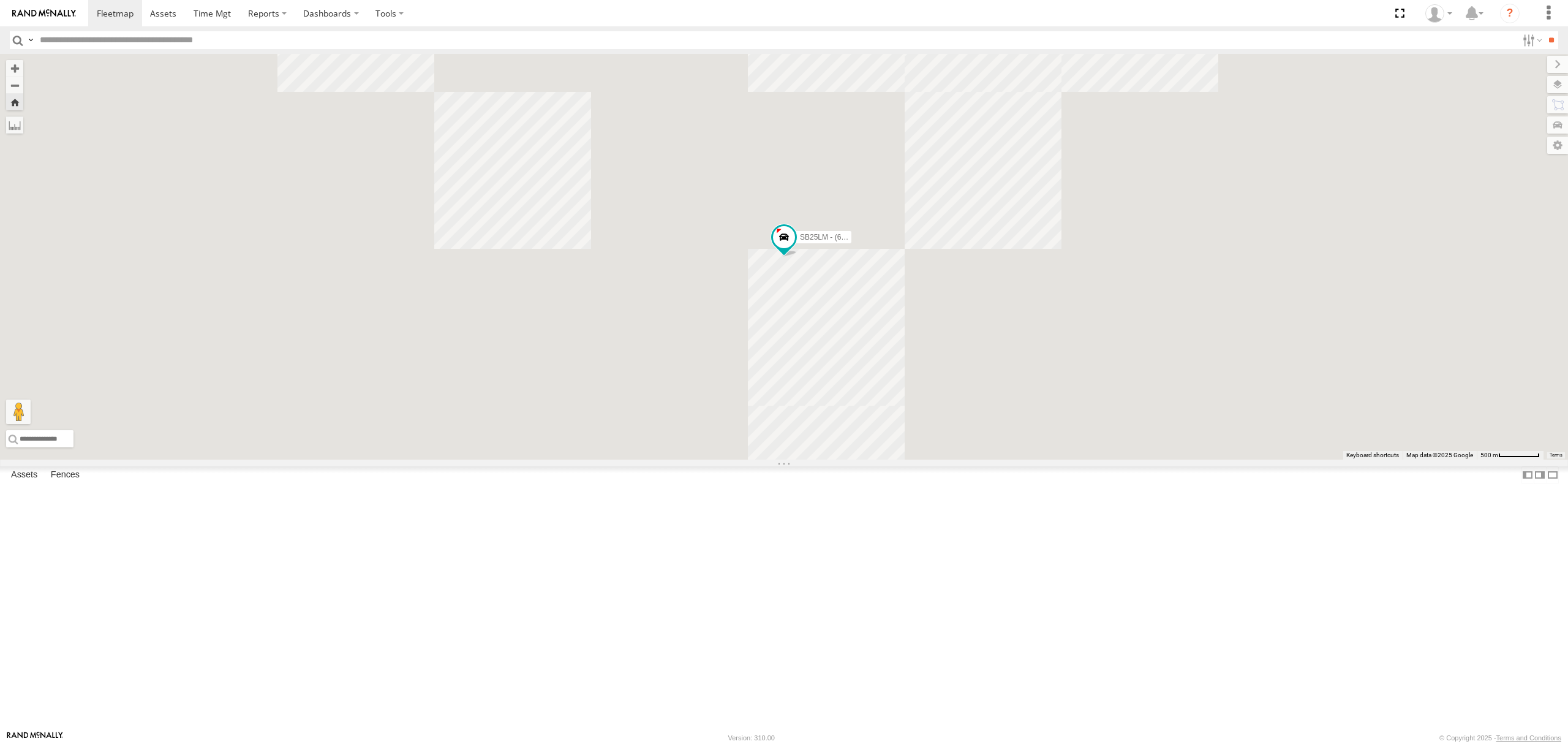
click at [0, 0] on div "S348CAH - [PERSON_NAME]" at bounding box center [0, 0] width 0 height 0
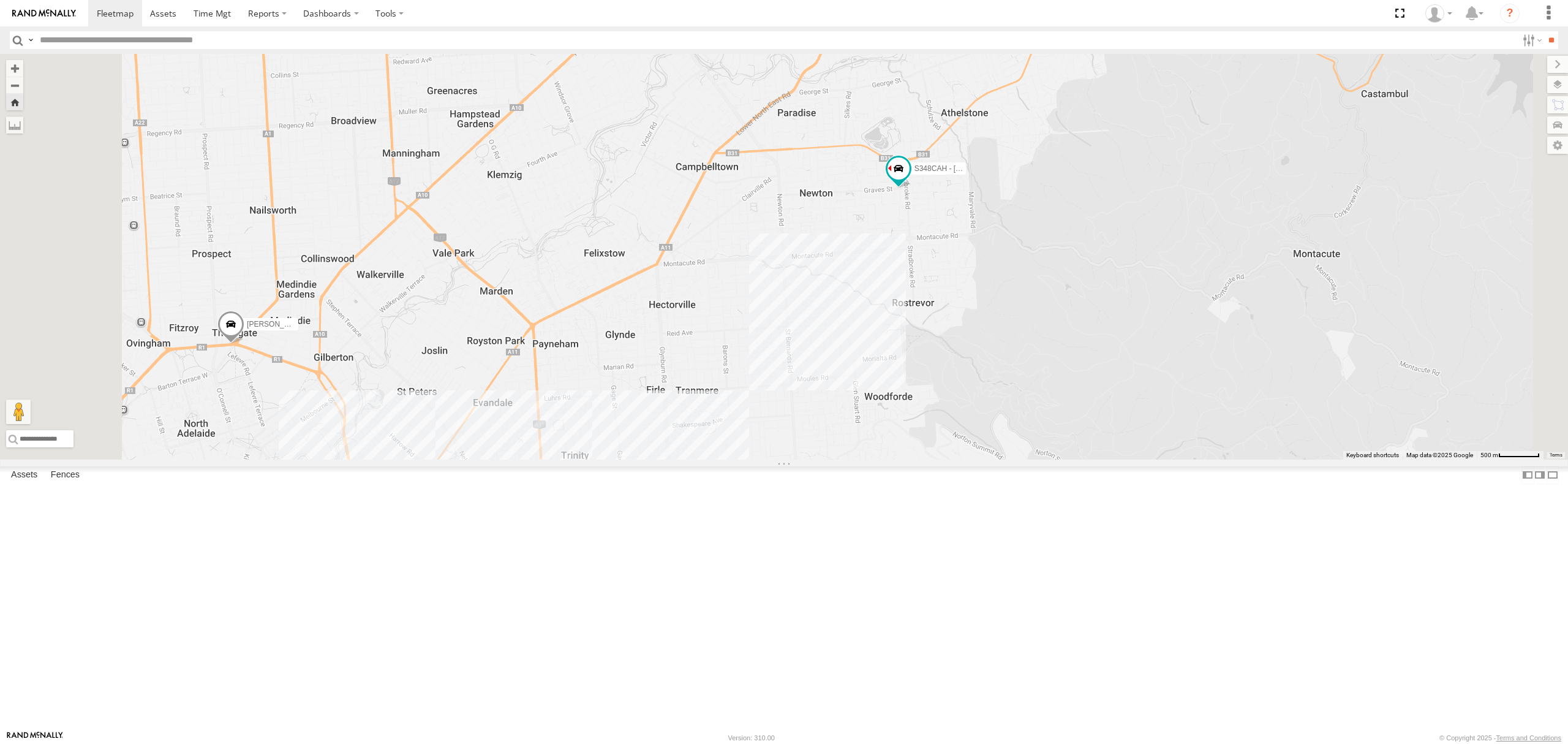
click at [0, 0] on div "S264CKI - Fridge It Crafter All Assets [GEOGRAPHIC_DATA] -34.86125 138.66082 Vi…" at bounding box center [0, 0] width 0 height 0
click at [0, 0] on div "All Assets" at bounding box center [0, 0] width 0 height 0
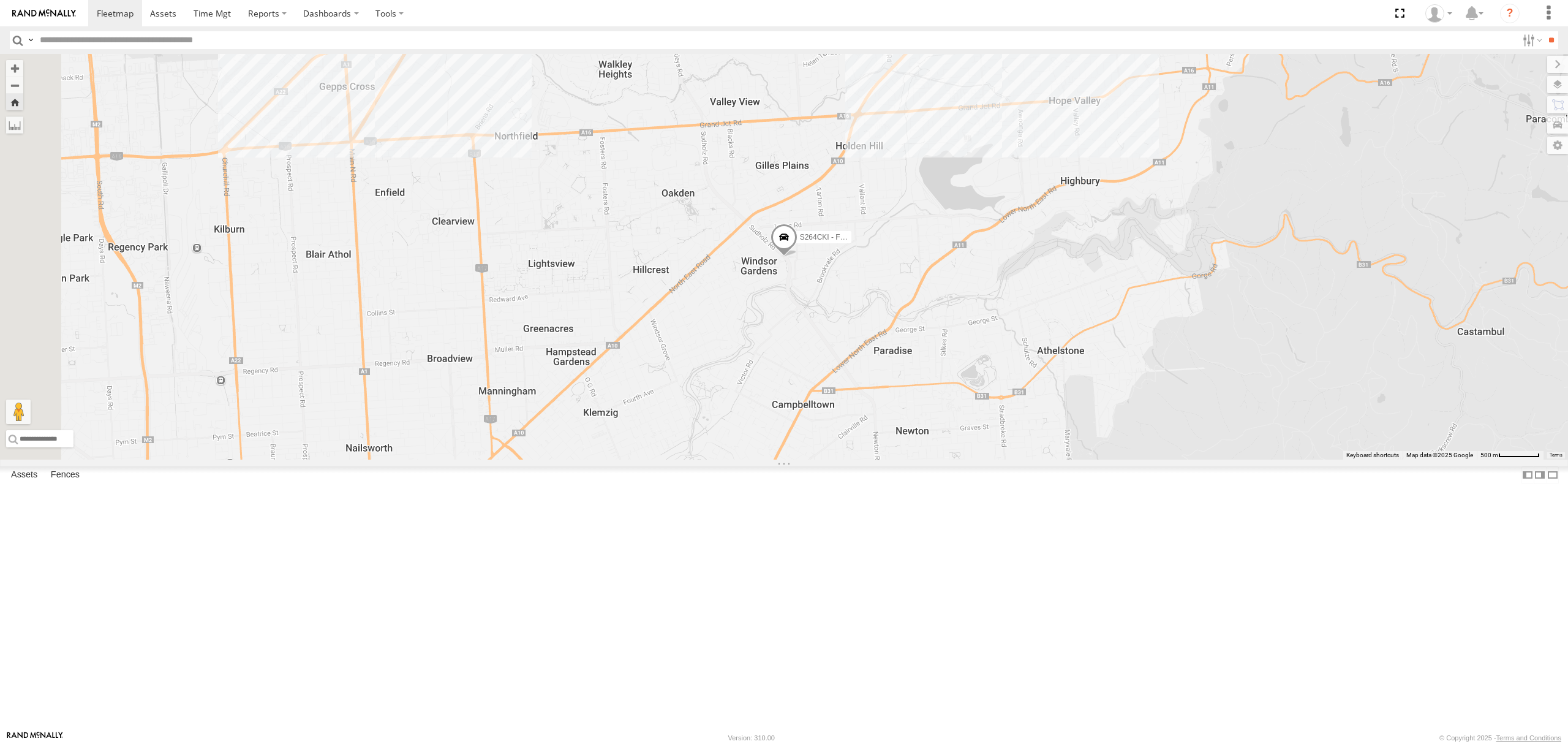
click at [0, 0] on div "S678CGD - Fridge It Sprinter" at bounding box center [0, 0] width 0 height 0
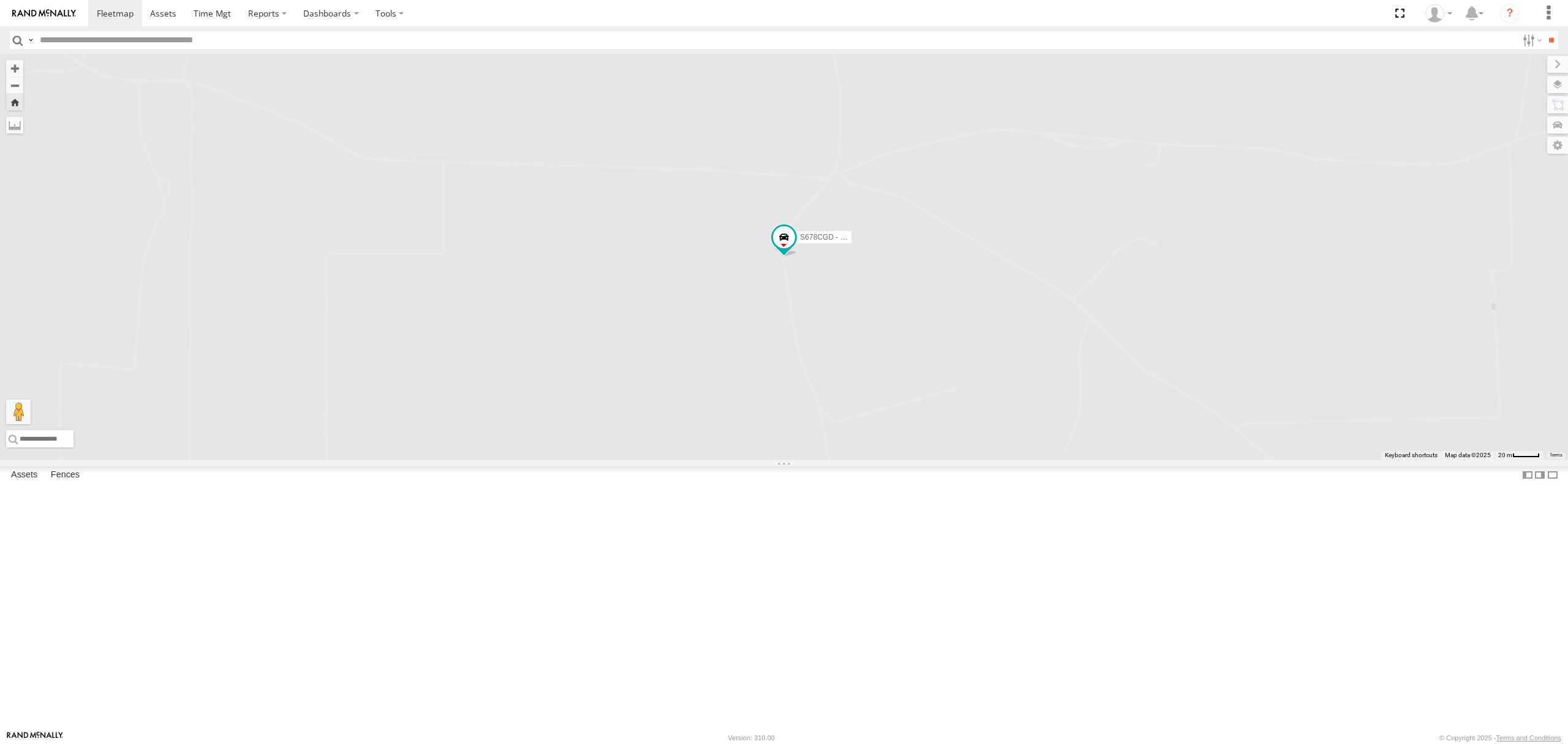
click at [0, 0] on div "SY71FR - (16P TRAILER) PM1" at bounding box center [0, 0] width 0 height 0
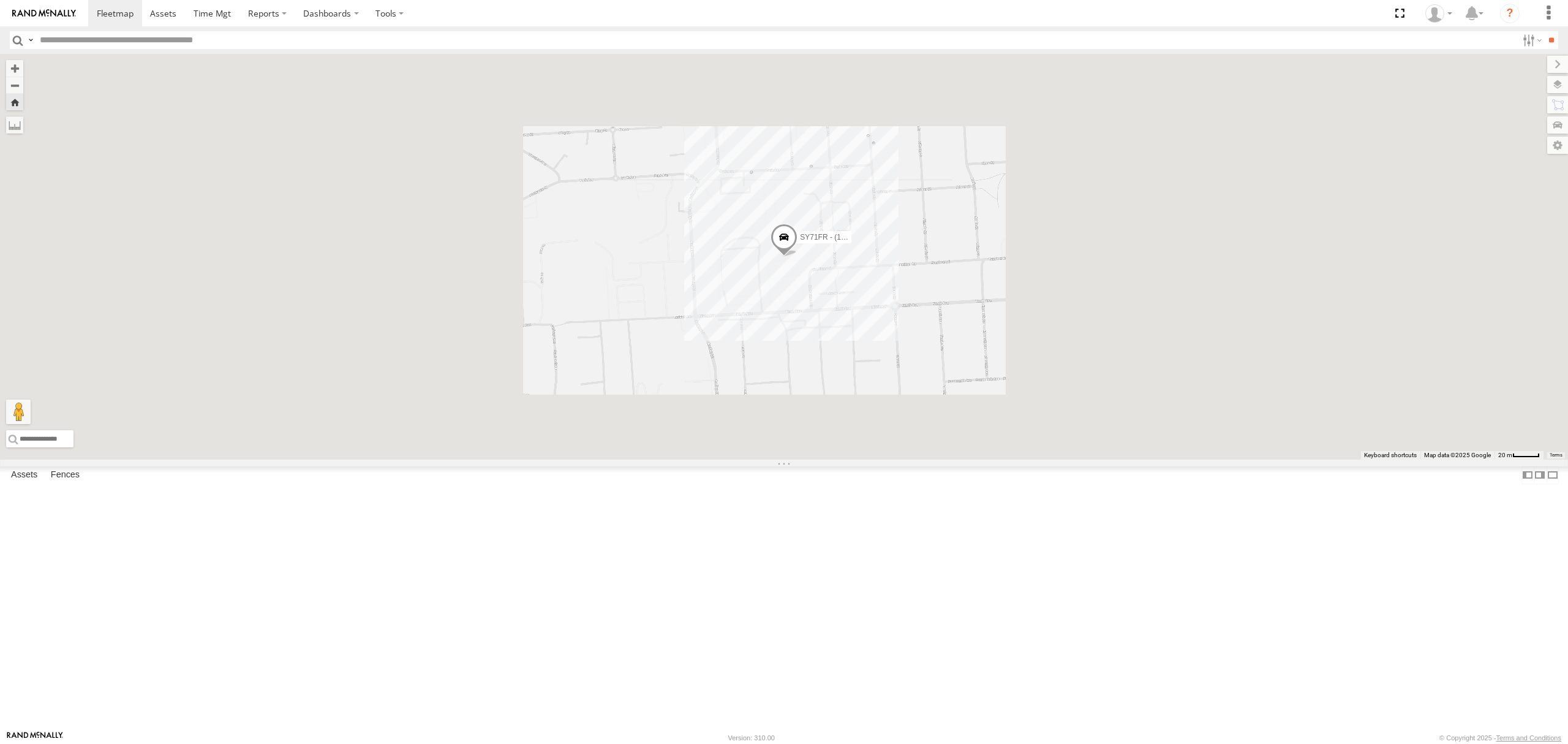
click at [0, 0] on div "S348CAH - [PERSON_NAME] All Assets" at bounding box center [0, 0] width 0 height 0
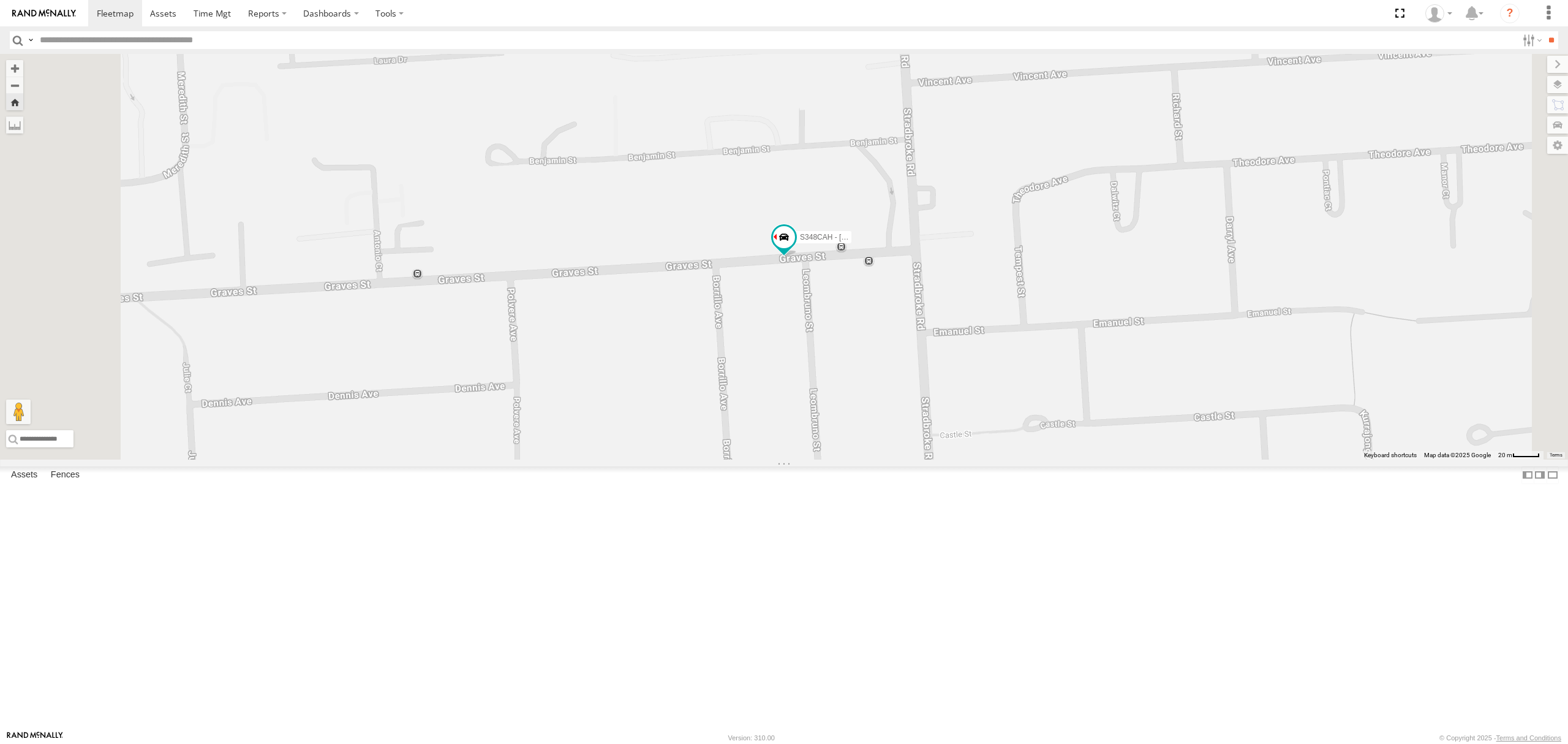
click at [0, 0] on div "S264CKI - Fridge It Crafter All Assets [GEOGRAPHIC_DATA] -34.86125 138.66082 Vi…" at bounding box center [0, 0] width 0 height 0
click at [0, 0] on div "S168CSD - Fridge It Spaceship All Assets" at bounding box center [0, 0] width 0 height 0
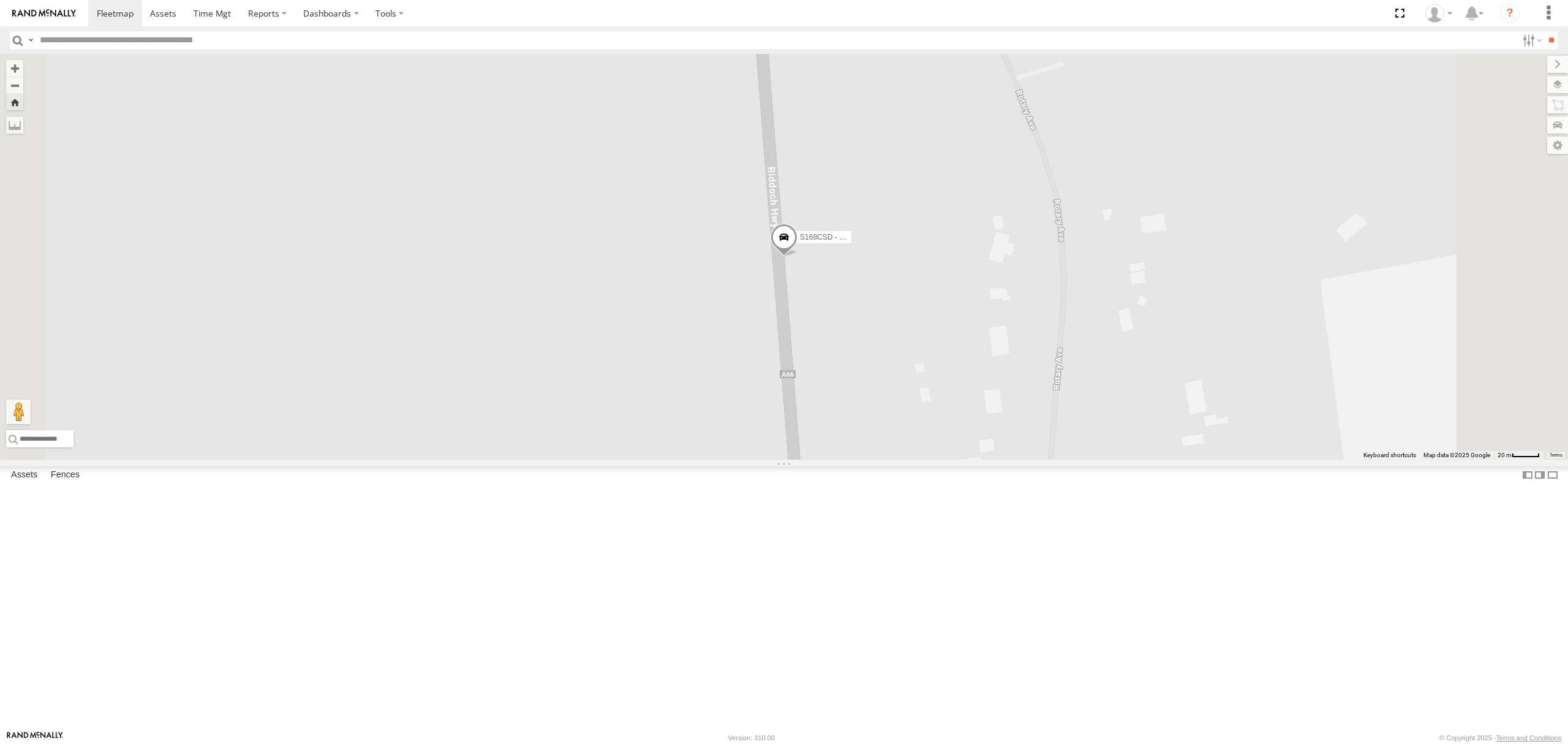
drag, startPoint x: 86, startPoint y: 454, endPoint x: 386, endPoint y: 450, distance: 300.0
click at [0, 0] on div "S254CLT - [PERSON_NAME]" at bounding box center [0, 0] width 0 height 0
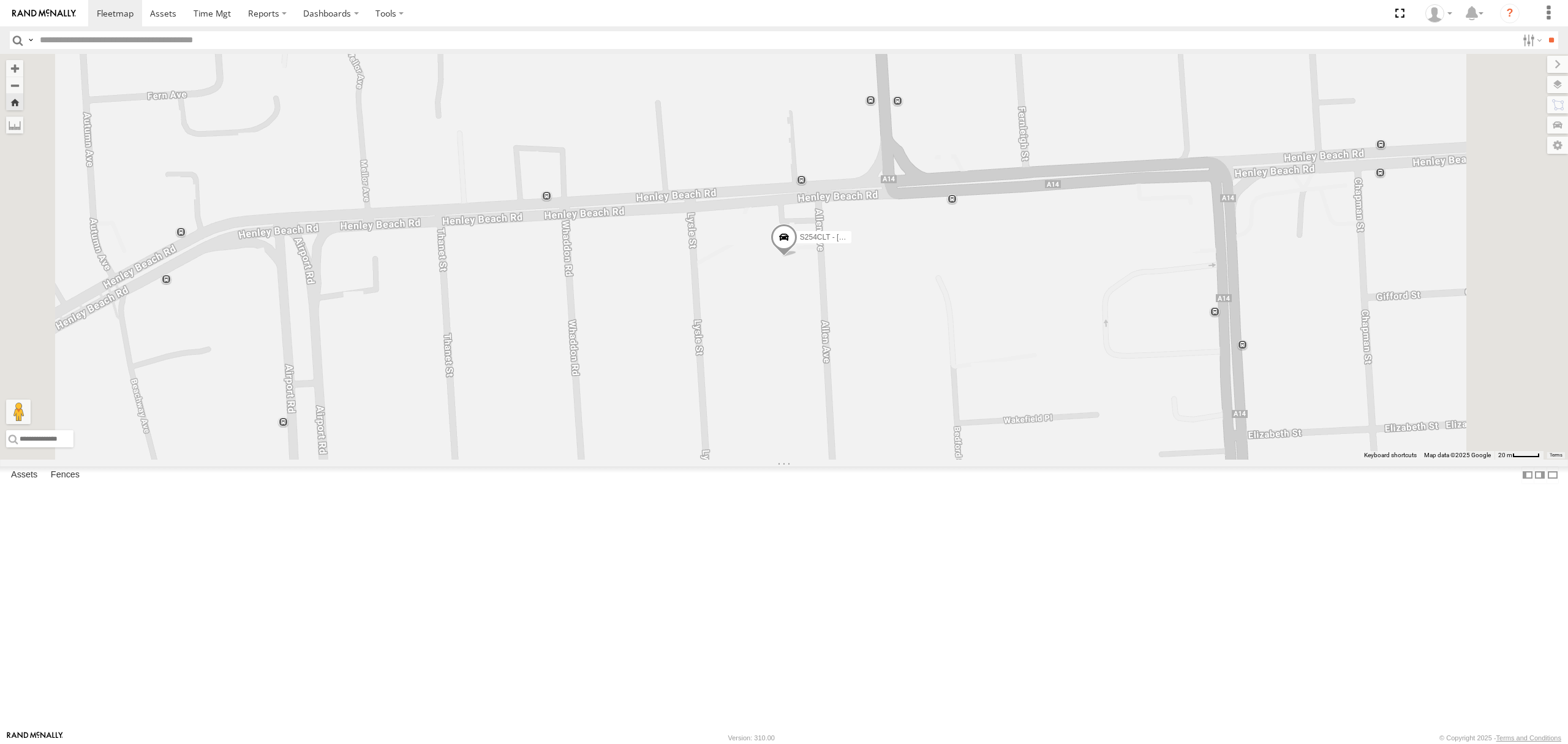
click at [0, 0] on div "S264CKI - Fridge It Crafter" at bounding box center [0, 0] width 0 height 0
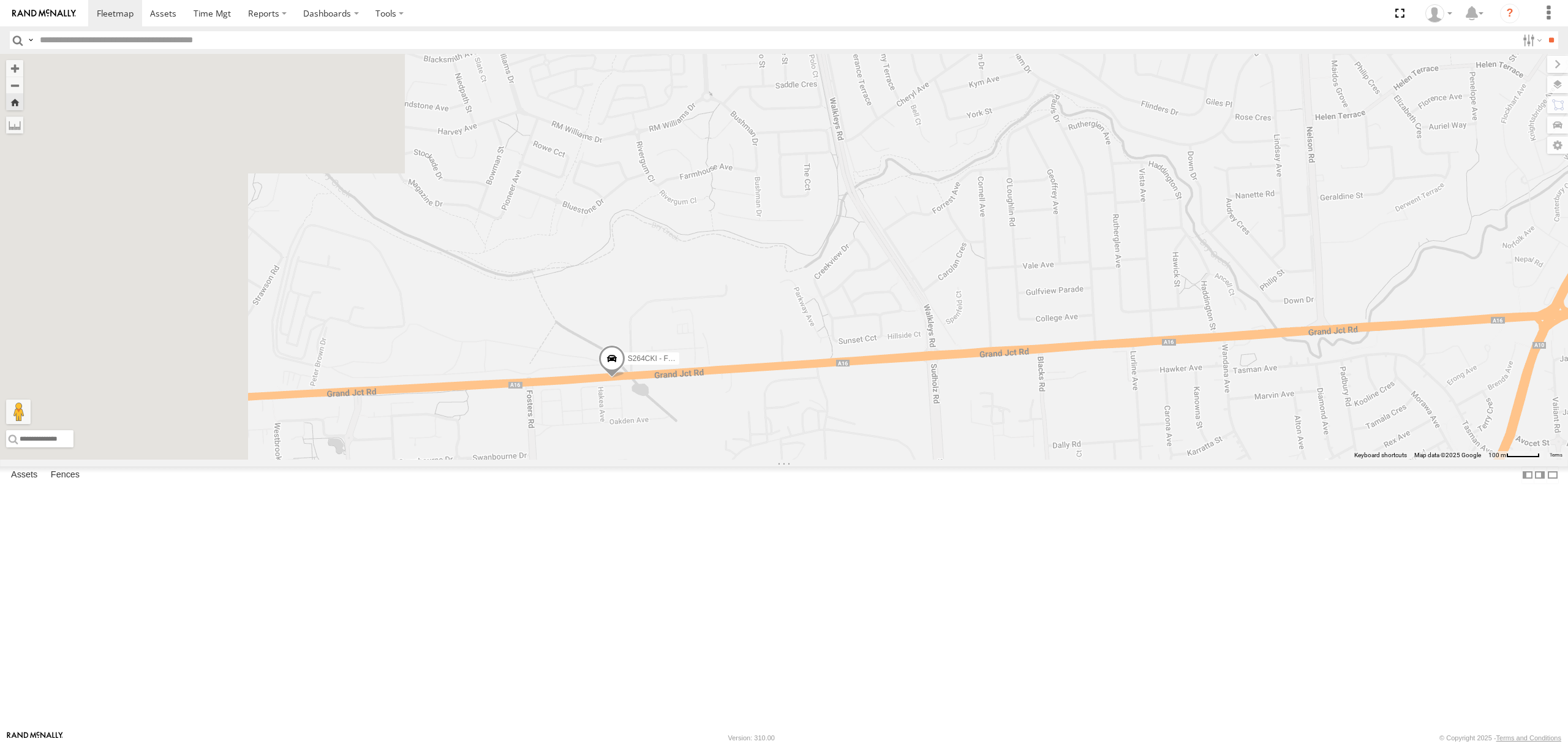
drag, startPoint x: 957, startPoint y: 601, endPoint x: 1090, endPoint y: 606, distance: 133.1
click at [1101, 460] on div "S264CKI - Fridge It Crafter" at bounding box center [784, 256] width 1568 height 406
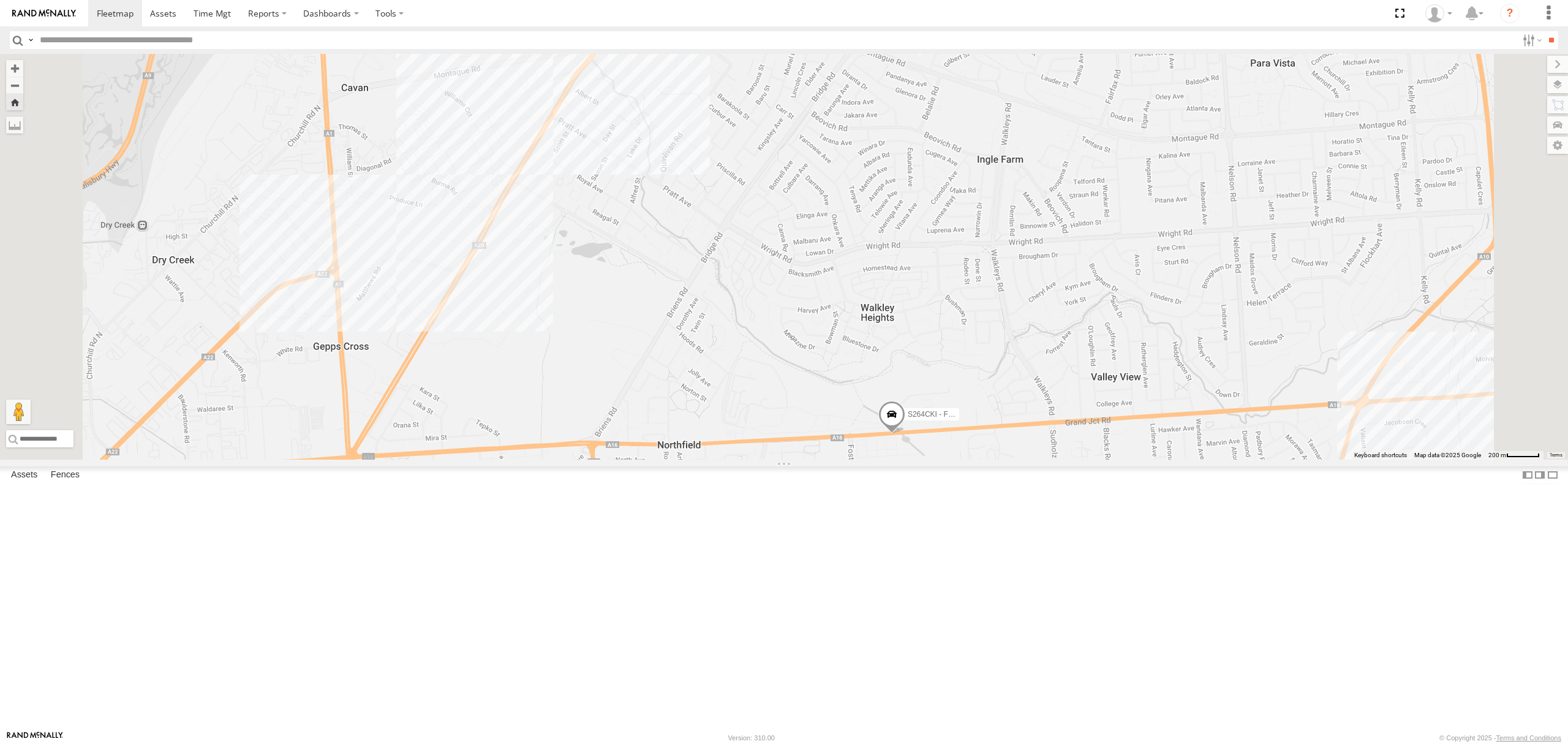
click at [811, 460] on div "S264CKI - Fridge It Crafter" at bounding box center [784, 256] width 1568 height 406
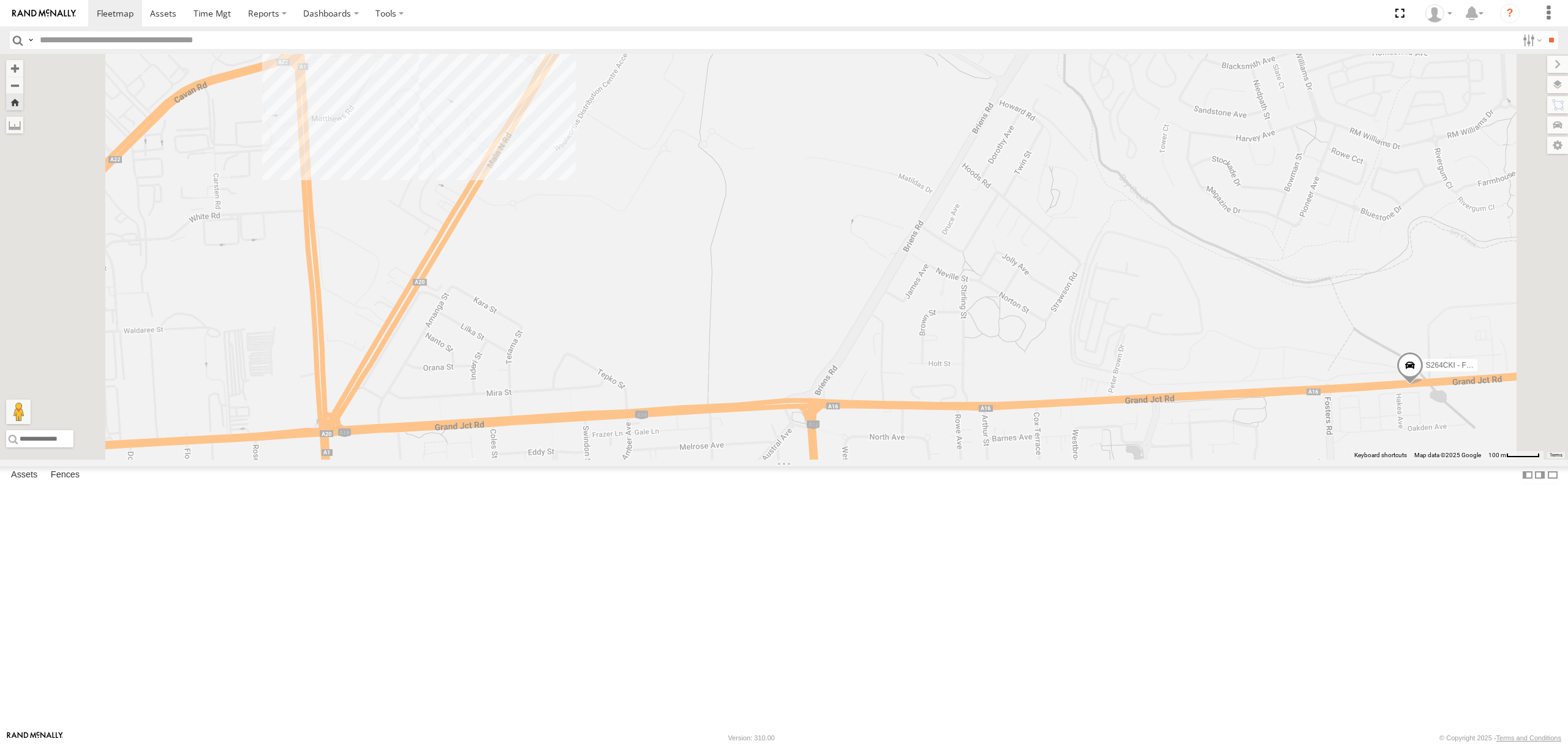
drag, startPoint x: 576, startPoint y: 613, endPoint x: 830, endPoint y: 630, distance: 254.6
click at [830, 460] on div "S264CKI - Fridge It Crafter" at bounding box center [784, 256] width 1568 height 406
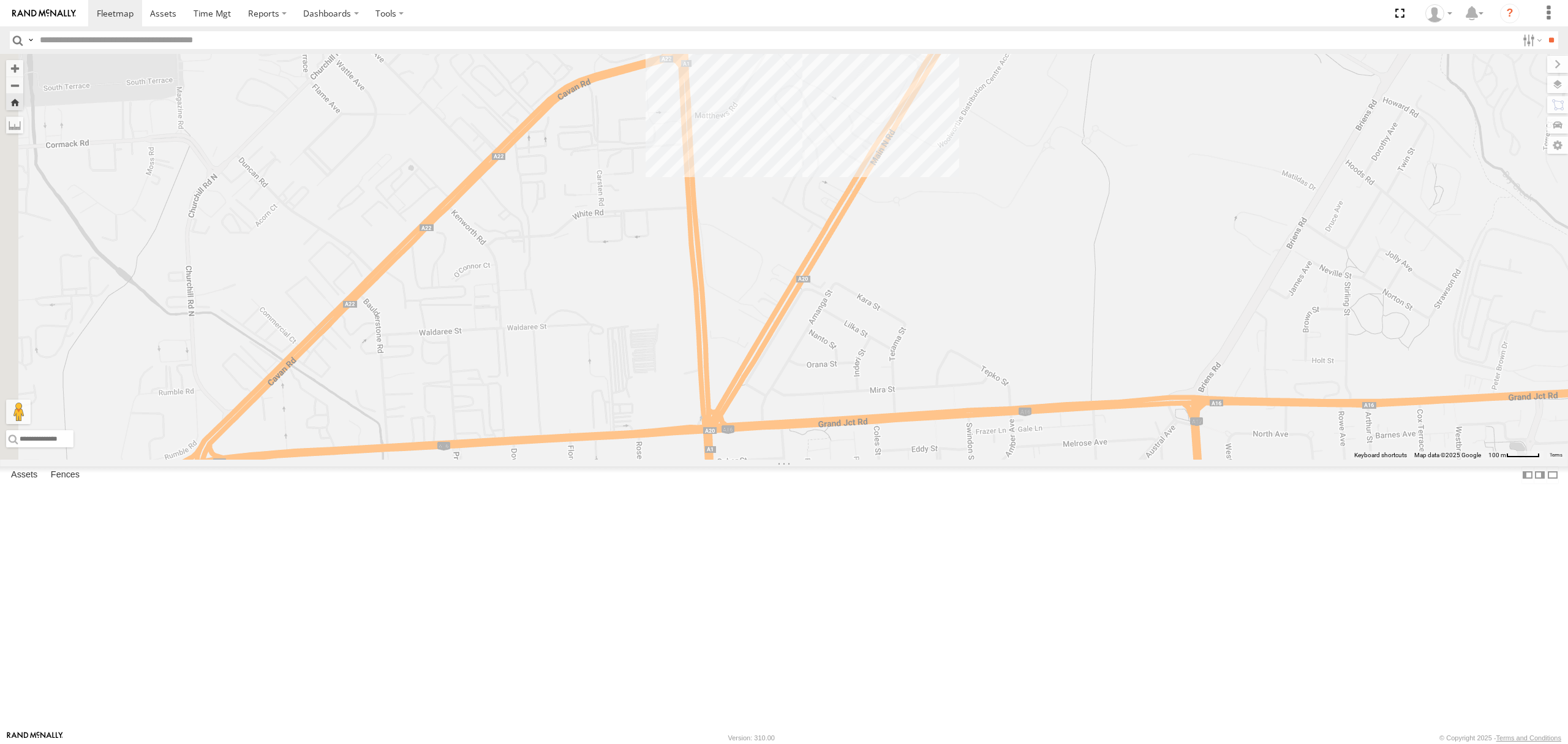
drag, startPoint x: 828, startPoint y: 630, endPoint x: 812, endPoint y: 614, distance: 22.6
click at [812, 460] on div "S264CKI - Fridge It Crafter" at bounding box center [784, 256] width 1568 height 406
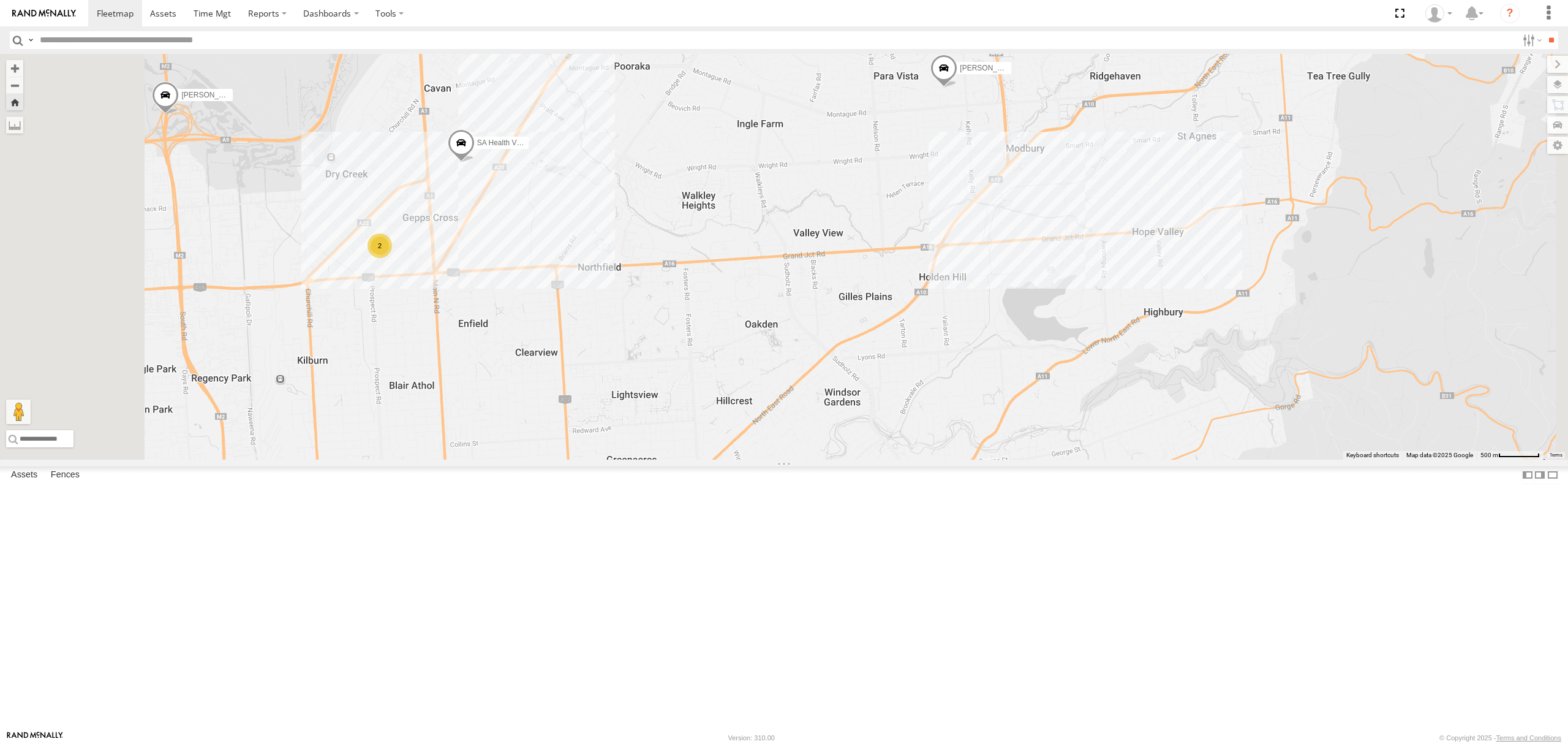
click at [0, 0] on div "S168CSD - Fridge It Spaceship All Assets" at bounding box center [0, 0] width 0 height 0
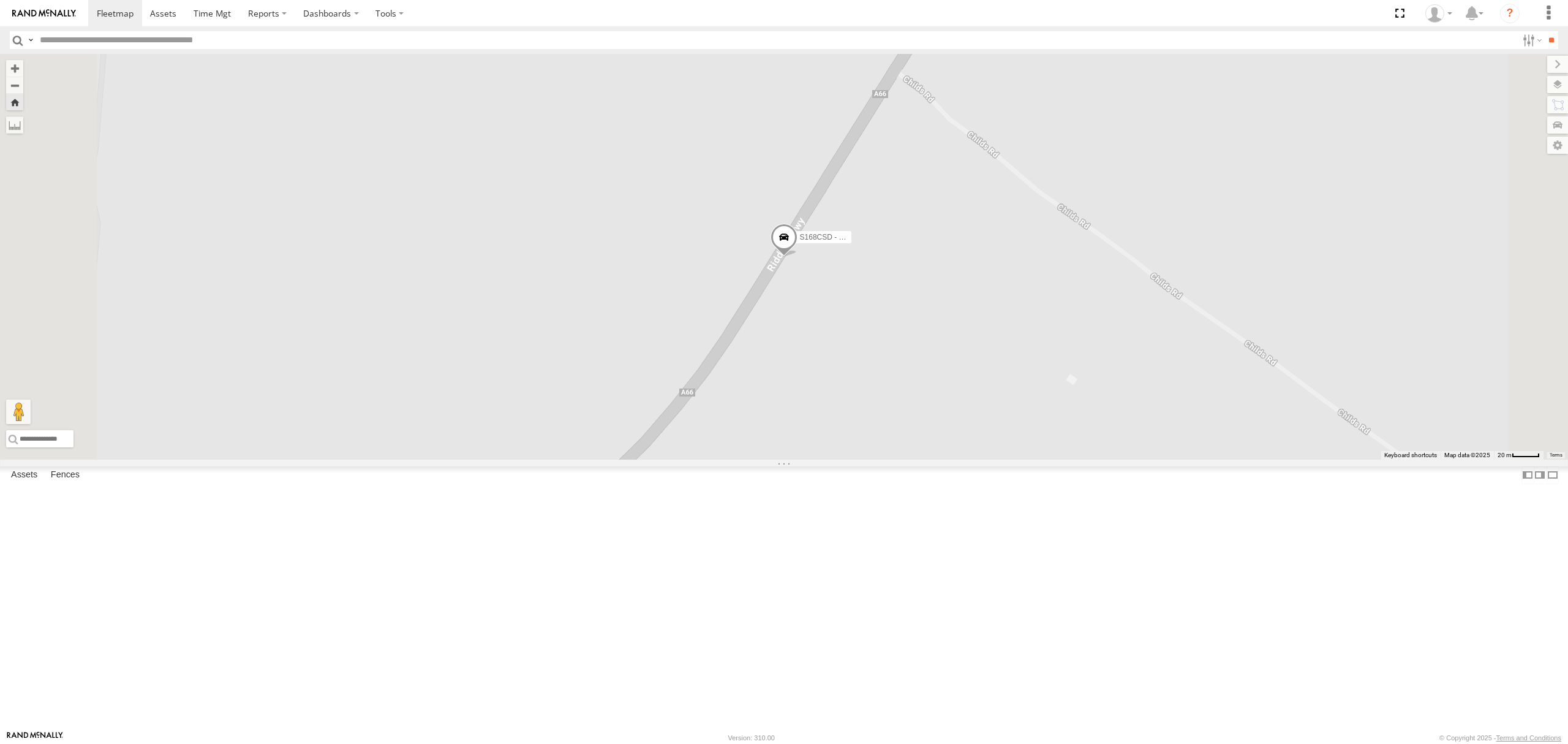
click at [0, 0] on div "All Assets" at bounding box center [0, 0] width 0 height 0
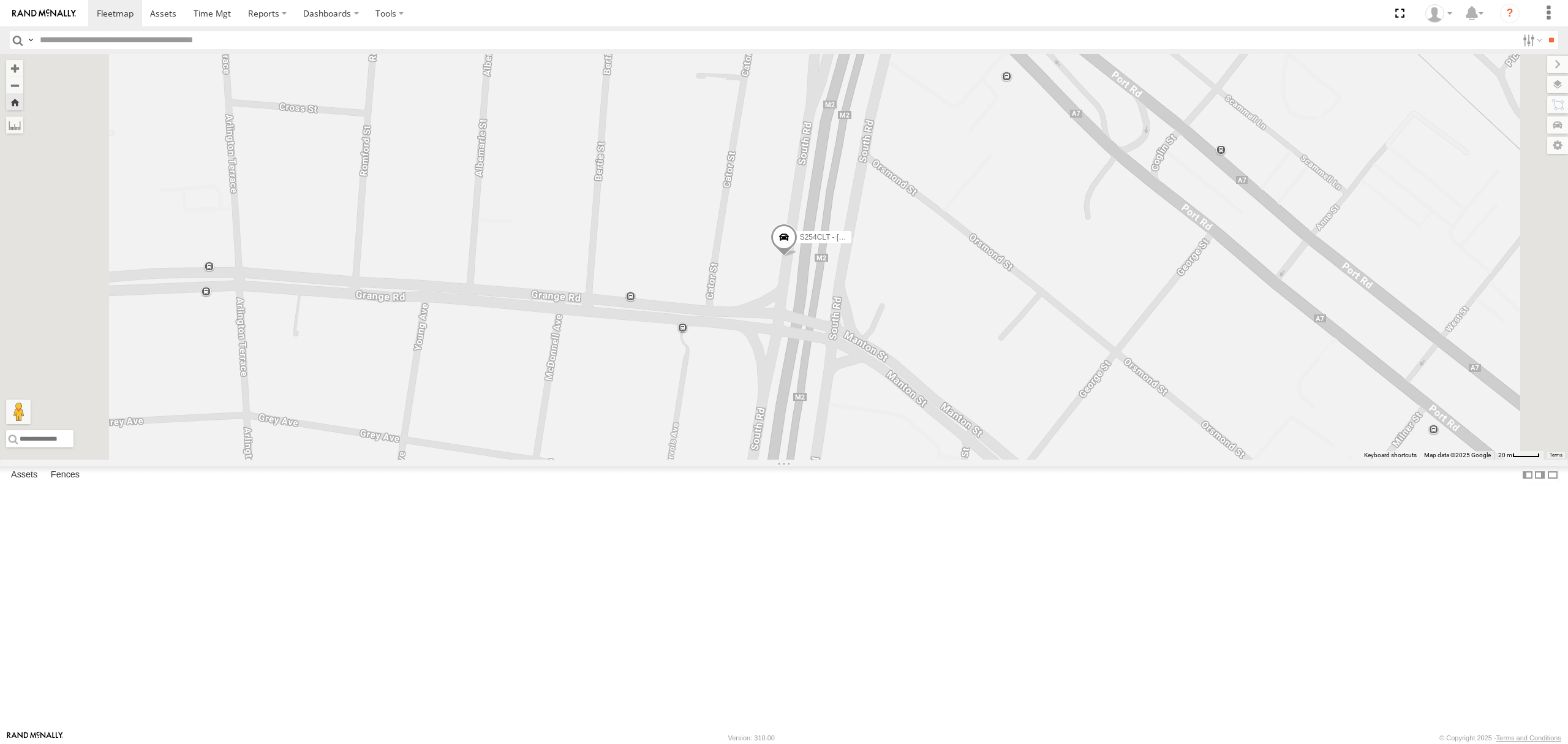
click at [797, 256] on span at bounding box center [784, 240] width 27 height 33
click at [0, 0] on div "S348CAH - [PERSON_NAME]" at bounding box center [0, 0] width 0 height 0
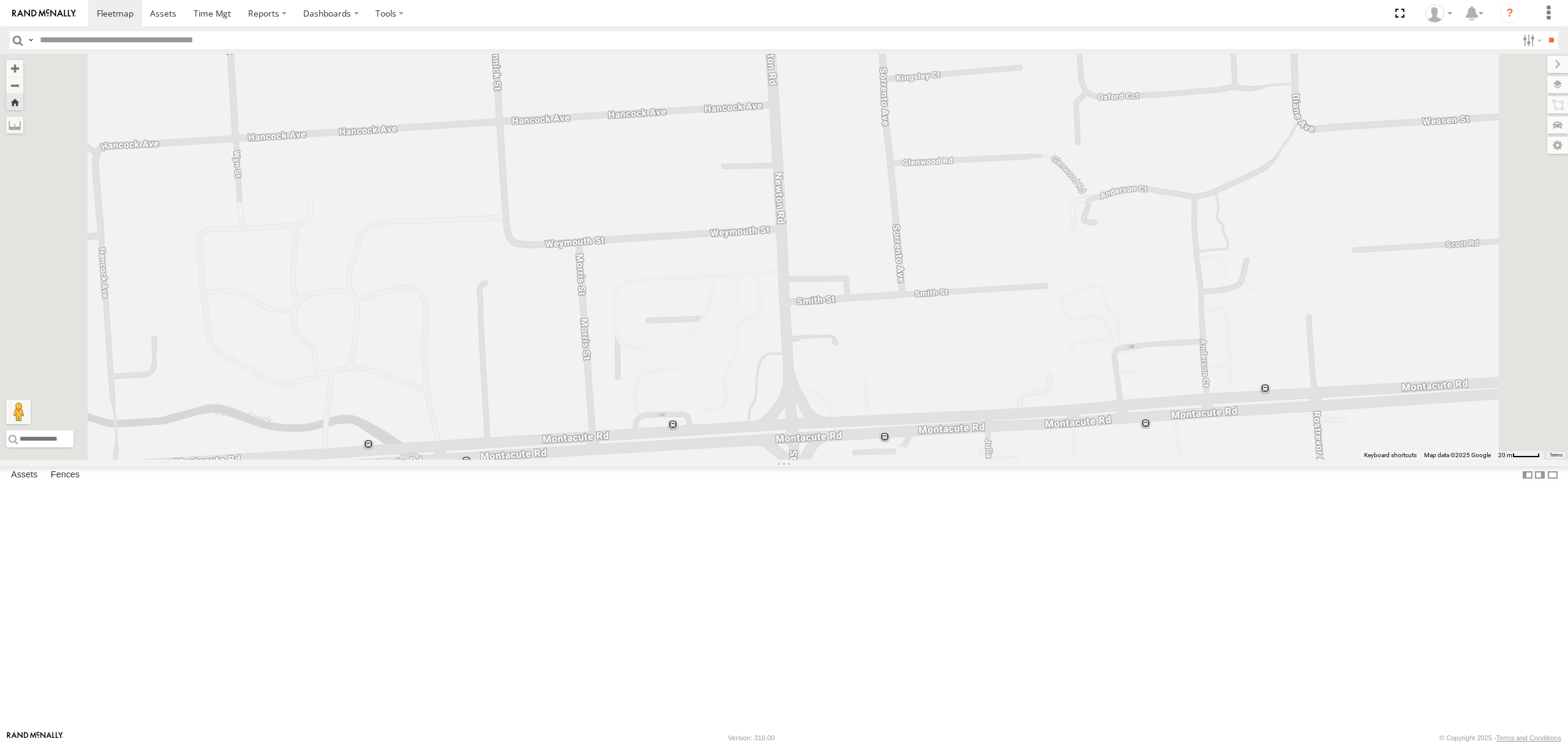
click at [0, 0] on div "S168CSD - Fridge It Spaceship" at bounding box center [0, 0] width 0 height 0
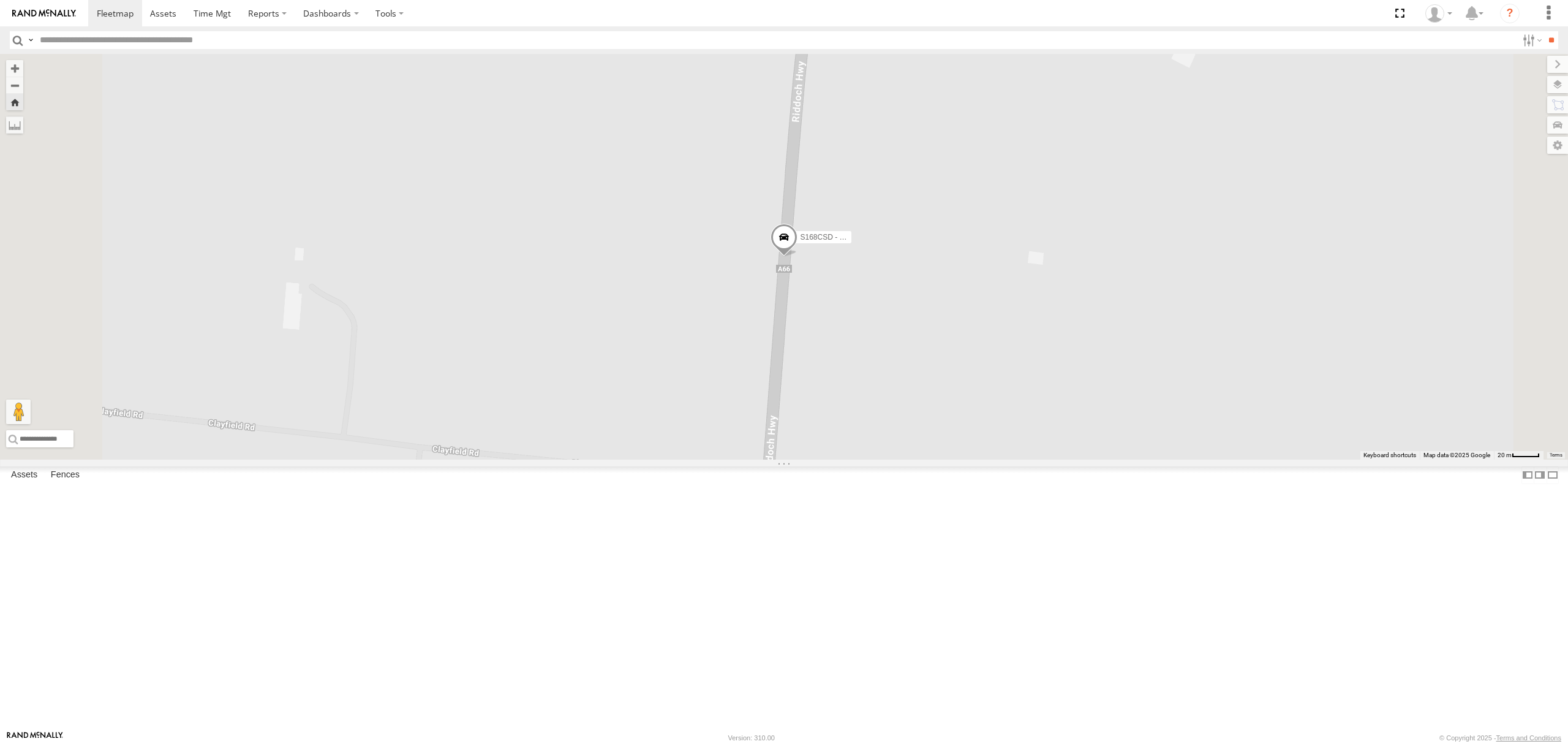
click at [0, 0] on div "SB25LM - (6P HINO) R6 All Assets" at bounding box center [0, 0] width 0 height 0
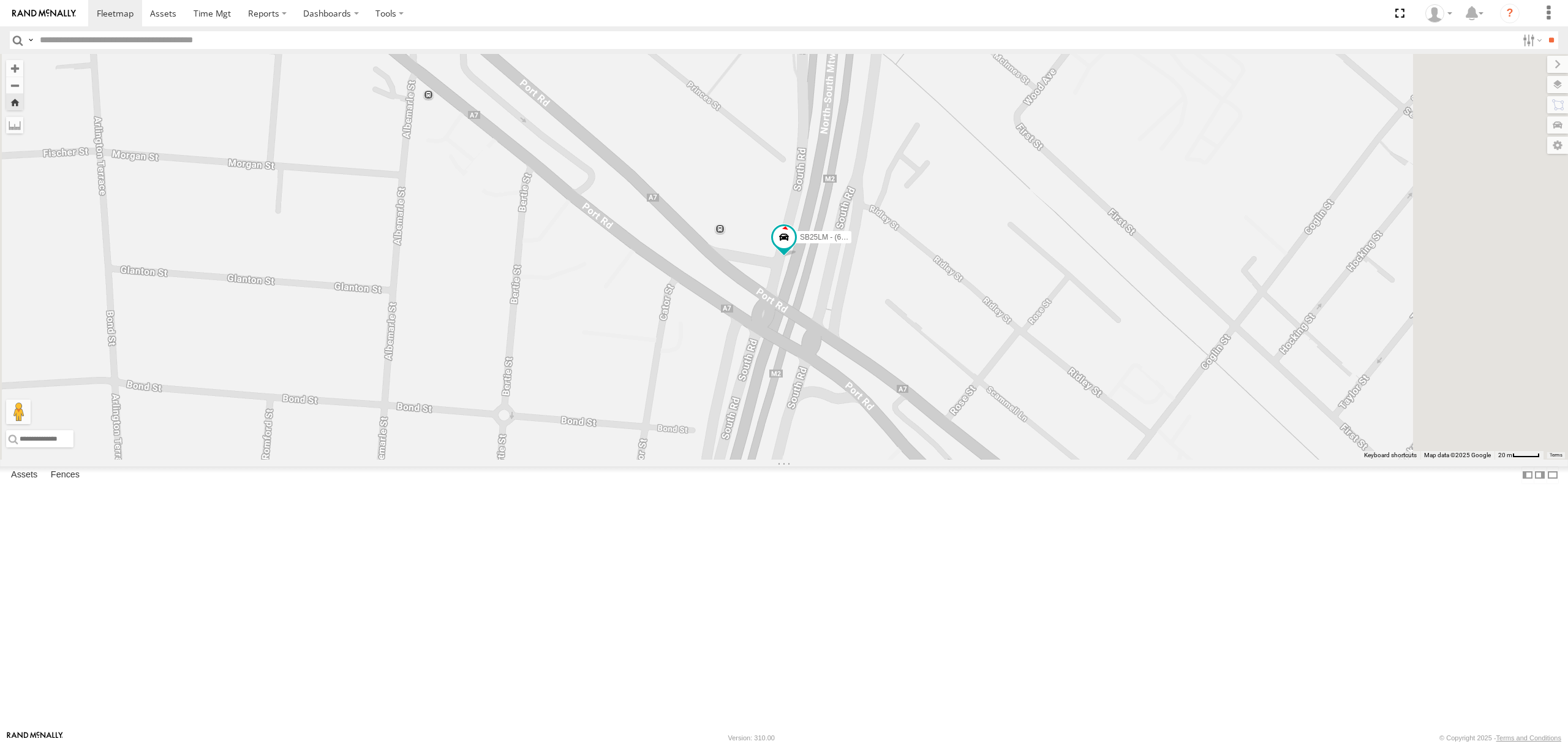
click at [0, 0] on div "S348CAH - [PERSON_NAME] All Assets Gorge [PERSON_NAME] -34.87654 138.67171 Vide…" at bounding box center [0, 0] width 0 height 0
click at [0, 0] on div "All Assets" at bounding box center [0, 0] width 0 height 0
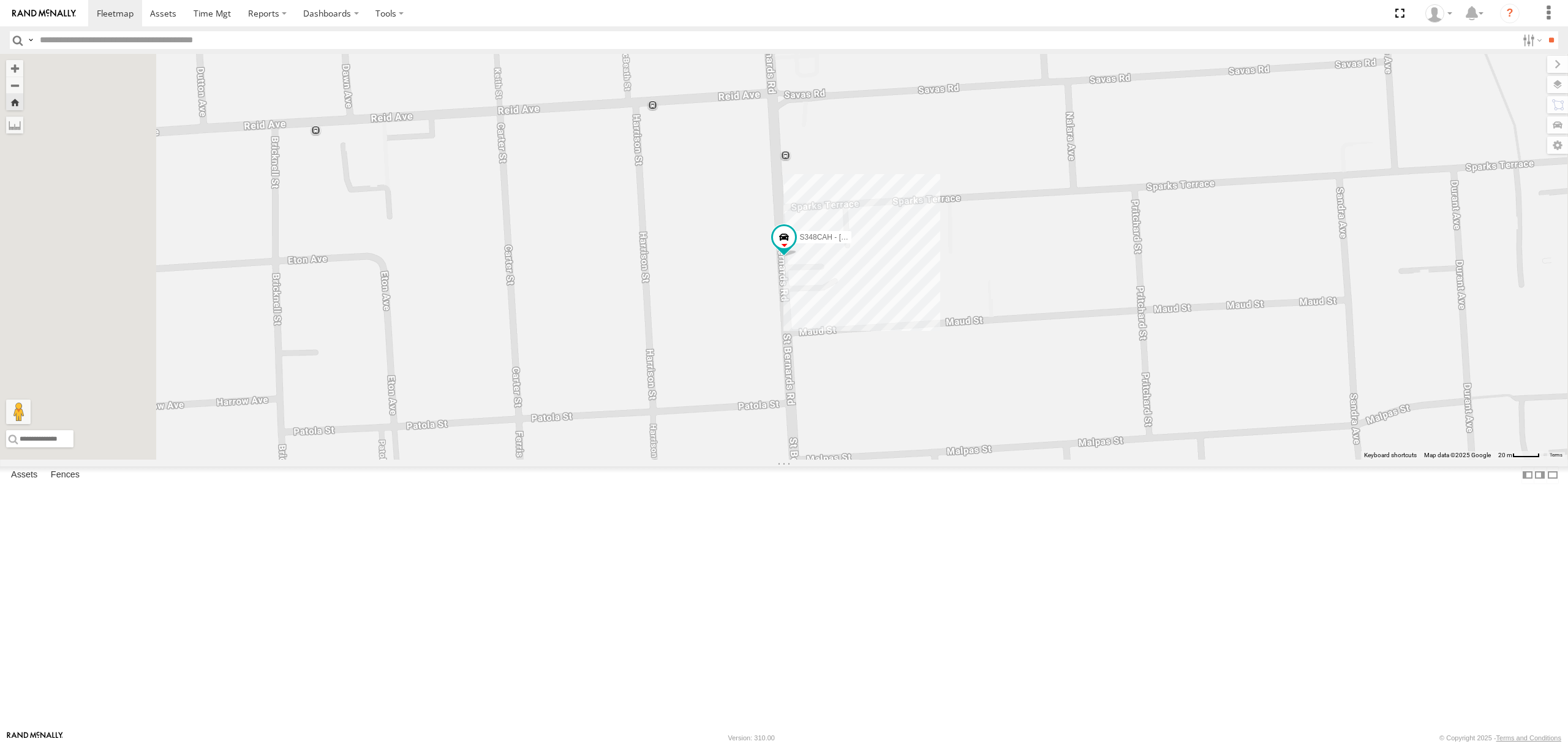
click at [952, 422] on div "S348CAH - [PERSON_NAME]" at bounding box center [784, 256] width 1568 height 406
click at [978, 416] on div "S348CAH - [PERSON_NAME]" at bounding box center [784, 256] width 1568 height 406
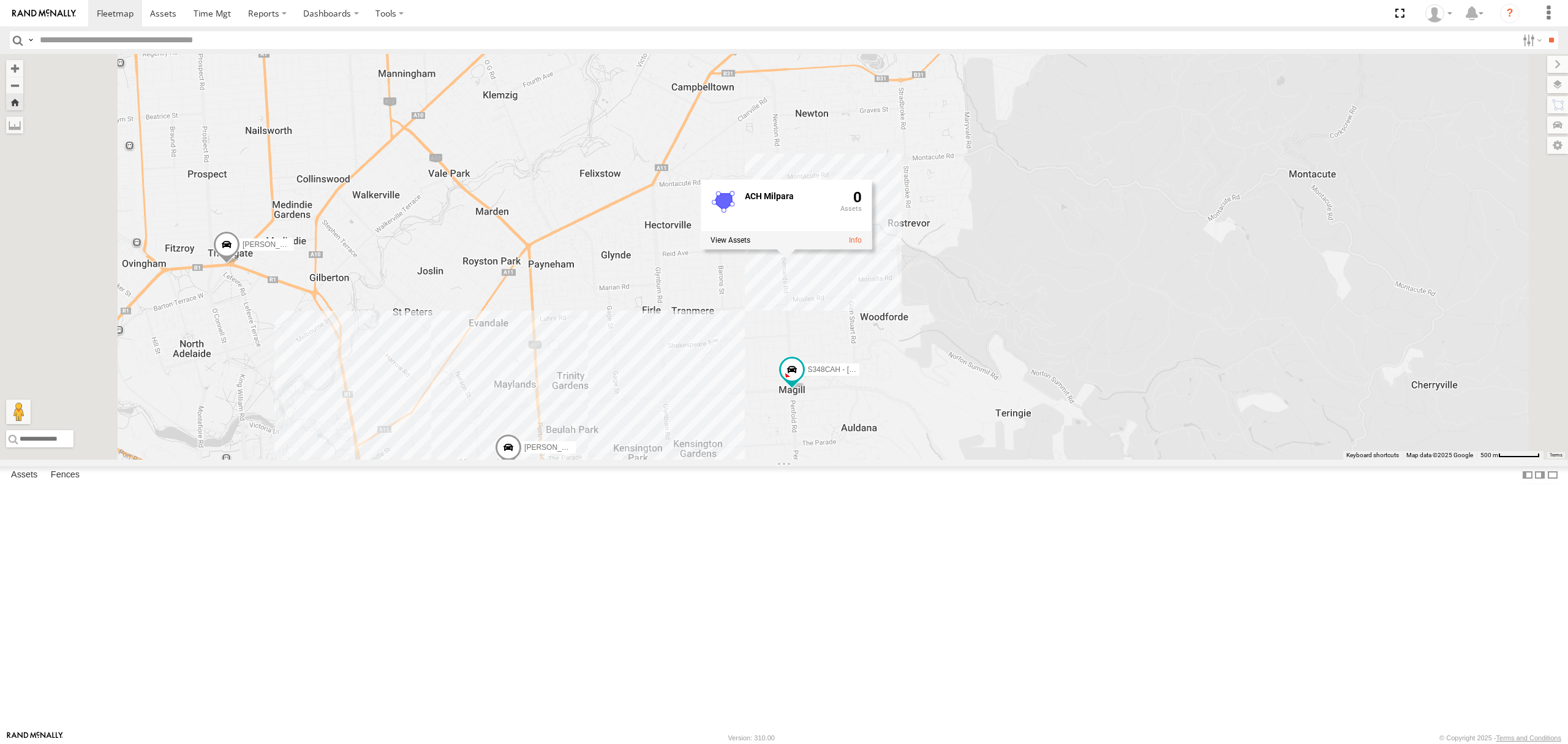
click at [0, 0] on div "All Assets" at bounding box center [0, 0] width 0 height 0
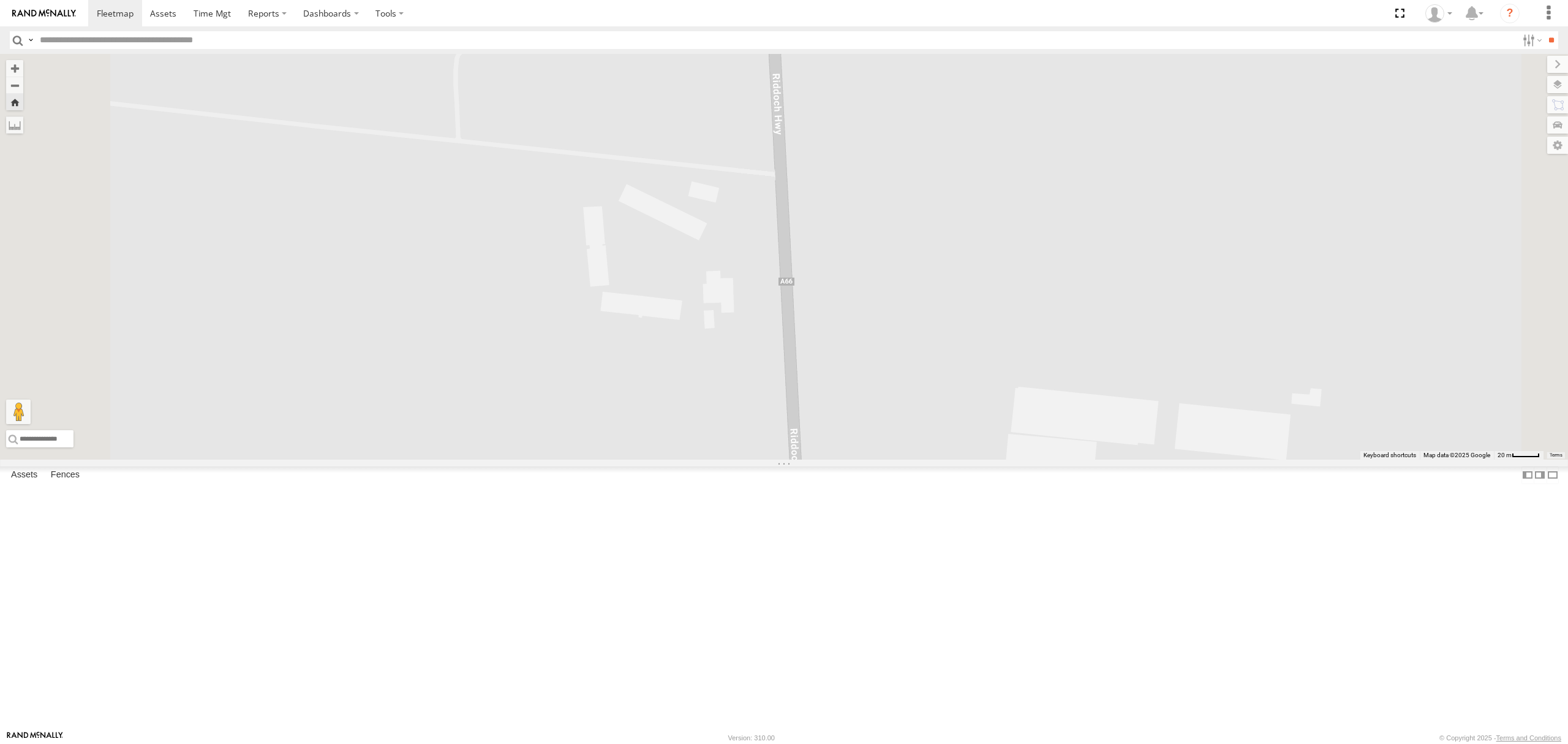
click at [0, 0] on div "S678CGD - Fridge It Sprinter All Assets Geranium South Rd Geranium -35.5079 140…" at bounding box center [0, 0] width 0 height 0
click at [0, 0] on div "0.7" at bounding box center [0, 0] width 0 height 0
click at [0, 0] on div "S254CLT - [PERSON_NAME] All Assets" at bounding box center [0, 0] width 0 height 0
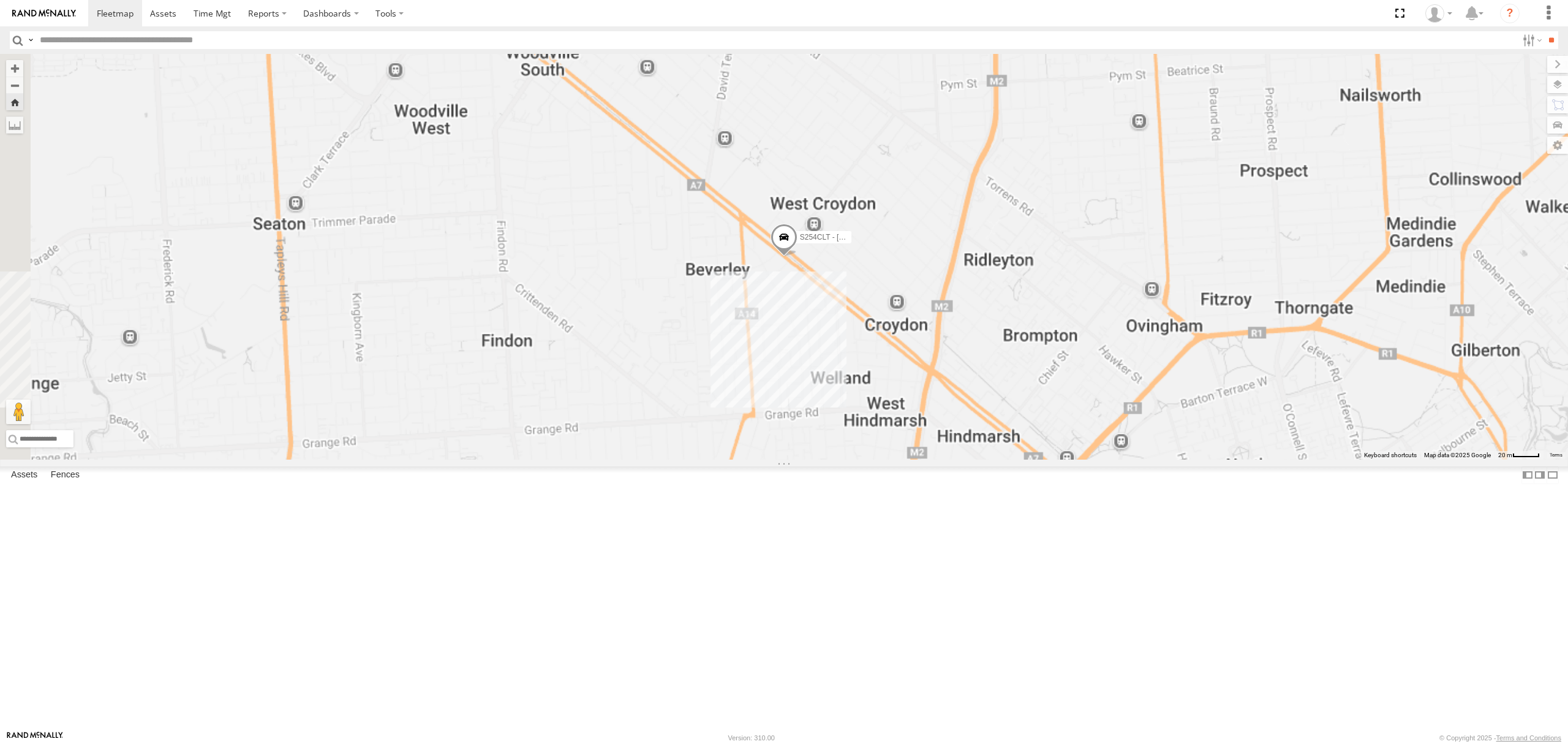
click at [0, 0] on div "SB25LM - (6P HINO) R6 All Assets" at bounding box center [0, 0] width 0 height 0
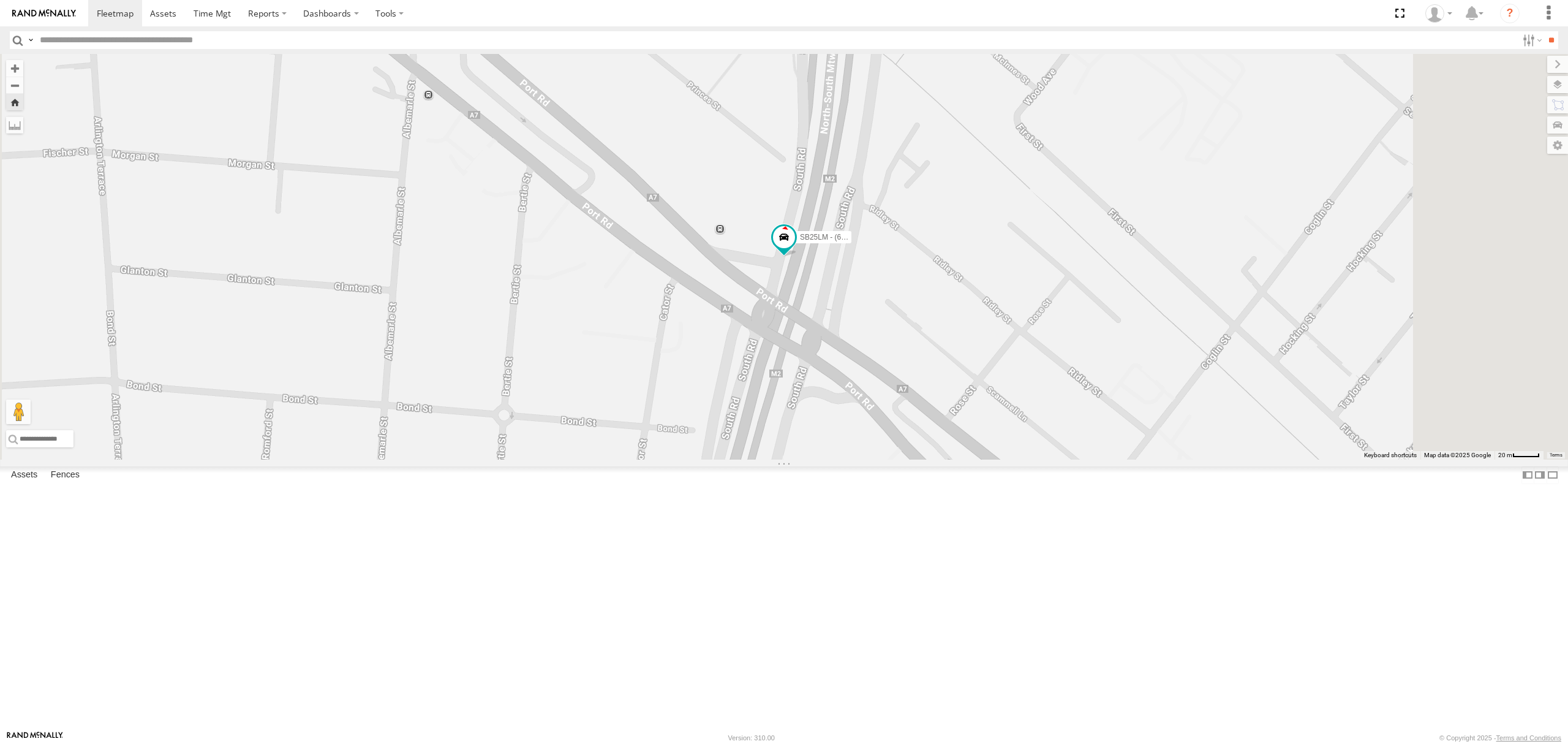
click at [0, 0] on div "All Assets" at bounding box center [0, 0] width 0 height 0
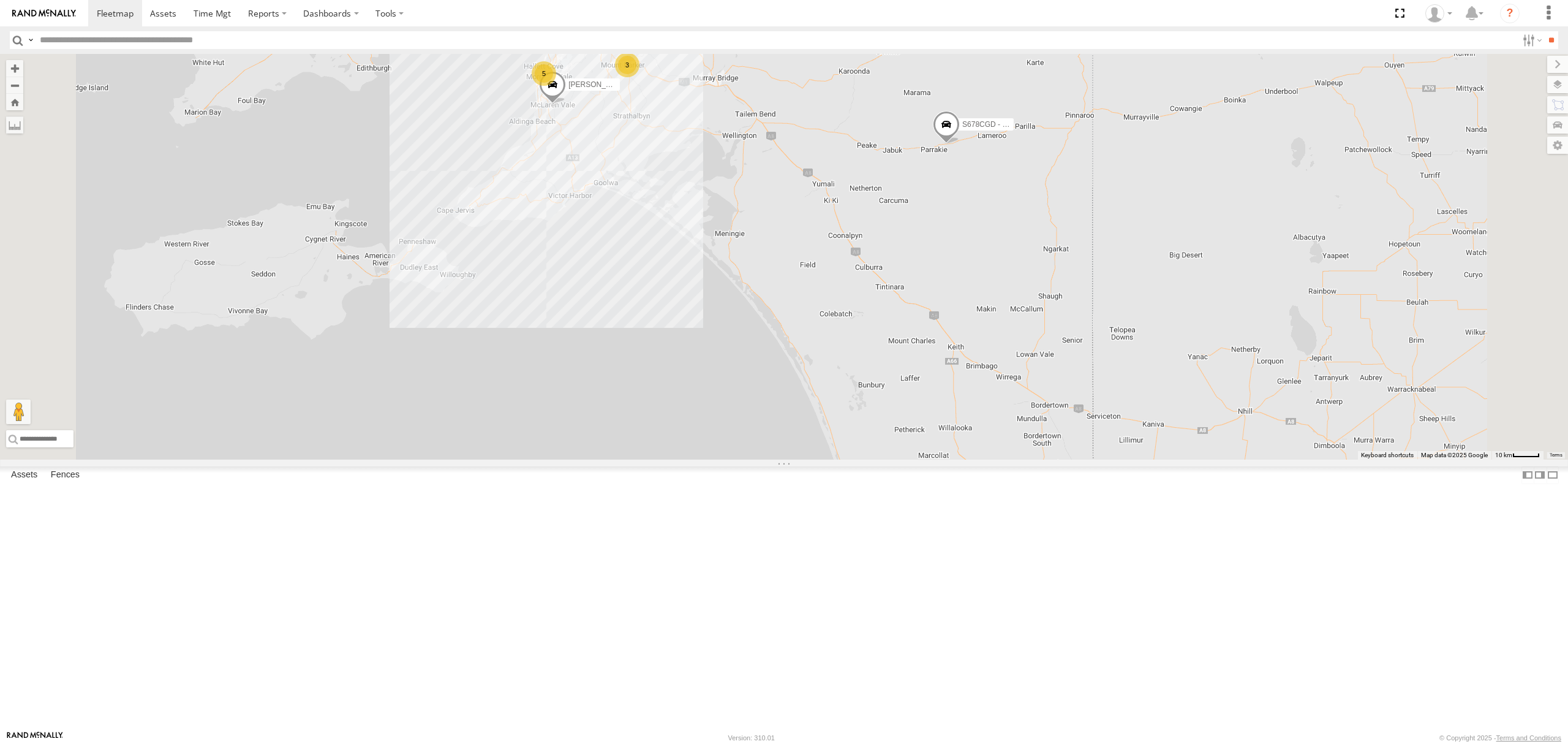
click at [0, 0] on div "S678CGD - Fridge It Sprinter" at bounding box center [0, 0] width 0 height 0
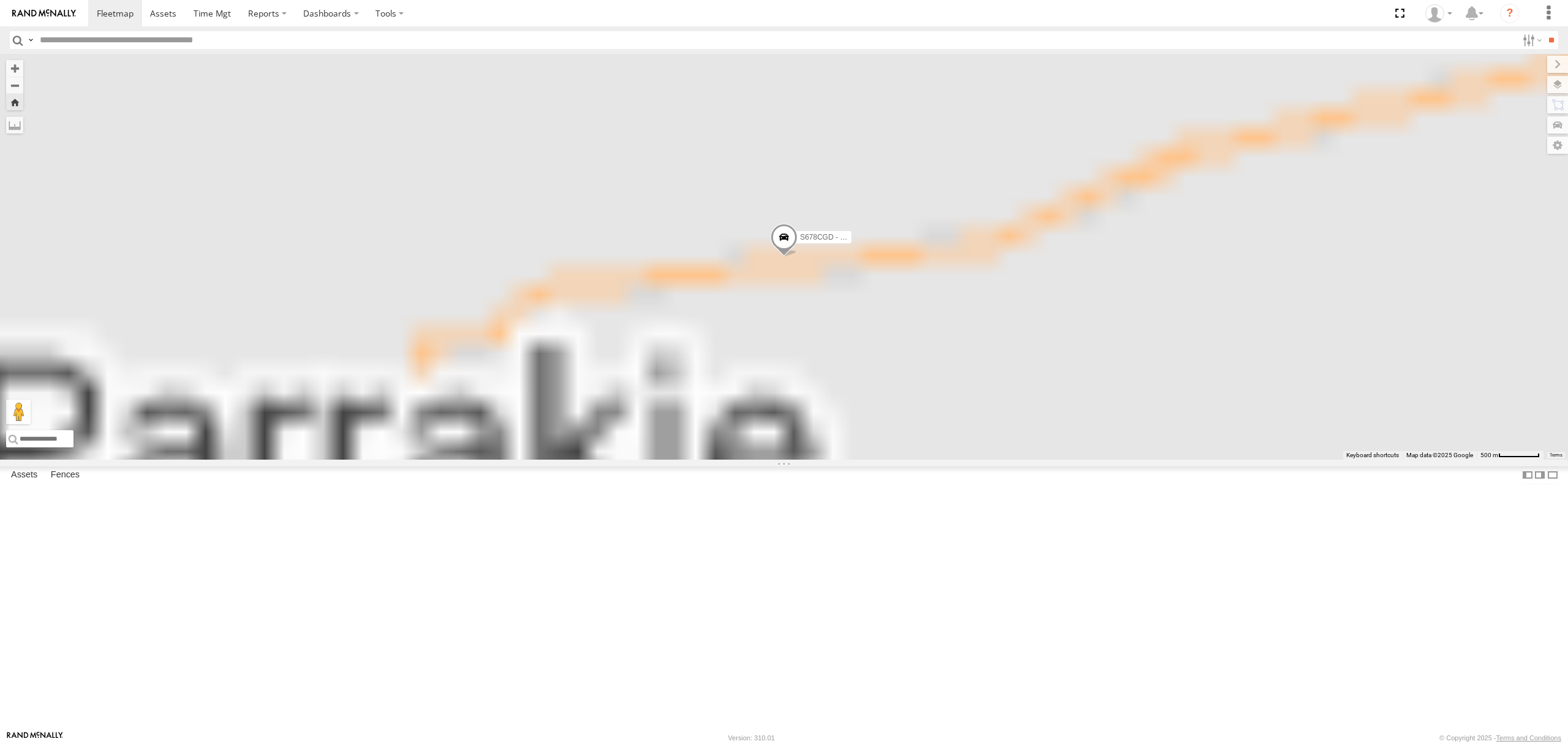
click at [0, 0] on div "All Assets" at bounding box center [0, 0] width 0 height 0
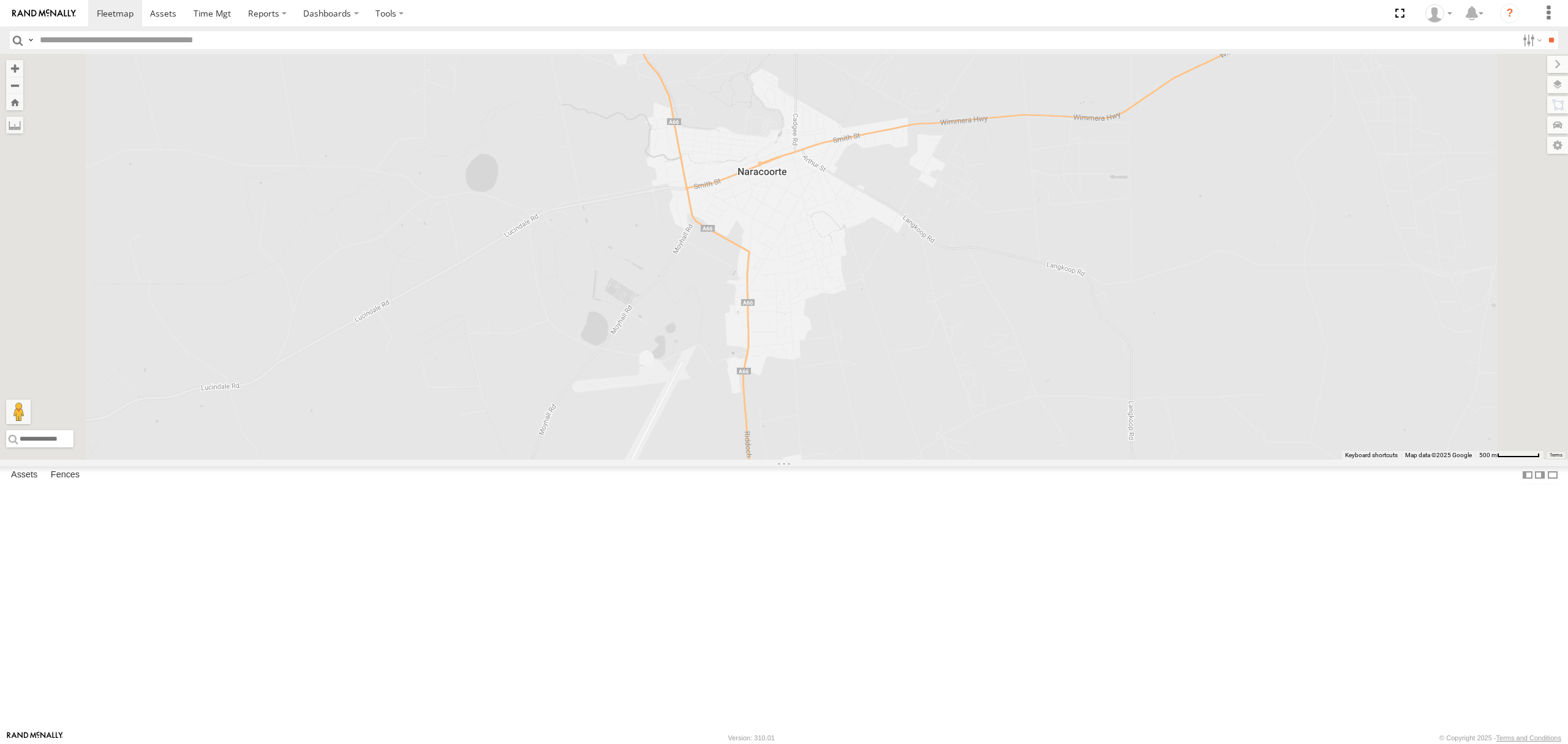
click at [0, 0] on div "S264CKI - Fridge It Crafter All Assets" at bounding box center [0, 0] width 0 height 0
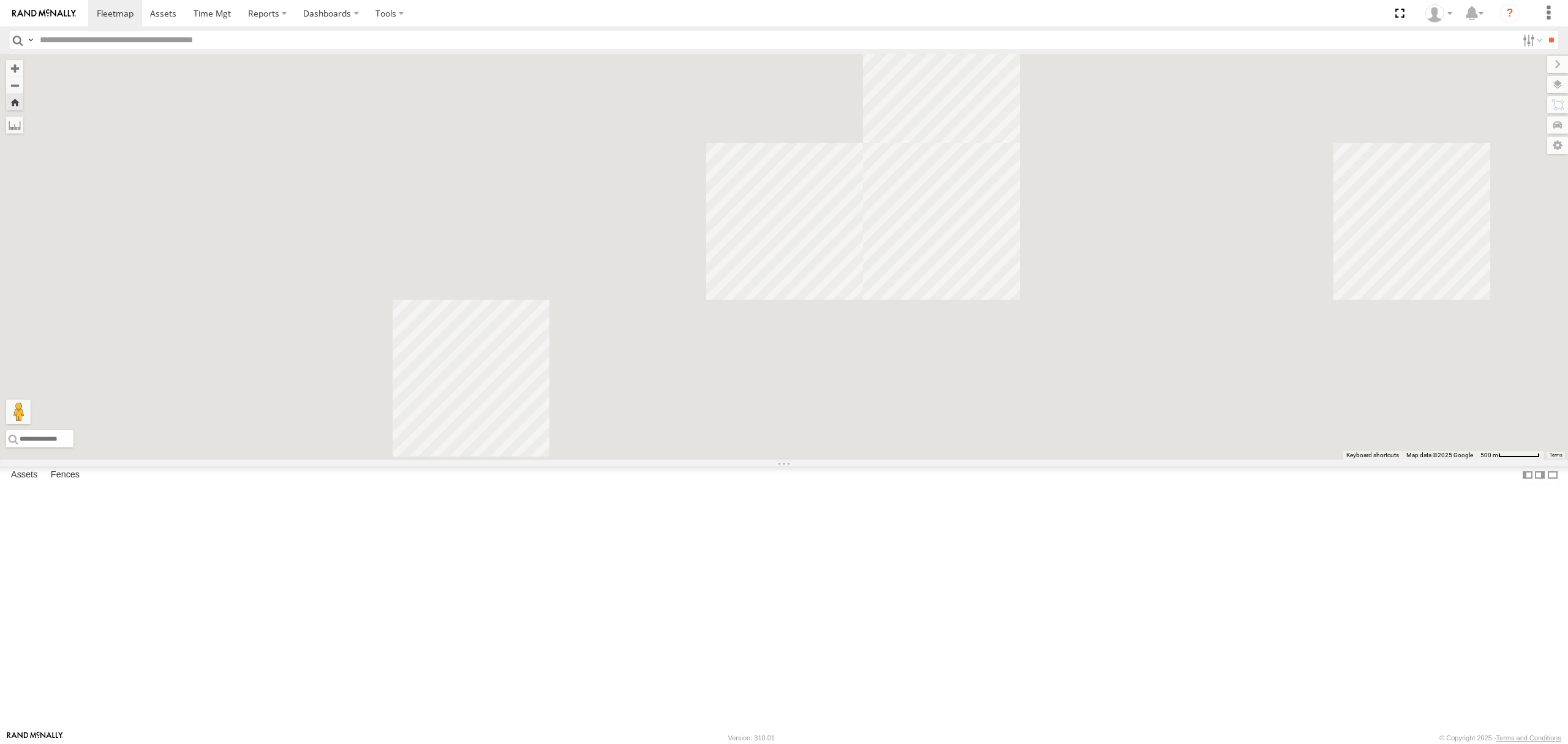
click at [0, 0] on div "All Assets" at bounding box center [0, 0] width 0 height 0
